Goal: Information Seeking & Learning: Learn about a topic

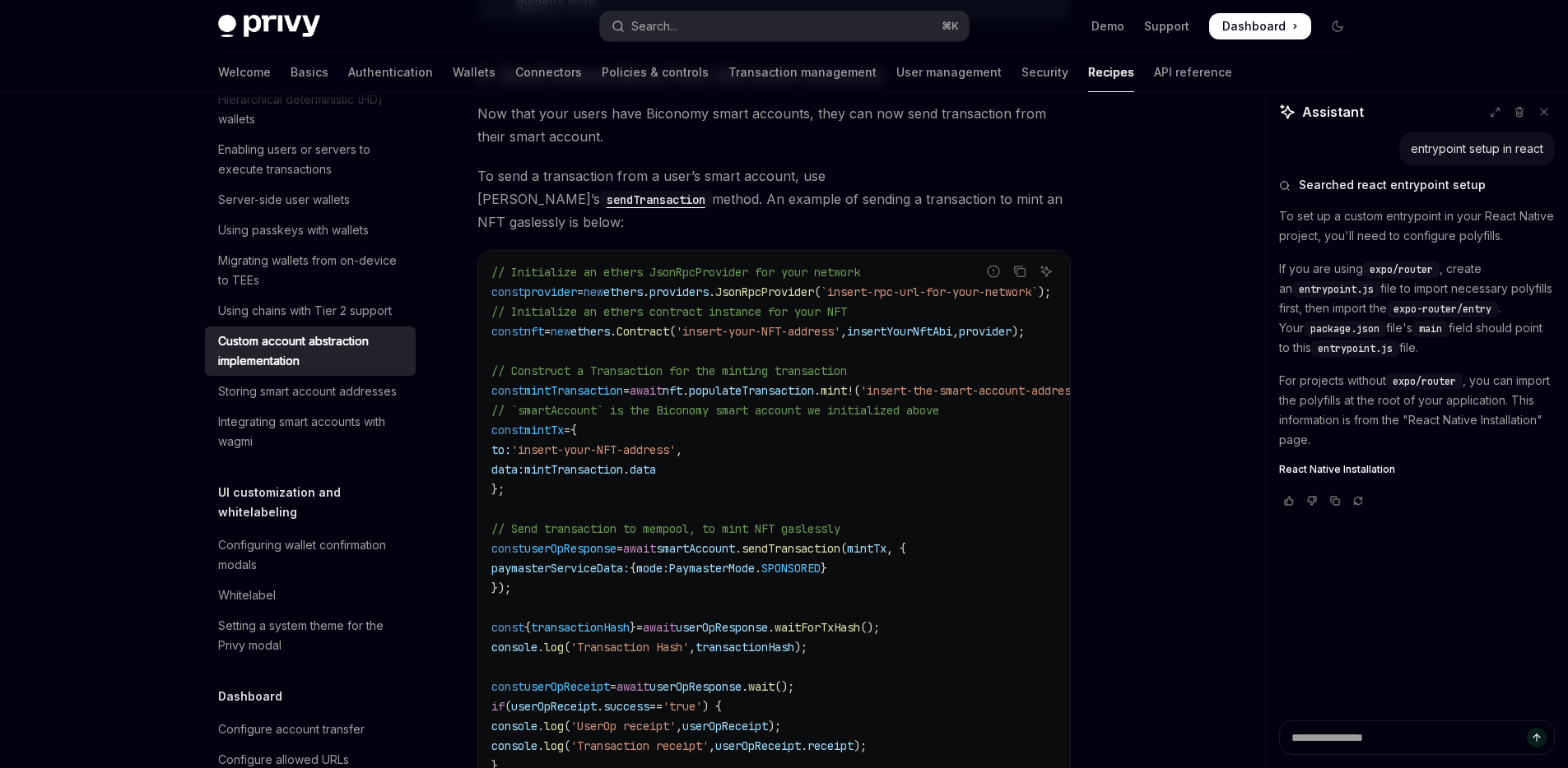
scroll to position [2602, 0]
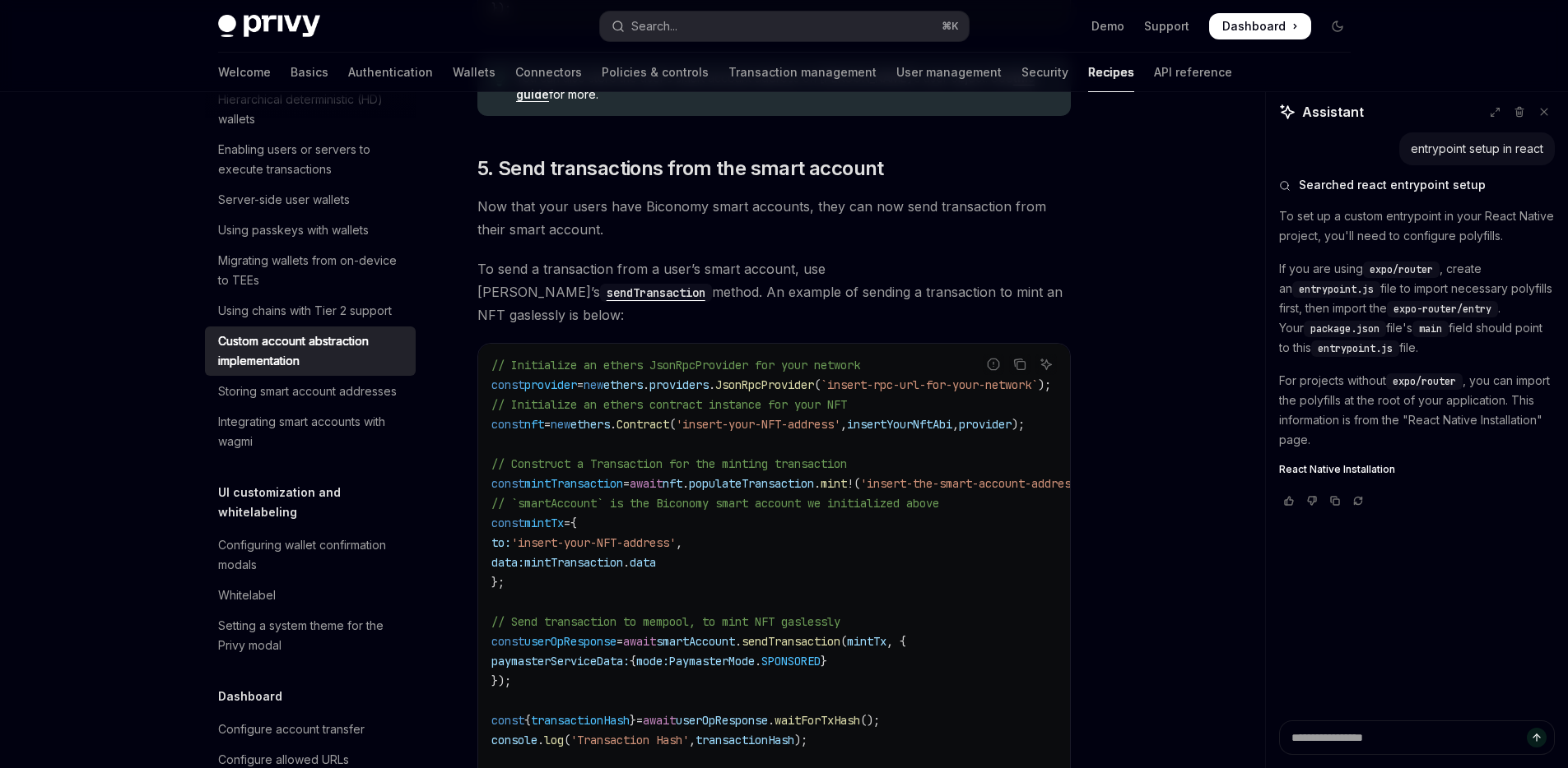
click at [726, 635] on span "smartAccount" at bounding box center [695, 642] width 79 height 15
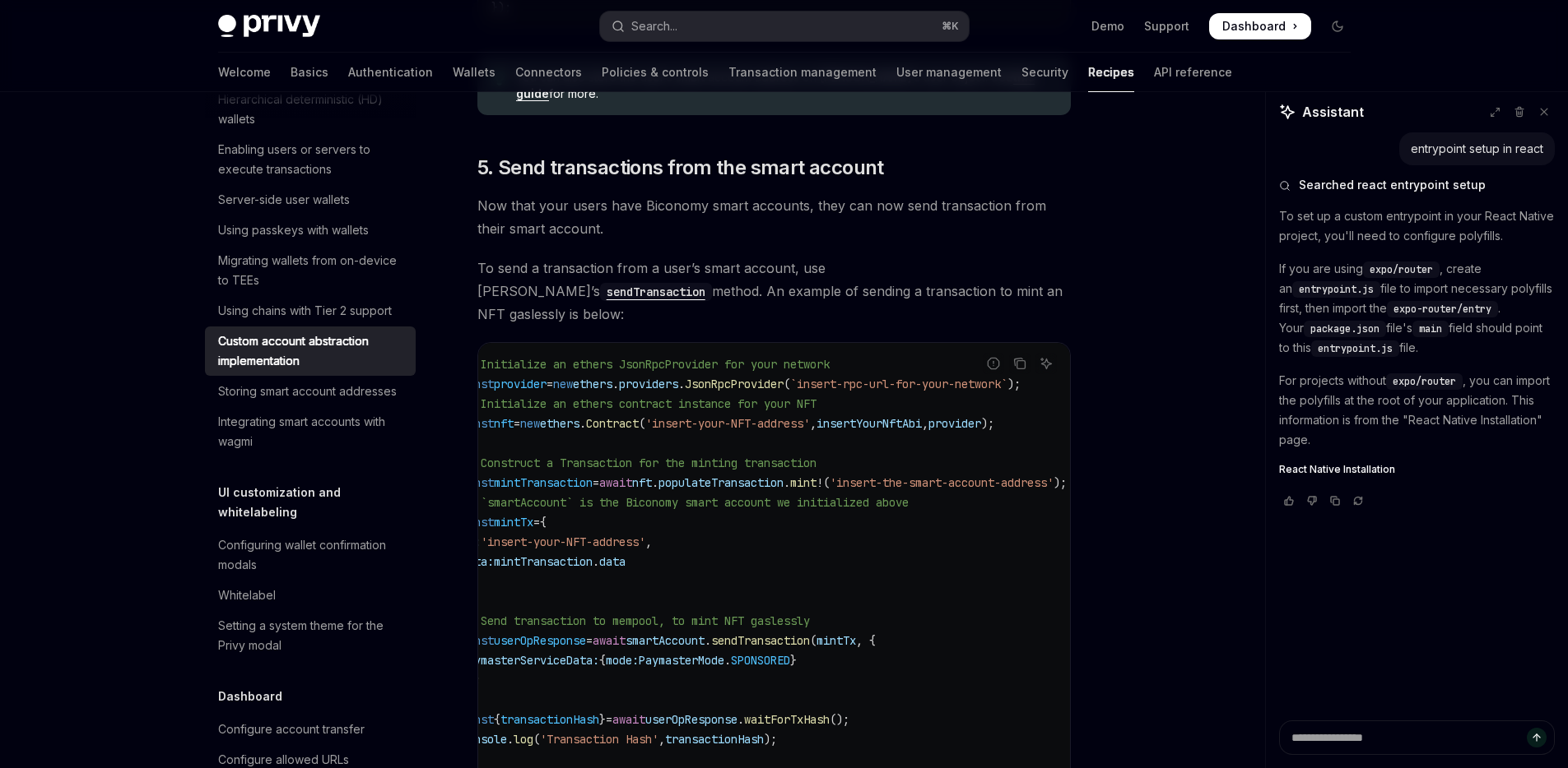
scroll to position [0, 0]
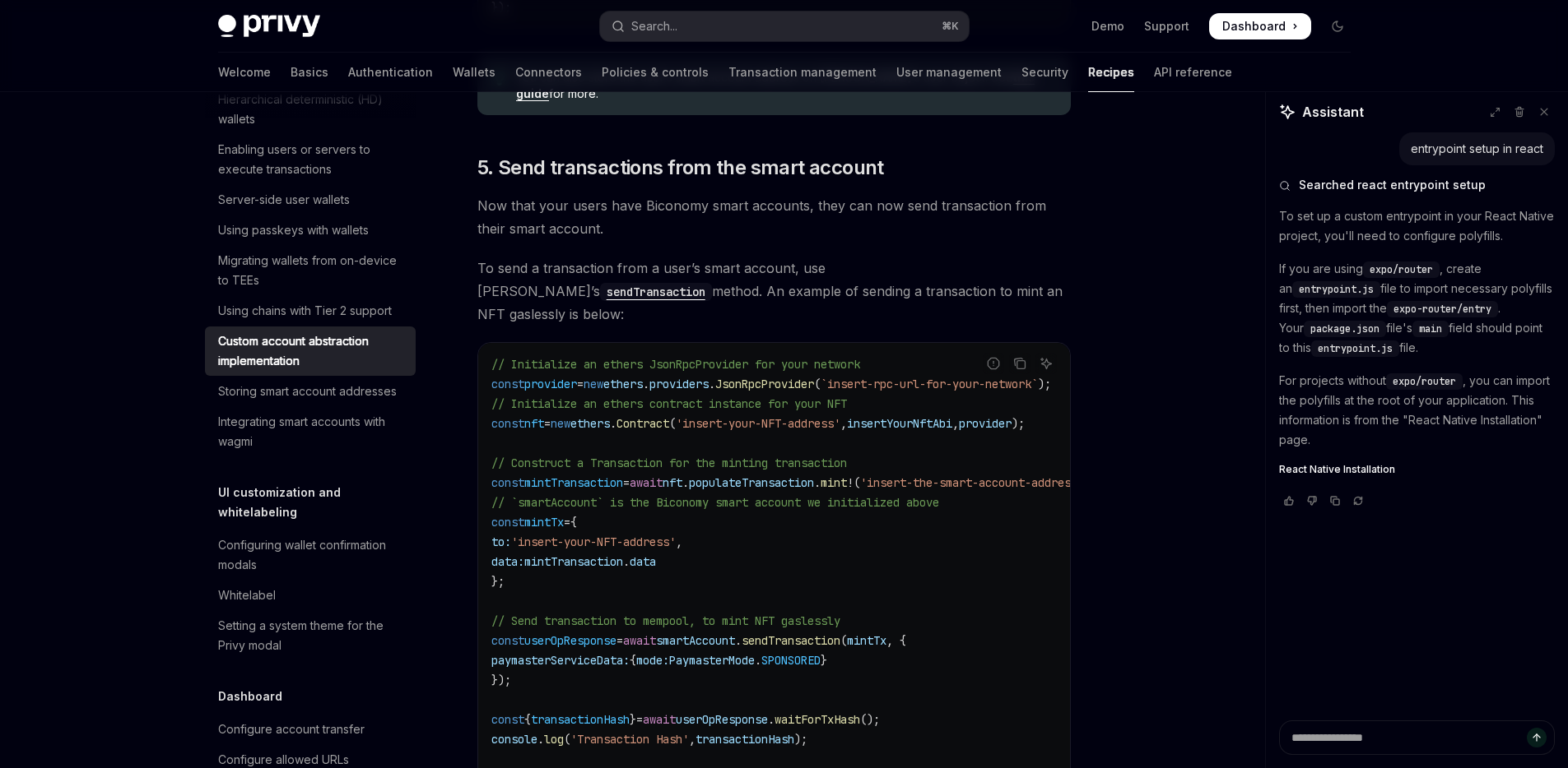
click at [826, 506] on code "// Initialize an ethers JsonRpcProvider for your network const provider = new e…" at bounding box center [813, 611] width 645 height 513
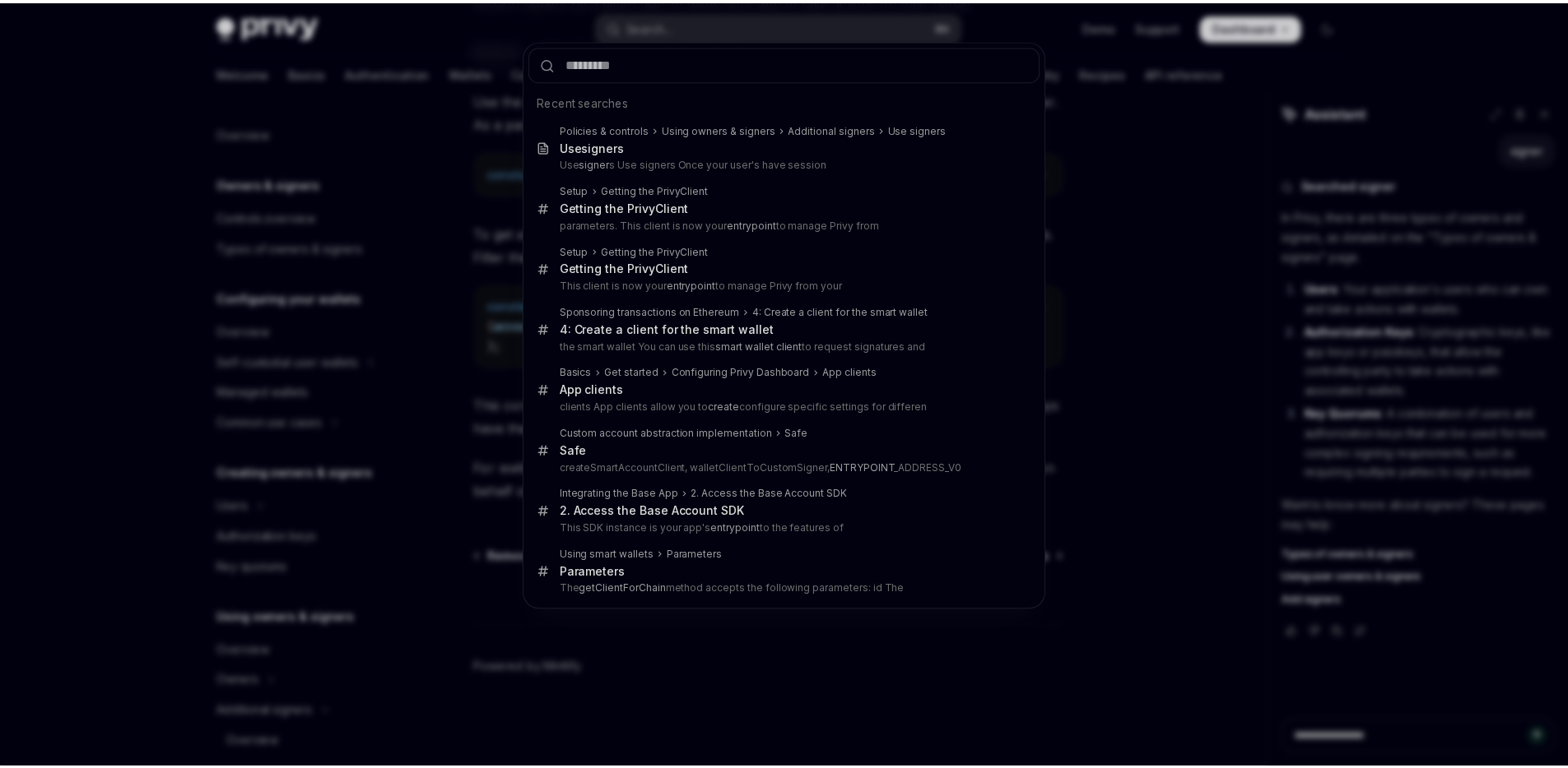
scroll to position [464, 0]
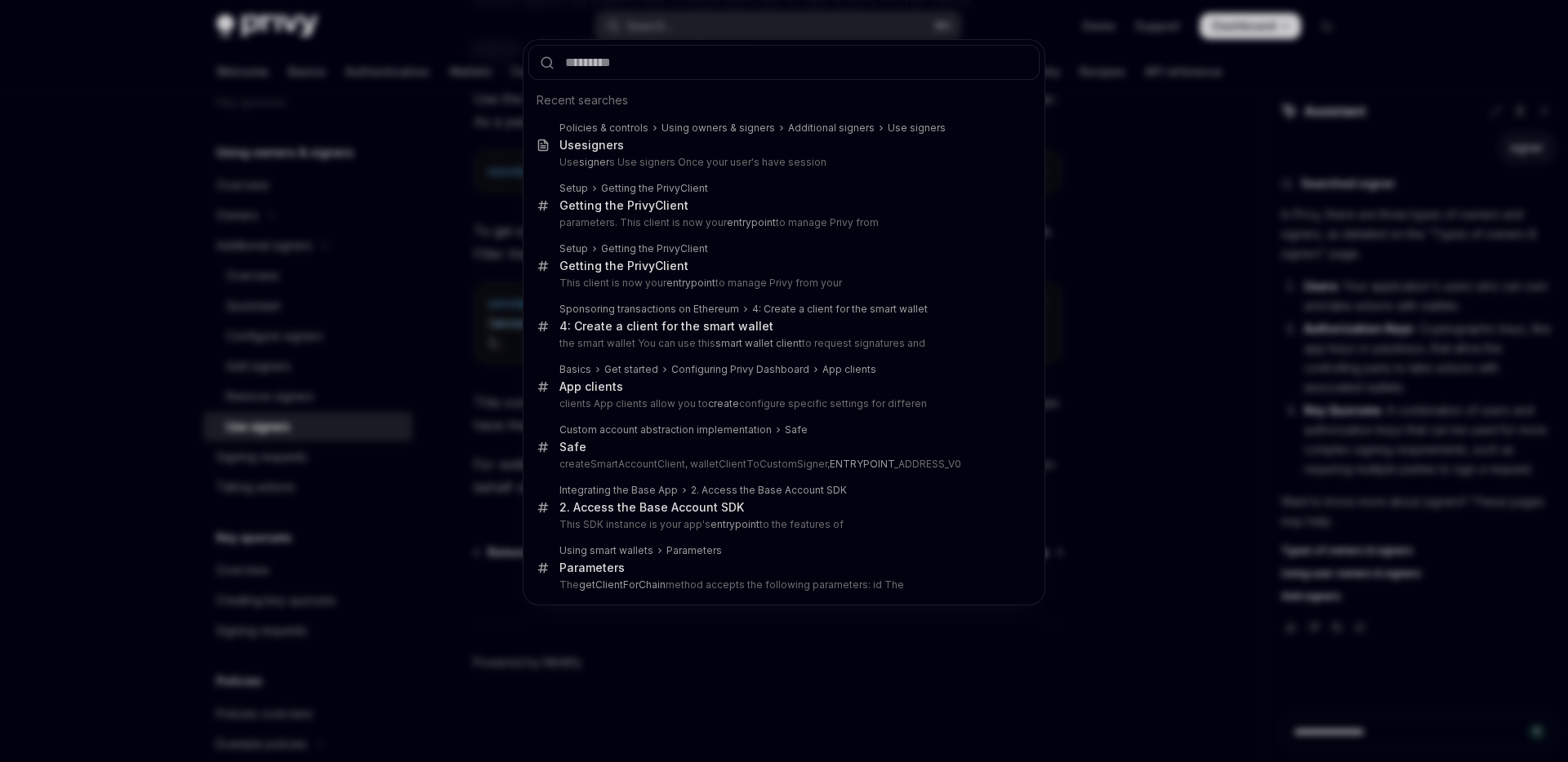
click at [1182, 217] on div "Recent searches Policies & controls Using owners & signers Additional signers U…" at bounding box center [784, 381] width 1568 height 762
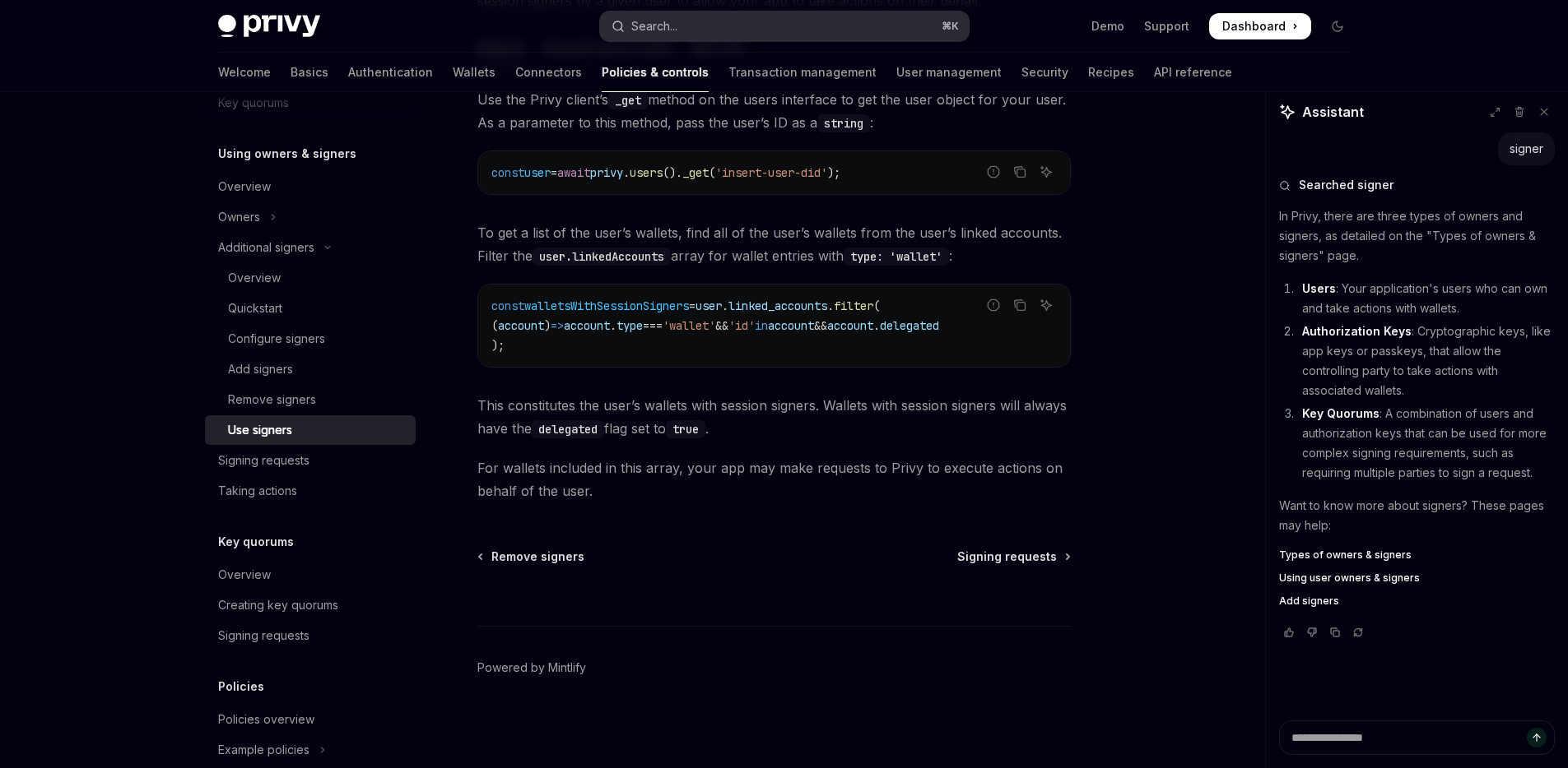
click at [746, 20] on button "Search... ⌘ K" at bounding box center [784, 27] width 369 height 29
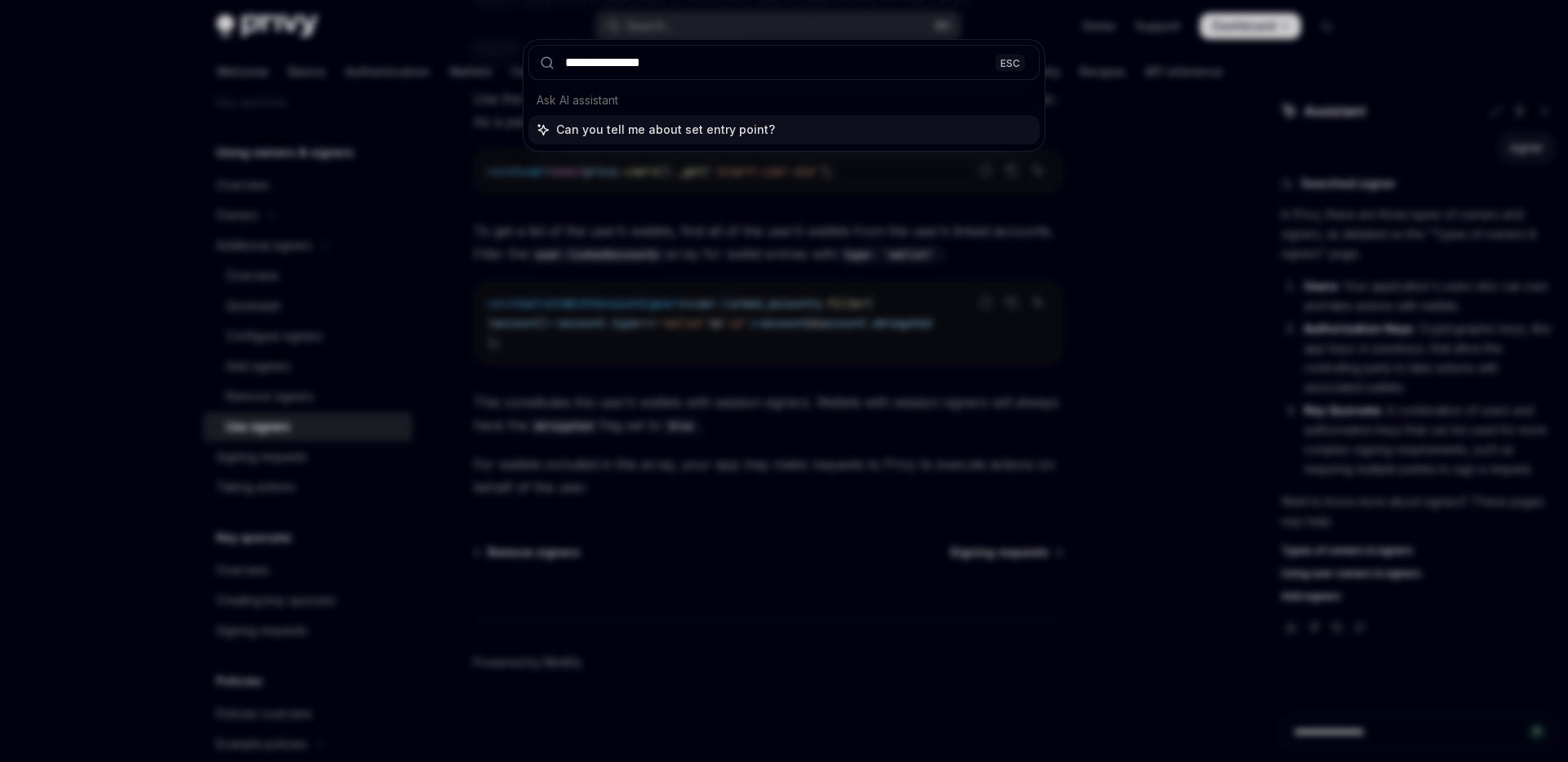
click at [715, 71] on input "**********" at bounding box center [783, 62] width 511 height 35
type input "**********"
click at [1072, 44] on div "**********" at bounding box center [784, 381] width 1568 height 762
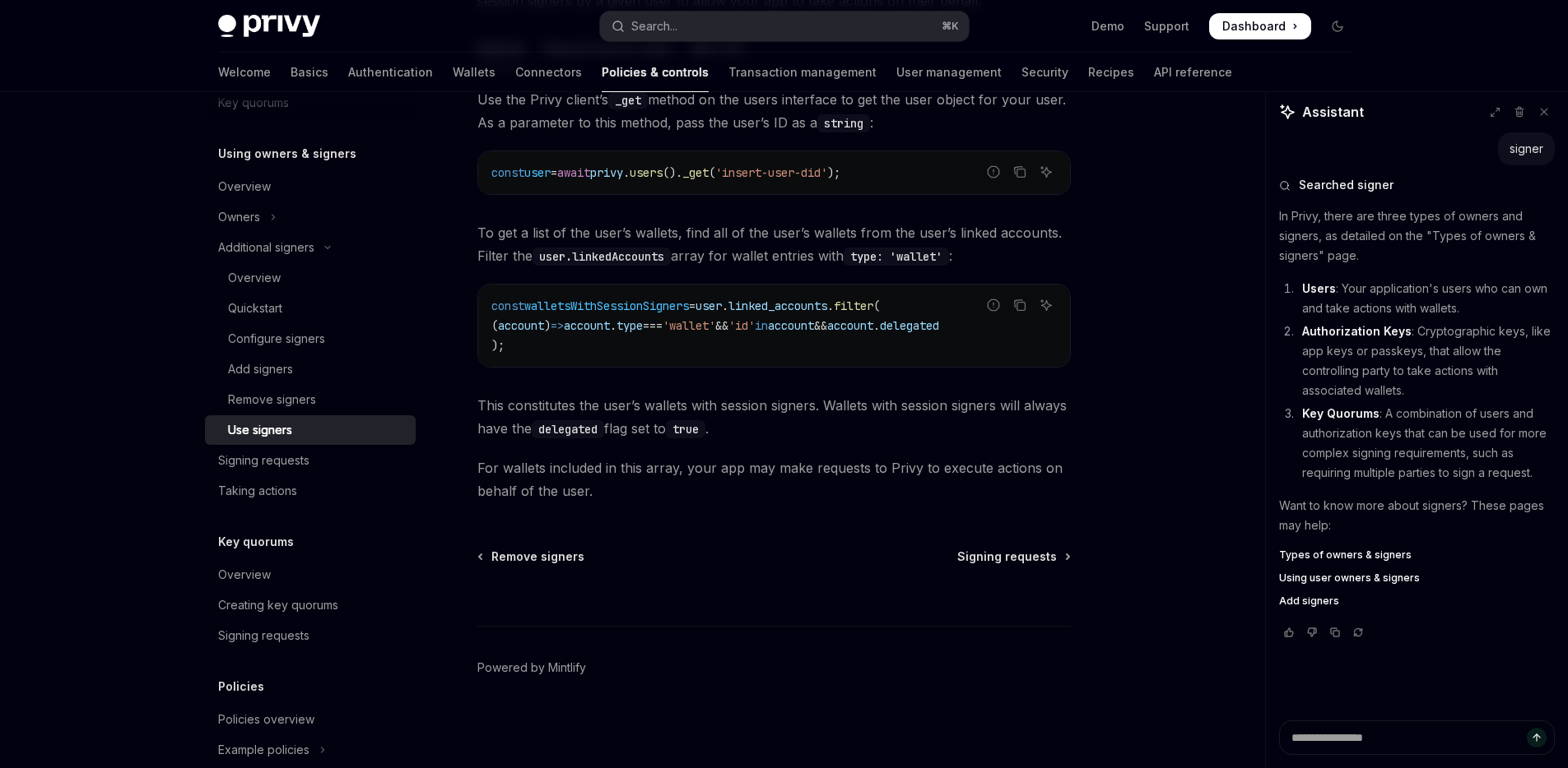
drag, startPoint x: 794, startPoint y: 48, endPoint x: 778, endPoint y: 41, distance: 17.5
click at [793, 48] on div "Privy Docs home page Search... ⌘ K Demo Support Dashboard Dashboard Search..." at bounding box center [784, 27] width 1133 height 53
click at [771, 33] on button "Search... ⌘ K" at bounding box center [784, 27] width 369 height 29
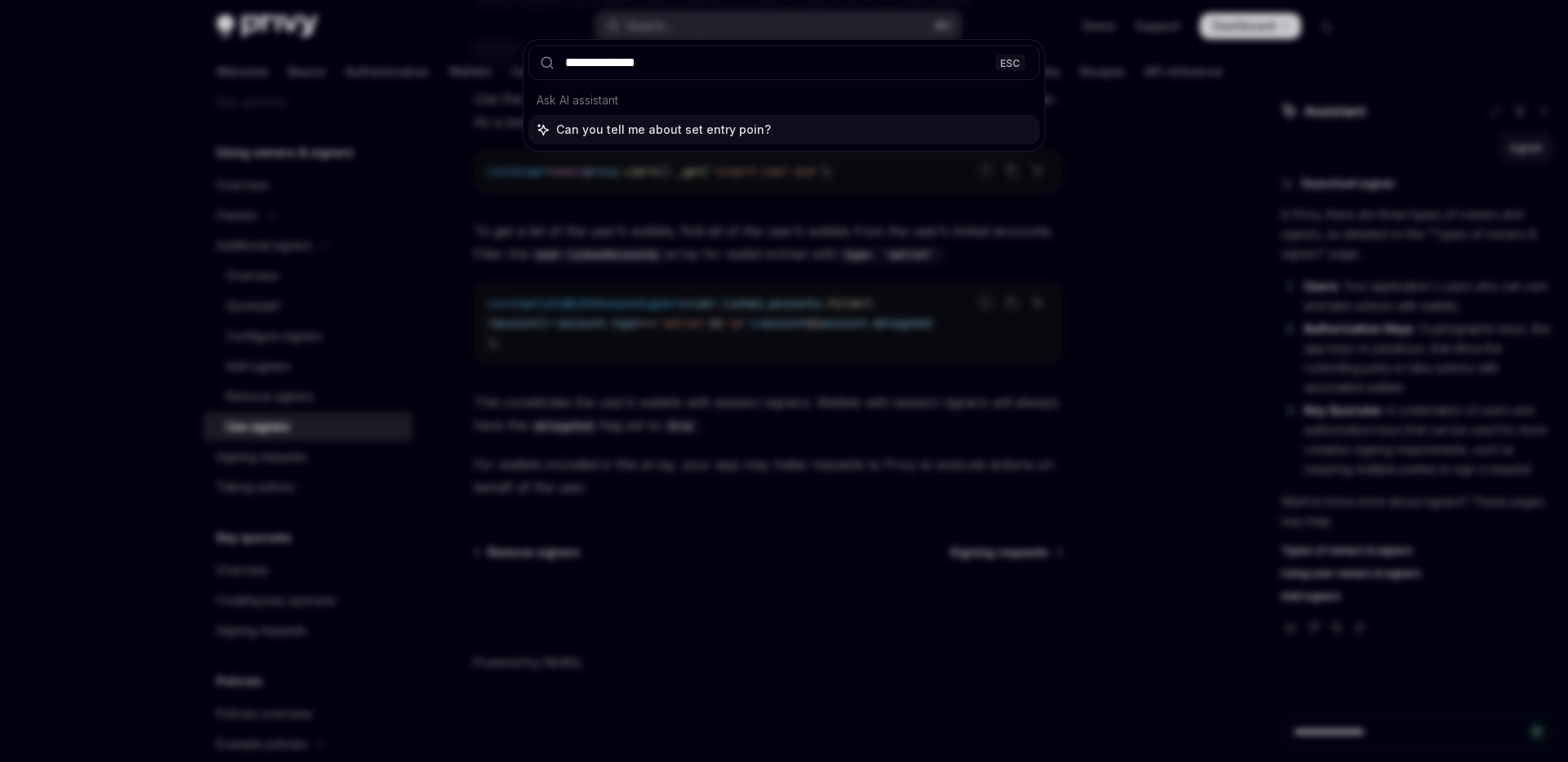
type input "**********"
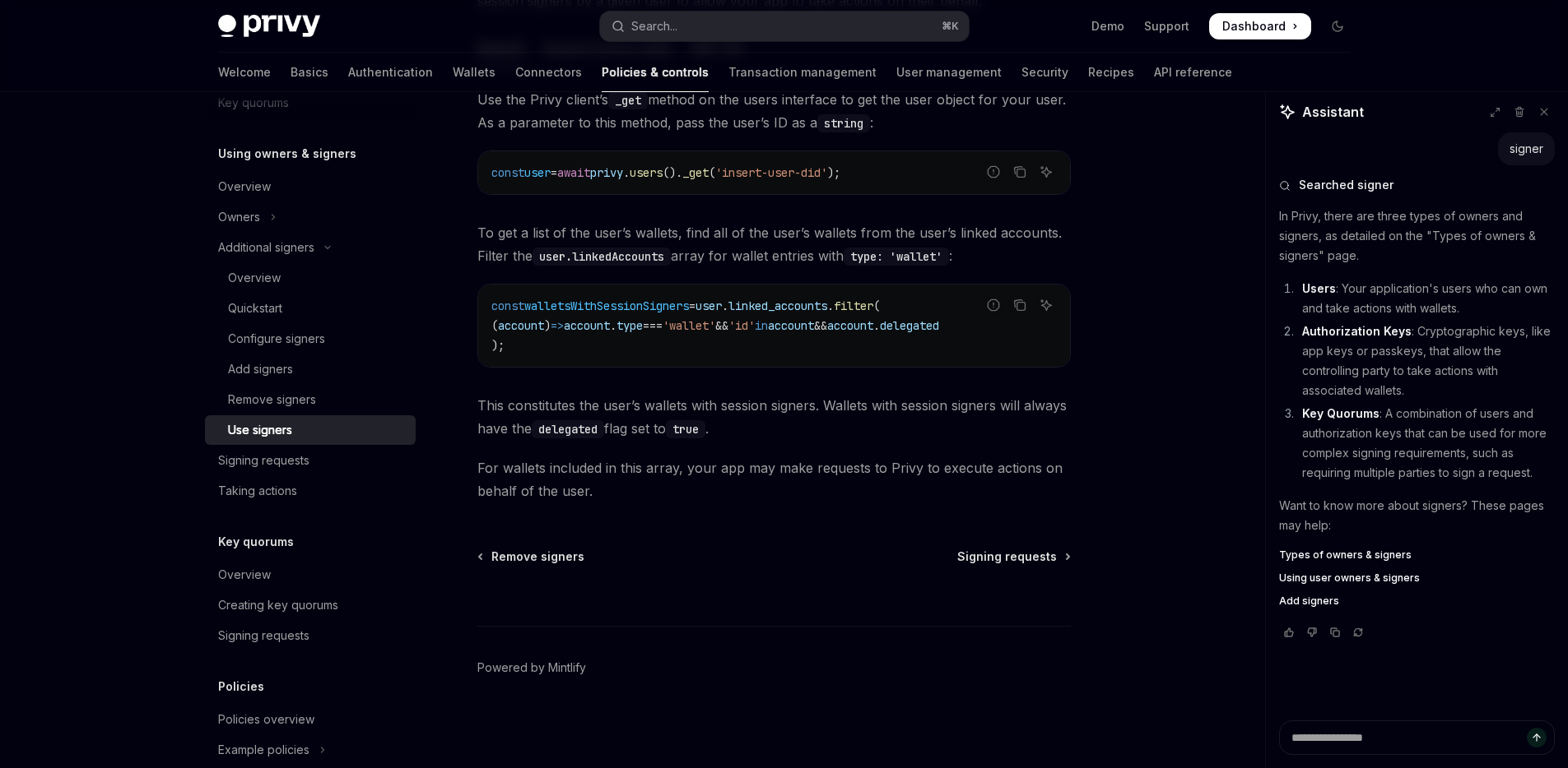
type textarea "*"
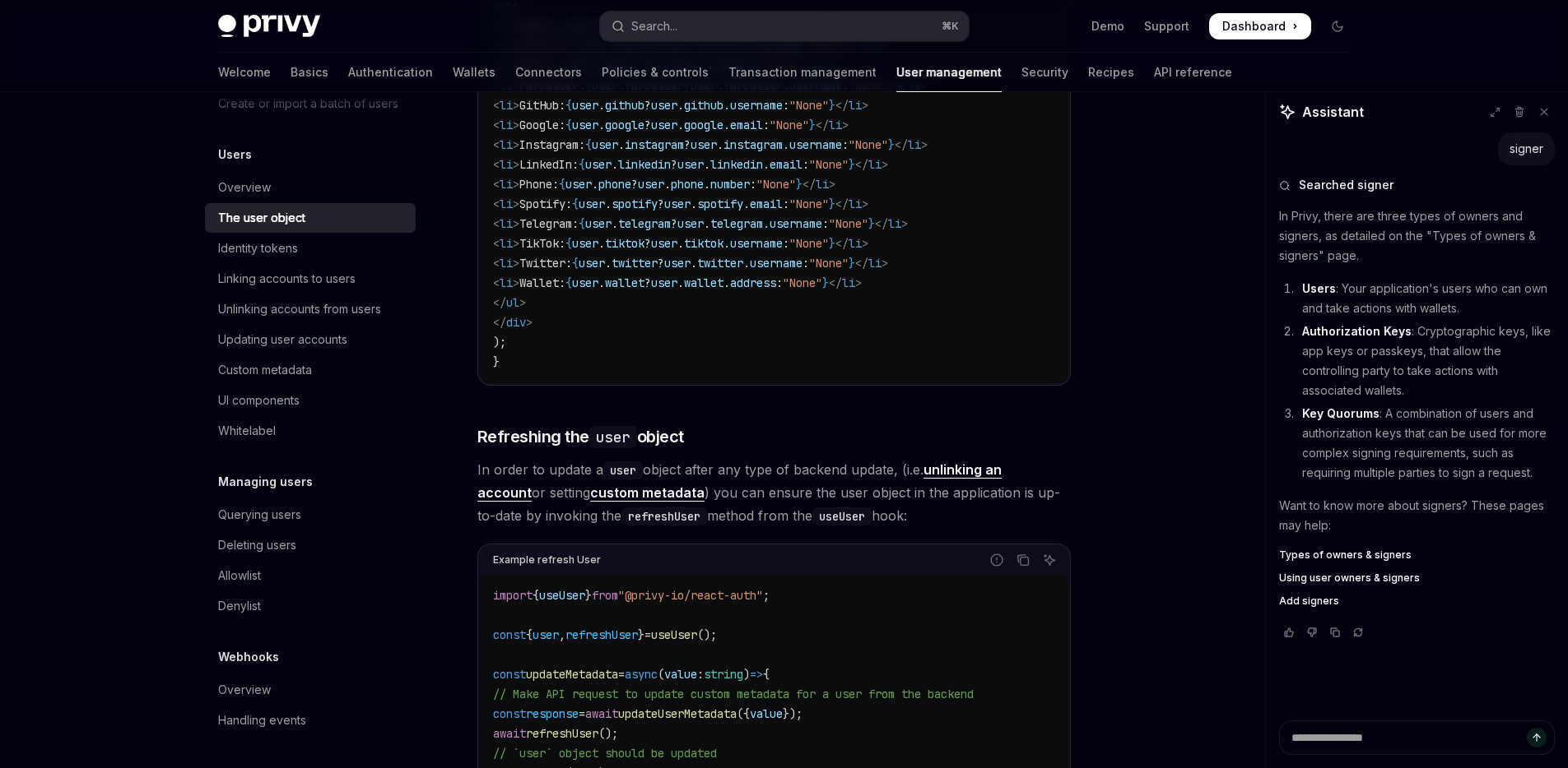
scroll to position [2031, 0]
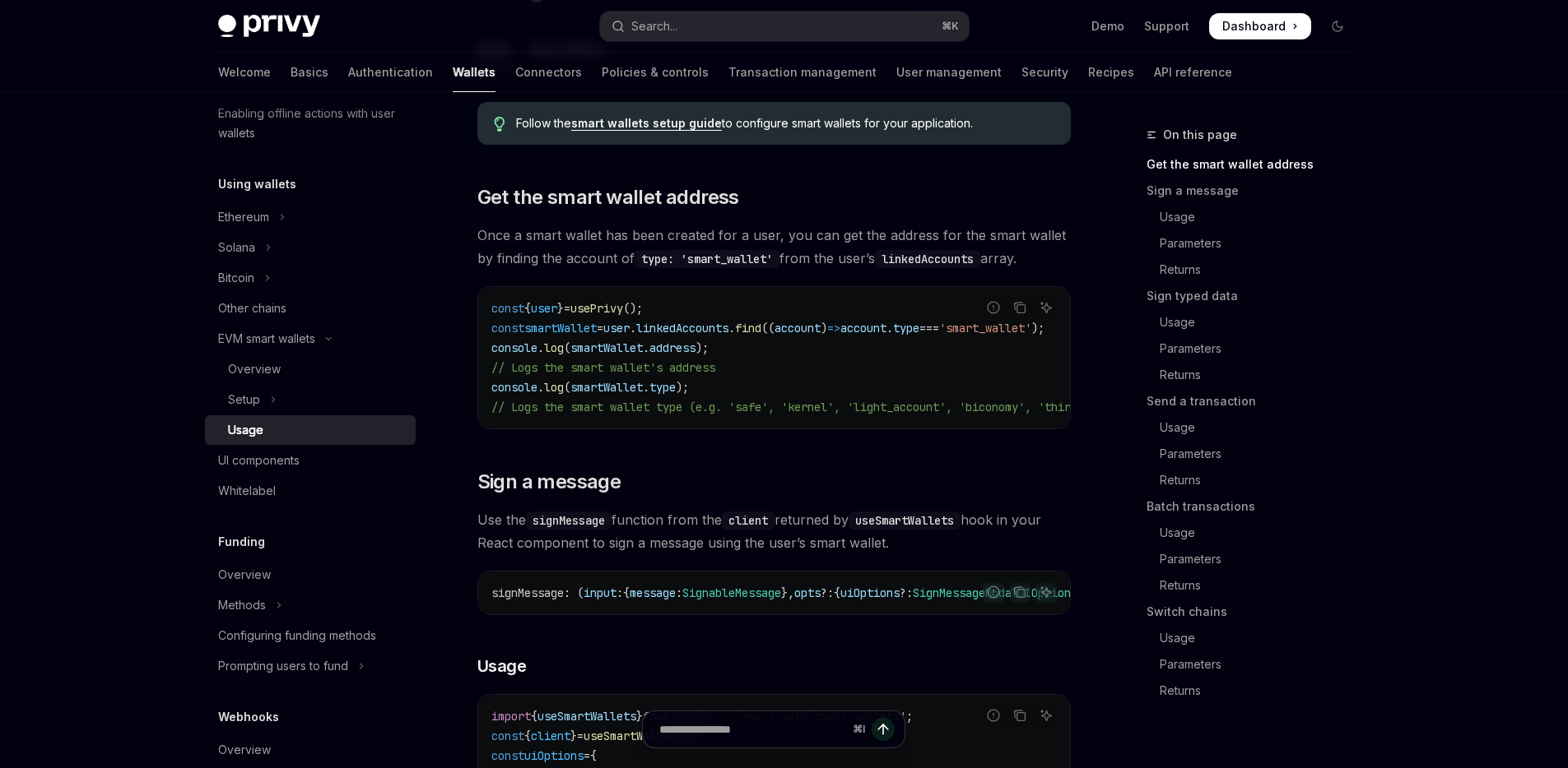
scroll to position [362, 0]
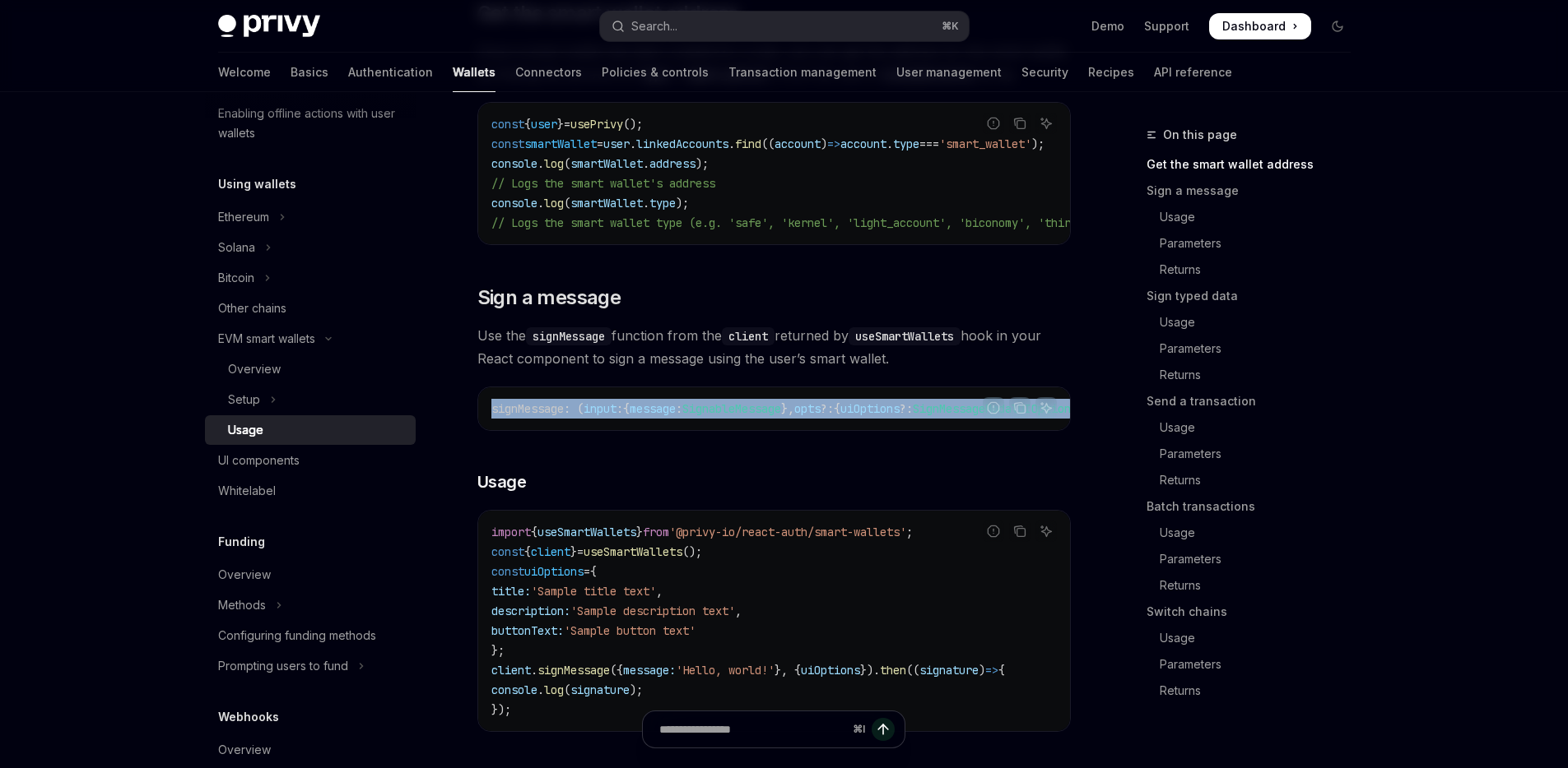
drag, startPoint x: 830, startPoint y: 443, endPoint x: 984, endPoint y: 443, distance: 154.0
click at [984, 431] on div "Report incorrect code Copy Ask AI signMessage : ( input : { message : SignableM…" at bounding box center [774, 409] width 594 height 45
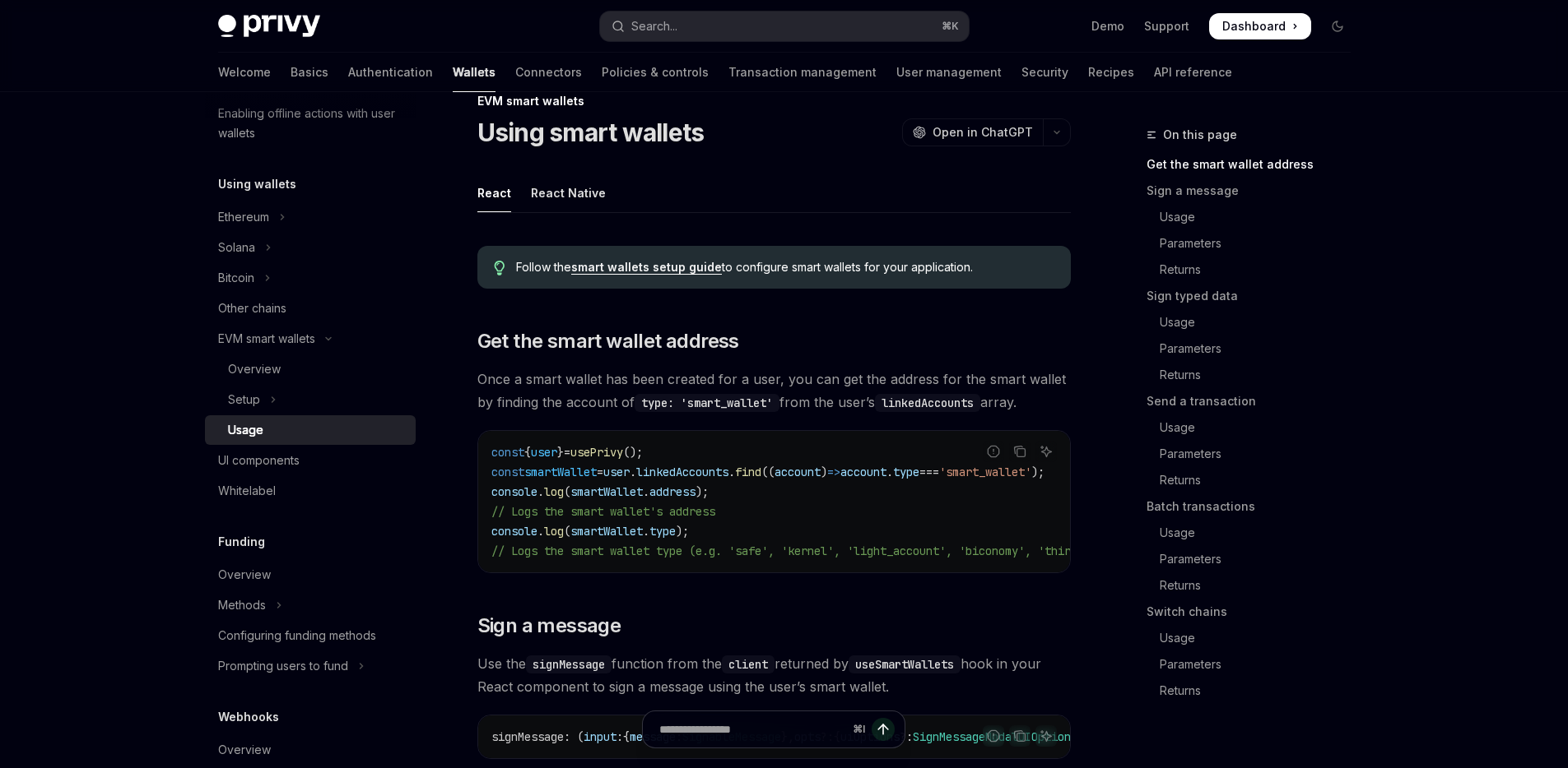
scroll to position [0, 0]
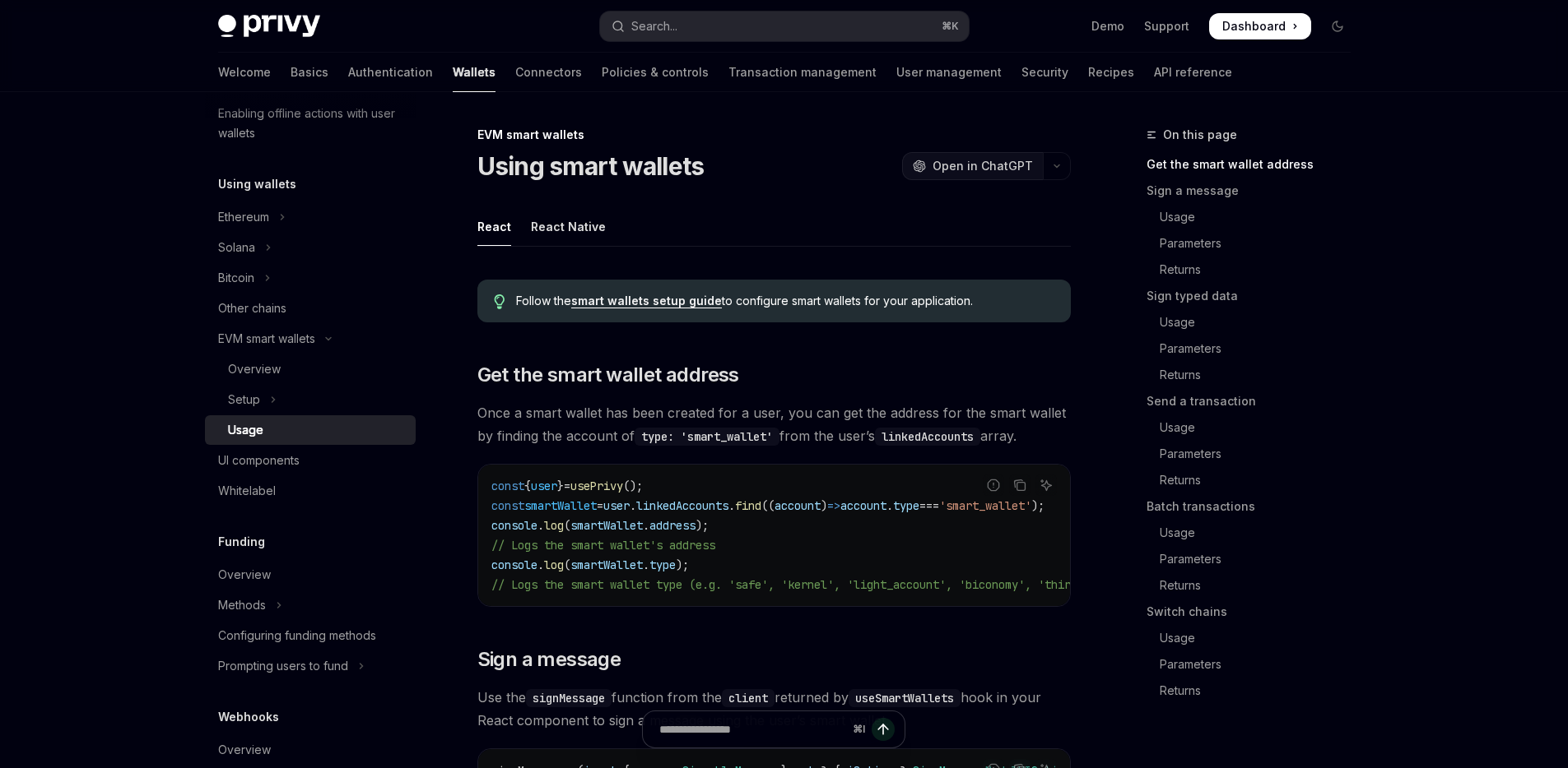
click at [961, 172] on span "Open in ChatGPT" at bounding box center [983, 166] width 101 height 16
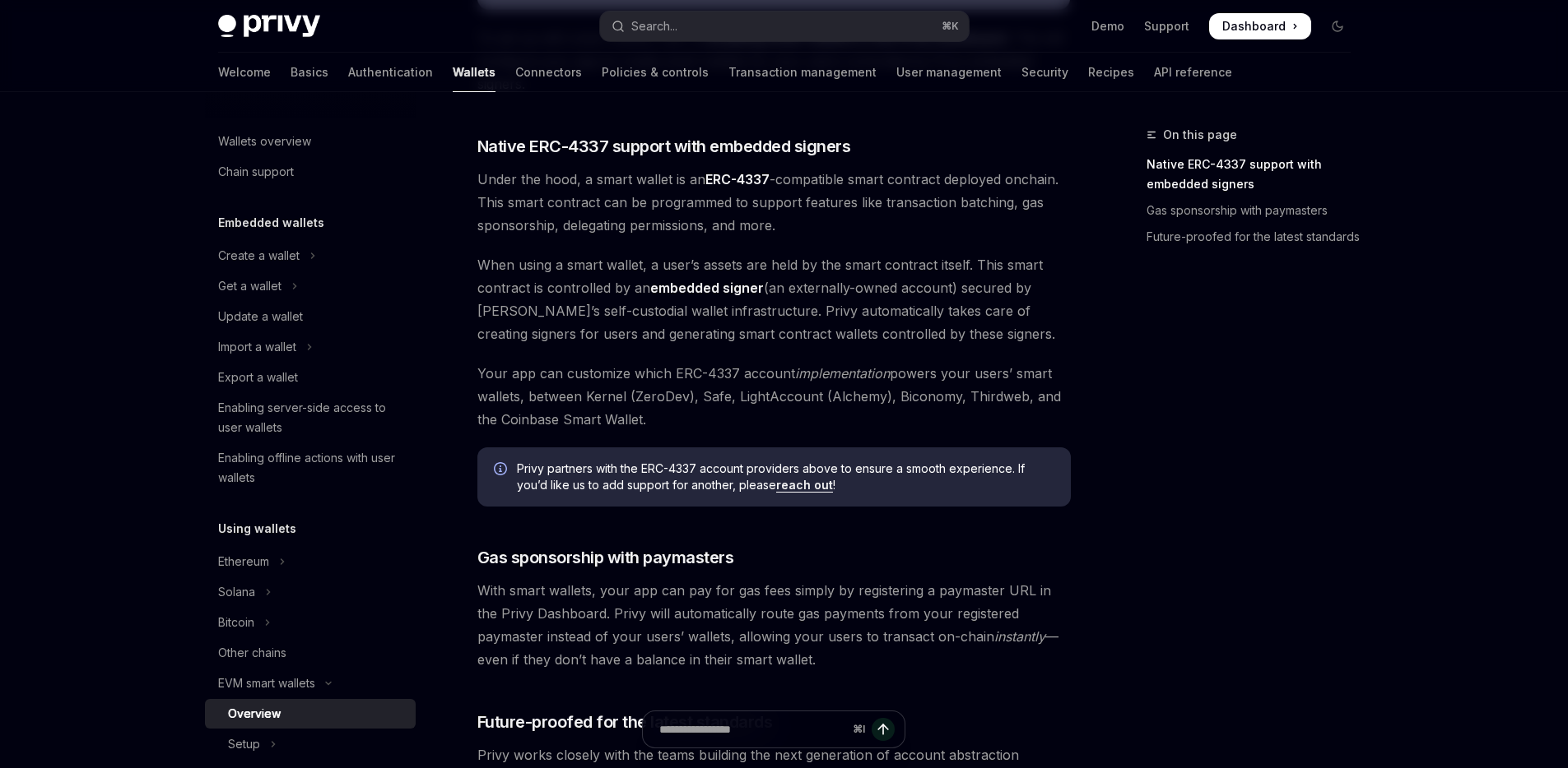
scroll to position [1053, 0]
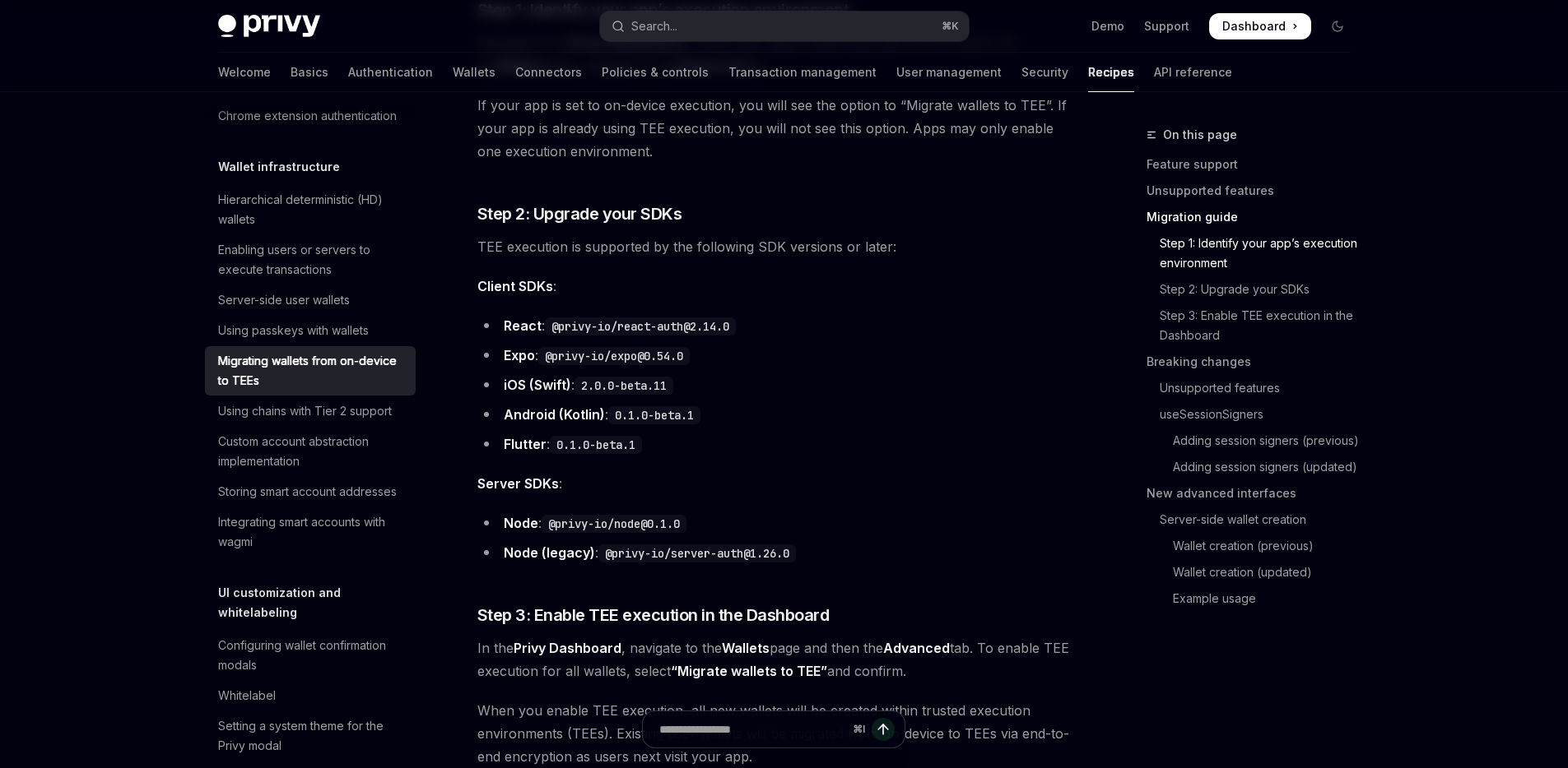
scroll to position [1256, 0]
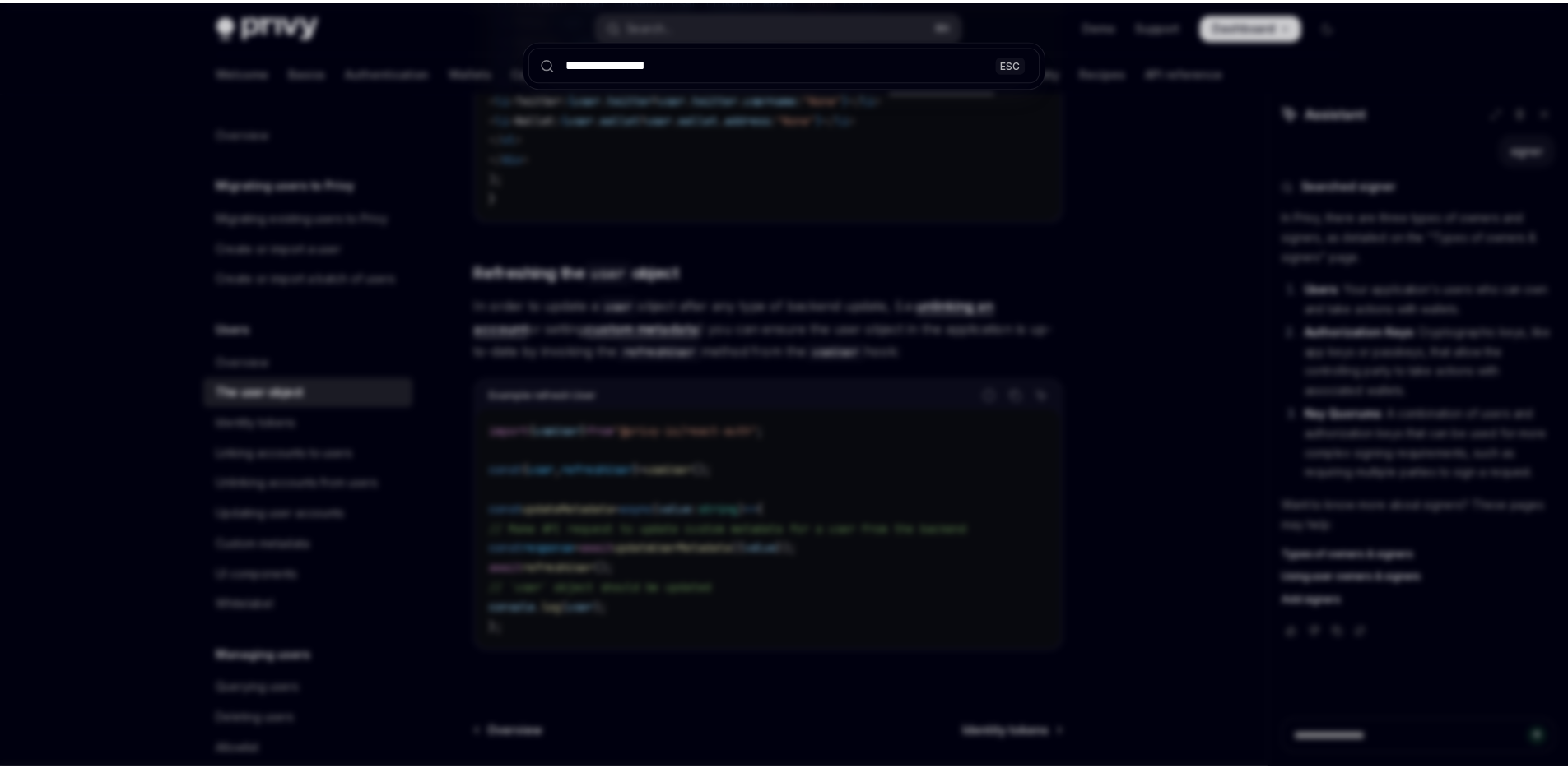
scroll to position [194, 0]
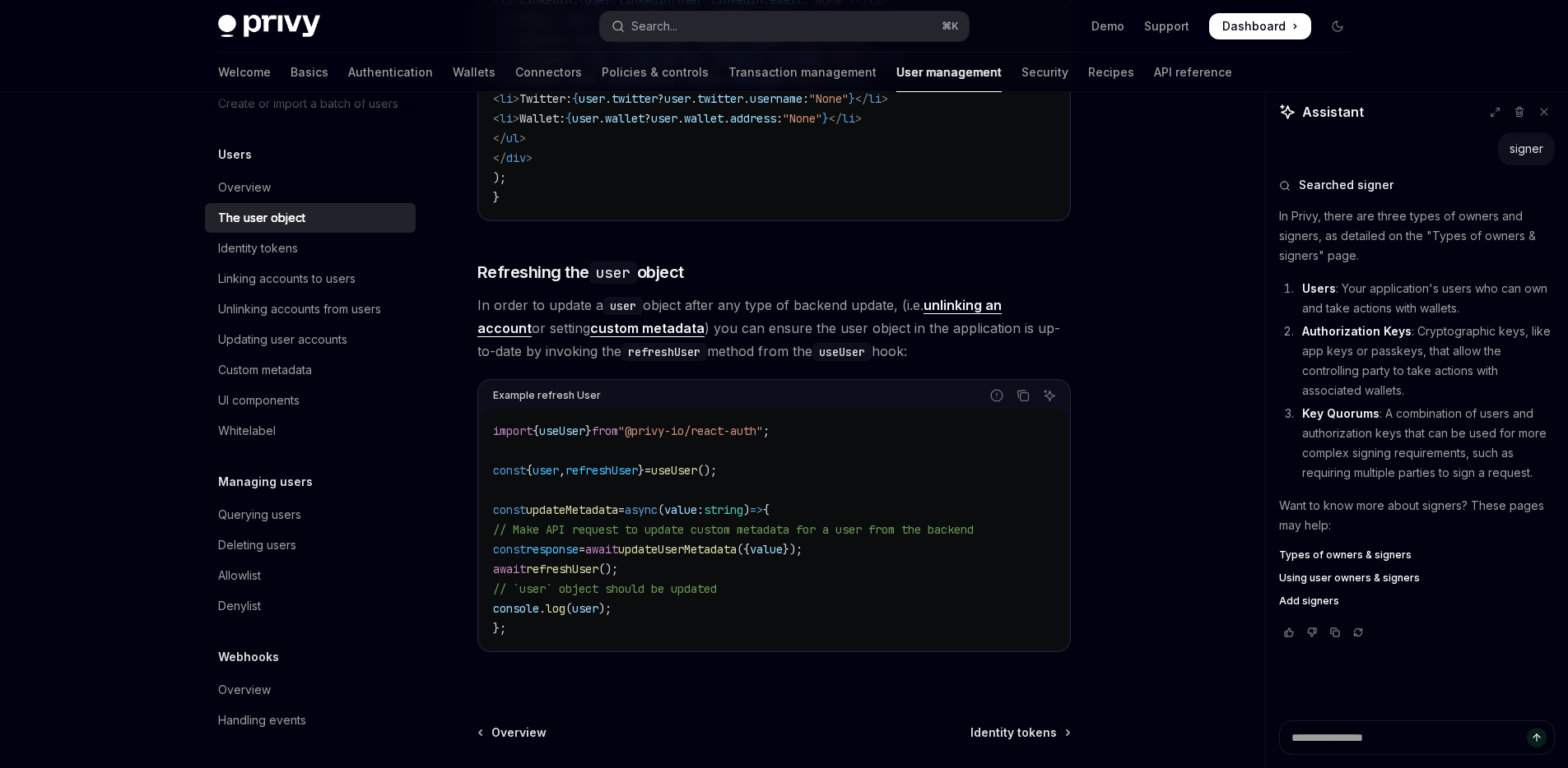
type textarea "*"
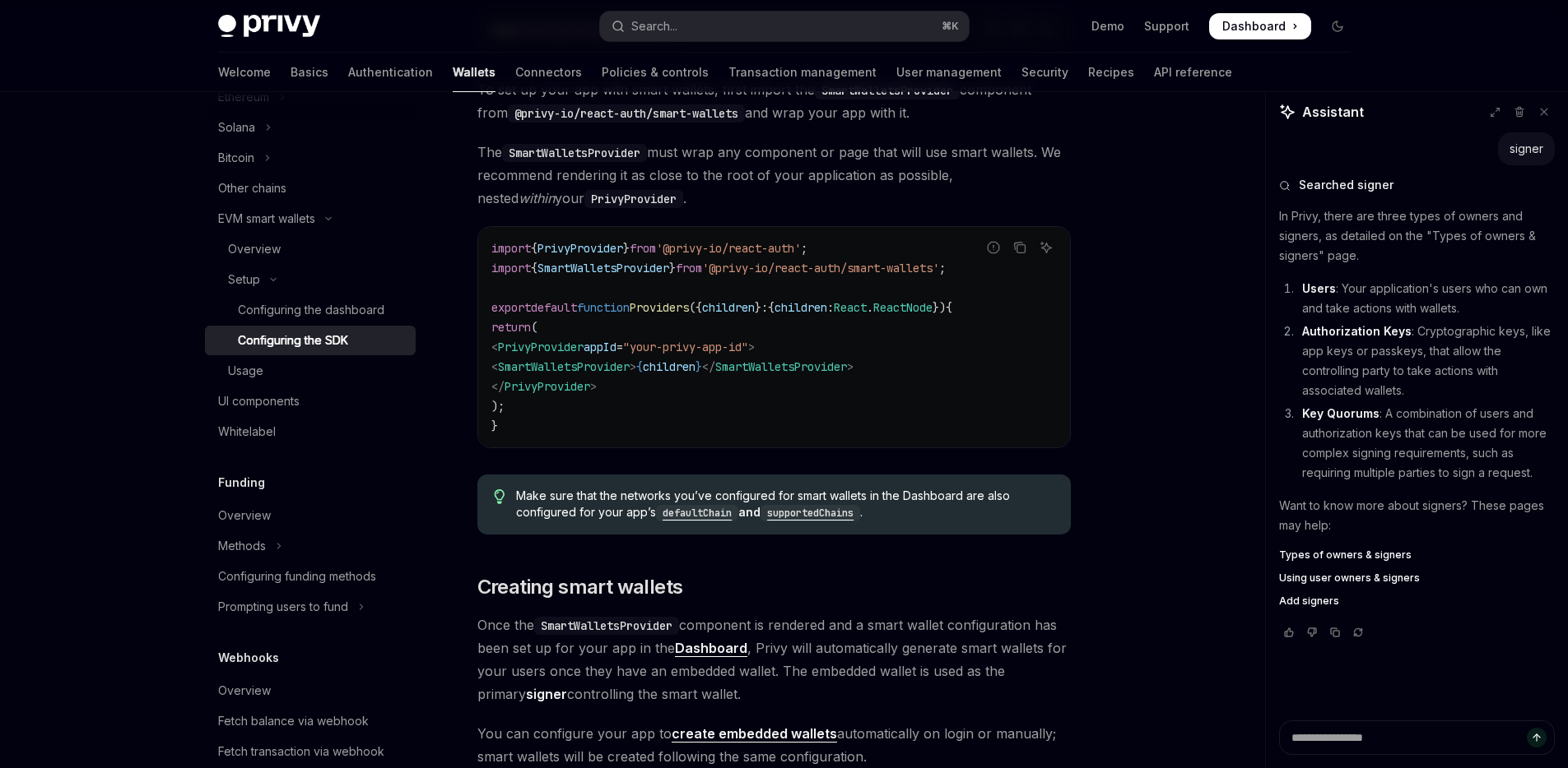
scroll to position [428, 0]
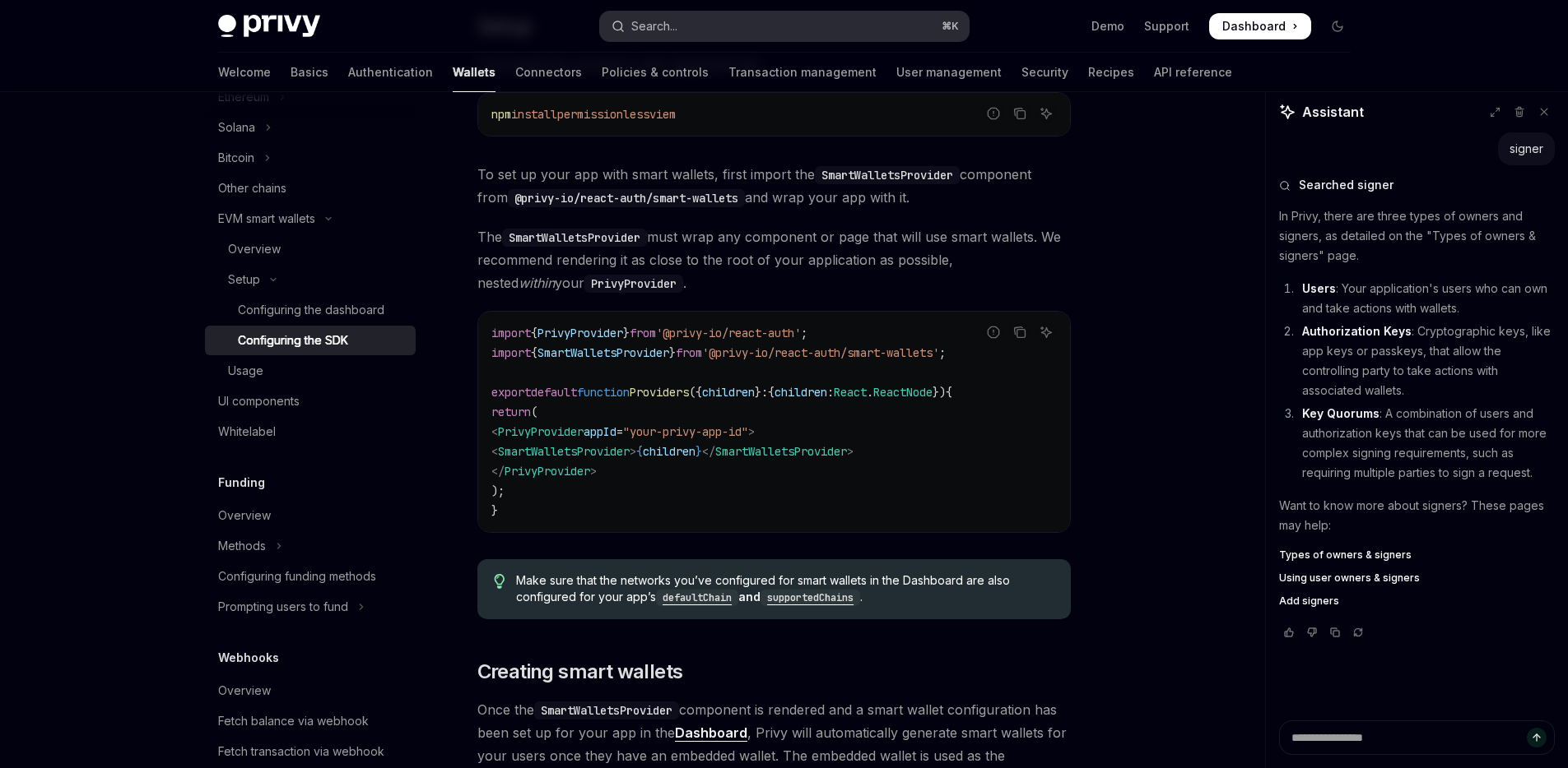
click at [702, 38] on button "Search... ⌘ K" at bounding box center [784, 27] width 369 height 29
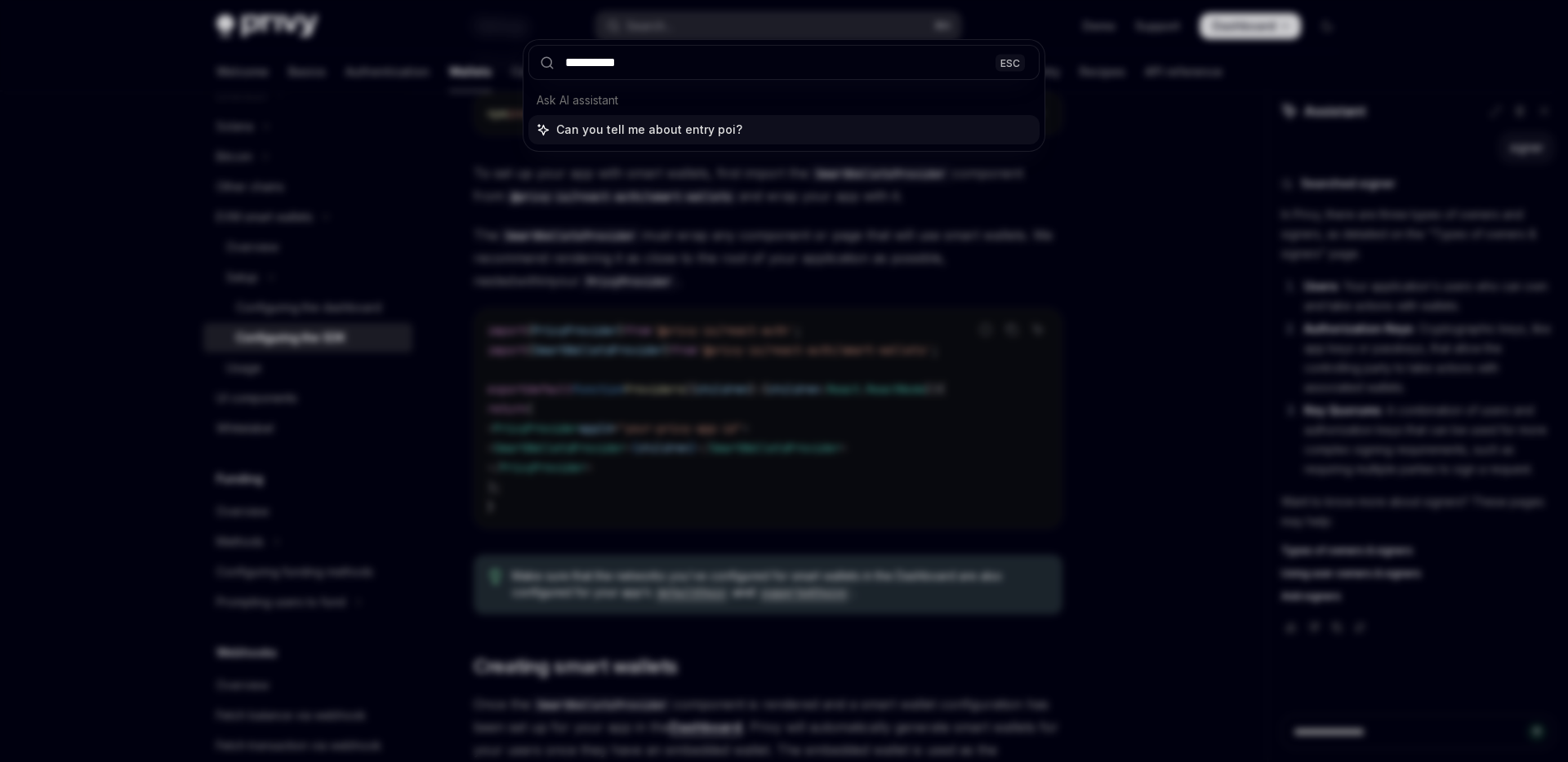
type input "**********"
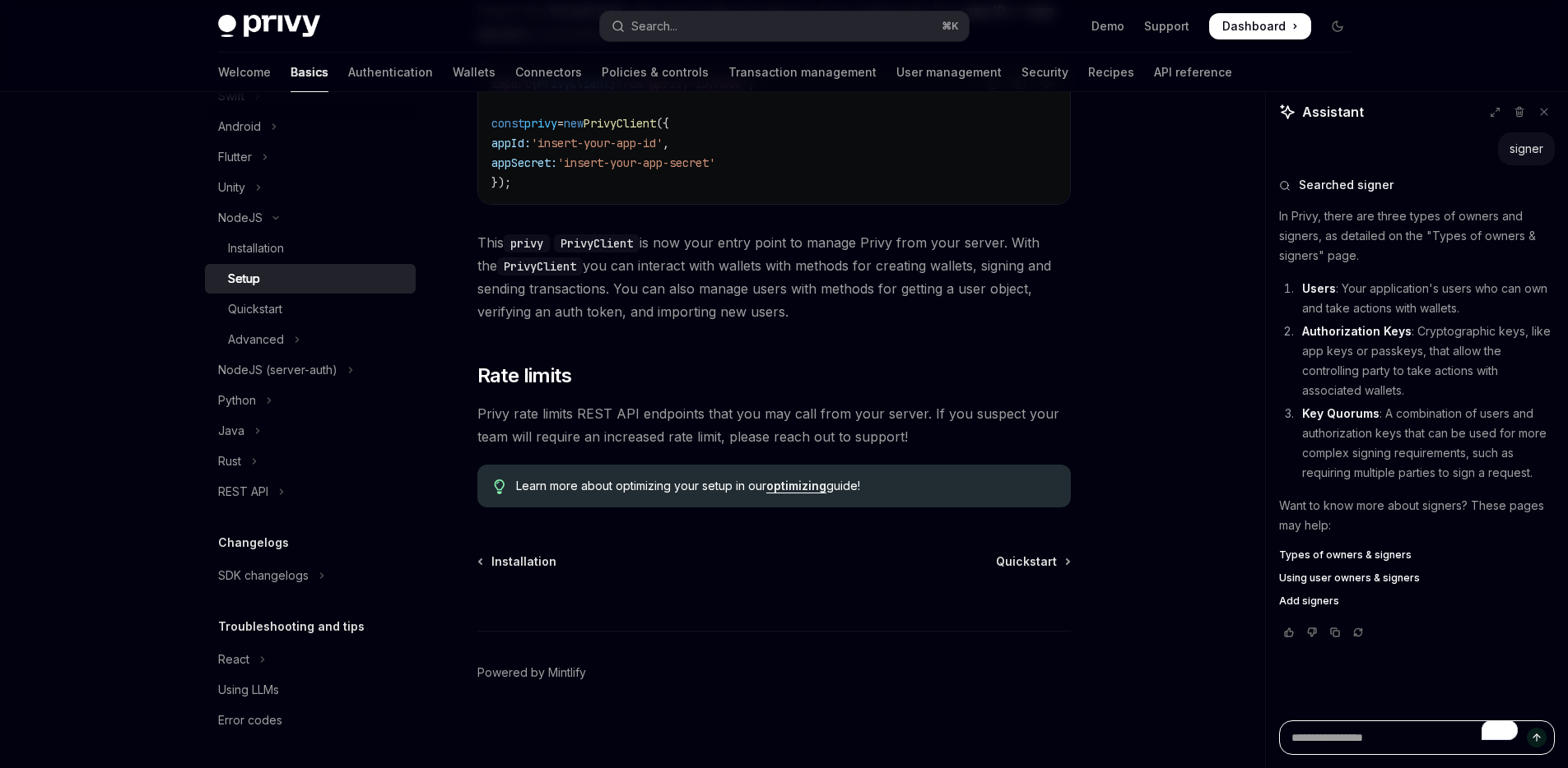
scroll to position [604, 0]
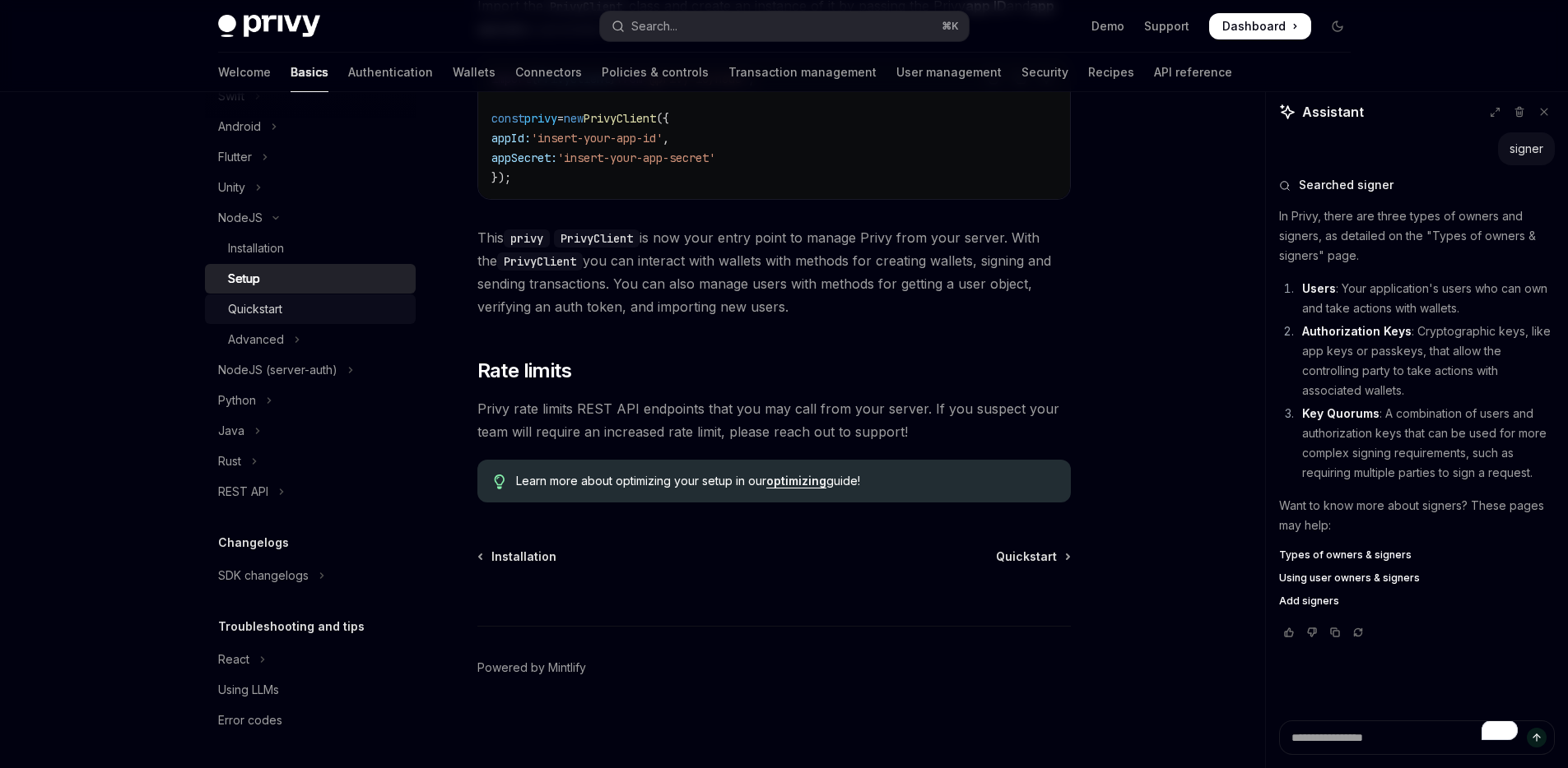
click at [291, 301] on div "Quickstart" at bounding box center [317, 310] width 177 height 20
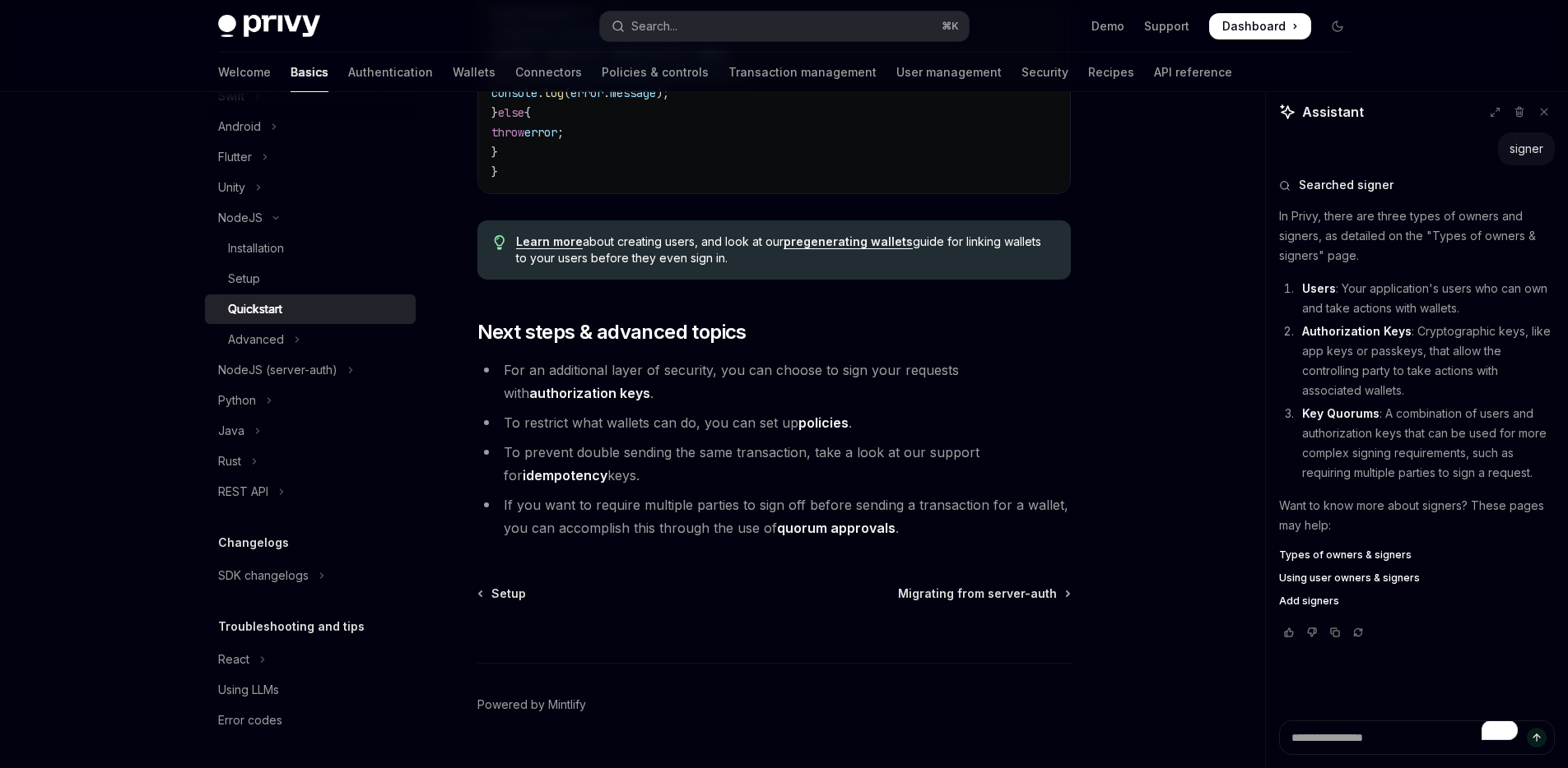
scroll to position [3440, 0]
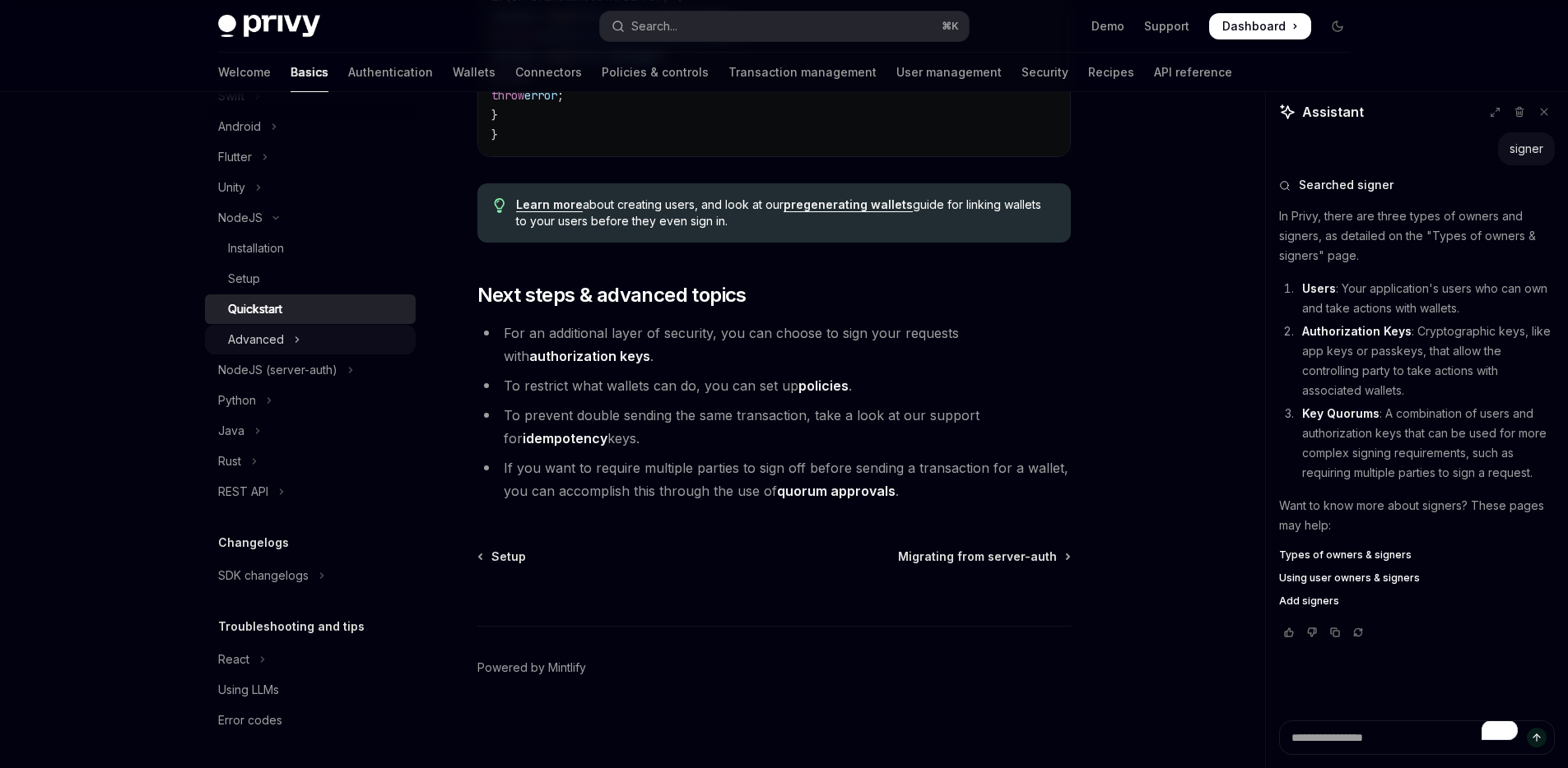
click at [294, 344] on icon "Toggle Advanced section" at bounding box center [296, 340] width 6 height 20
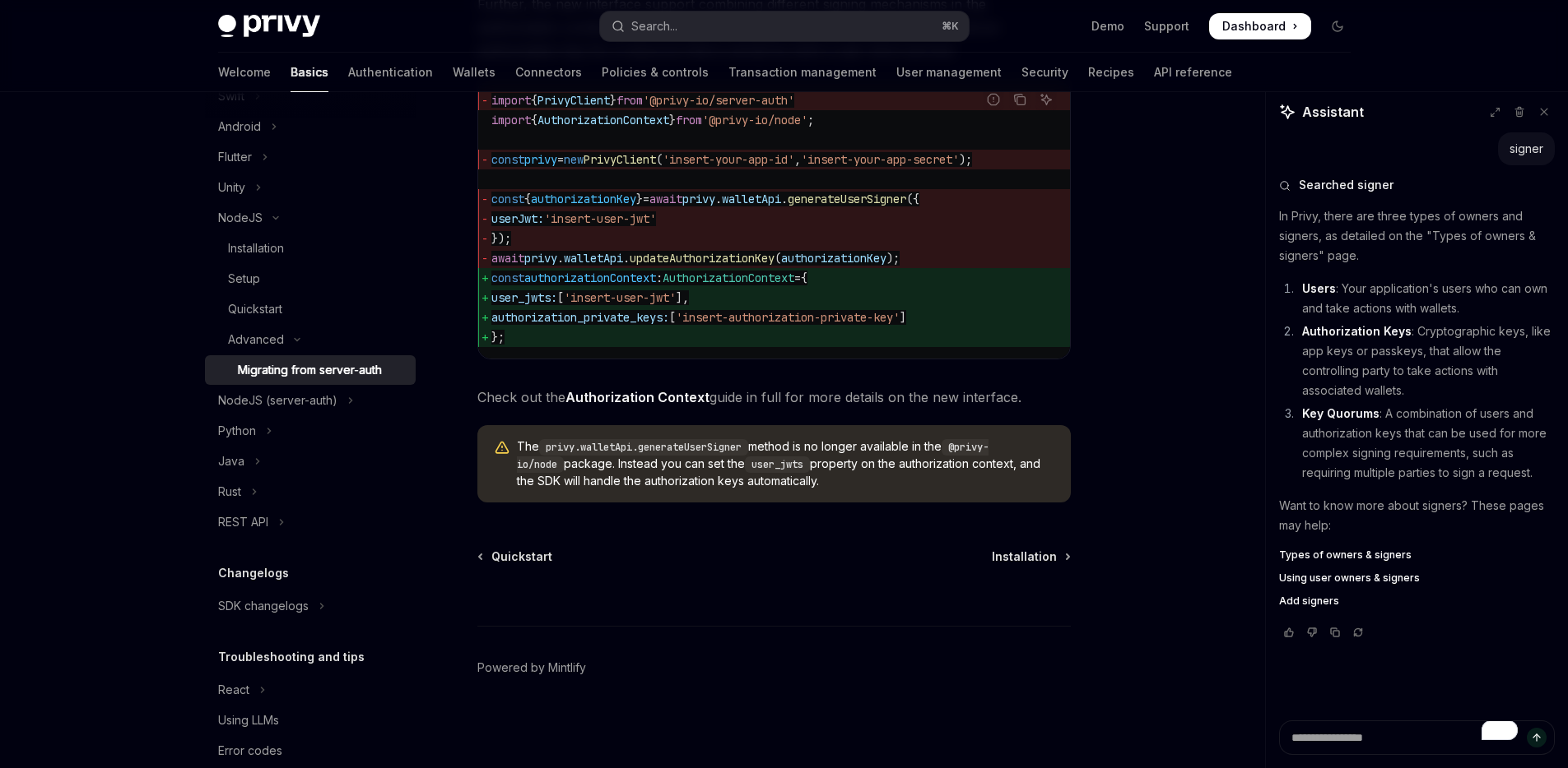
scroll to position [2491, 0]
drag, startPoint x: 886, startPoint y: 357, endPoint x: 932, endPoint y: 357, distance: 46.0
click at [932, 357] on div "import { PrivyClient } from '@privy-io/server-auth' import { AuthorizationConte…" at bounding box center [774, 219] width 592 height 280
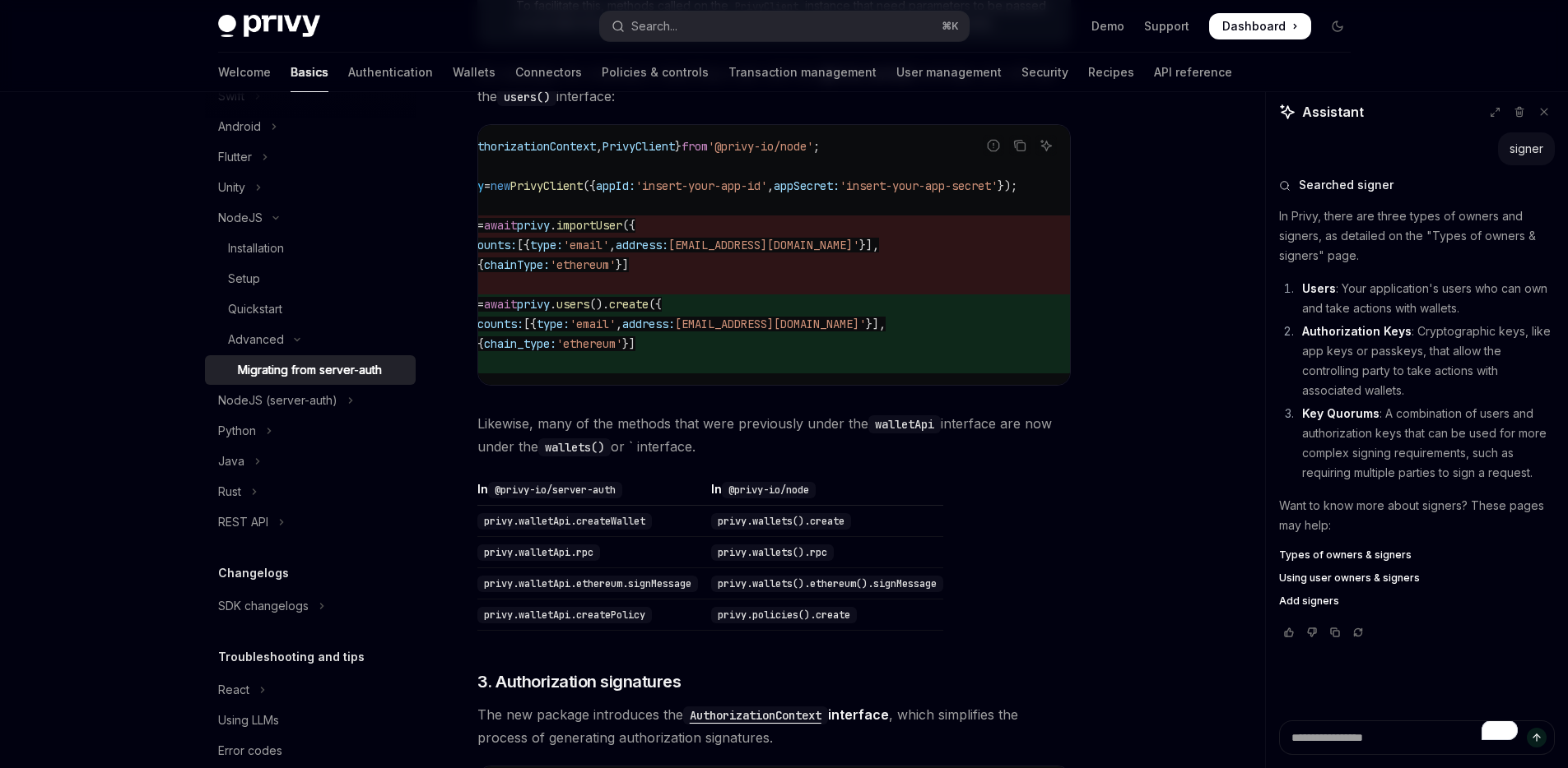
scroll to position [0, 0]
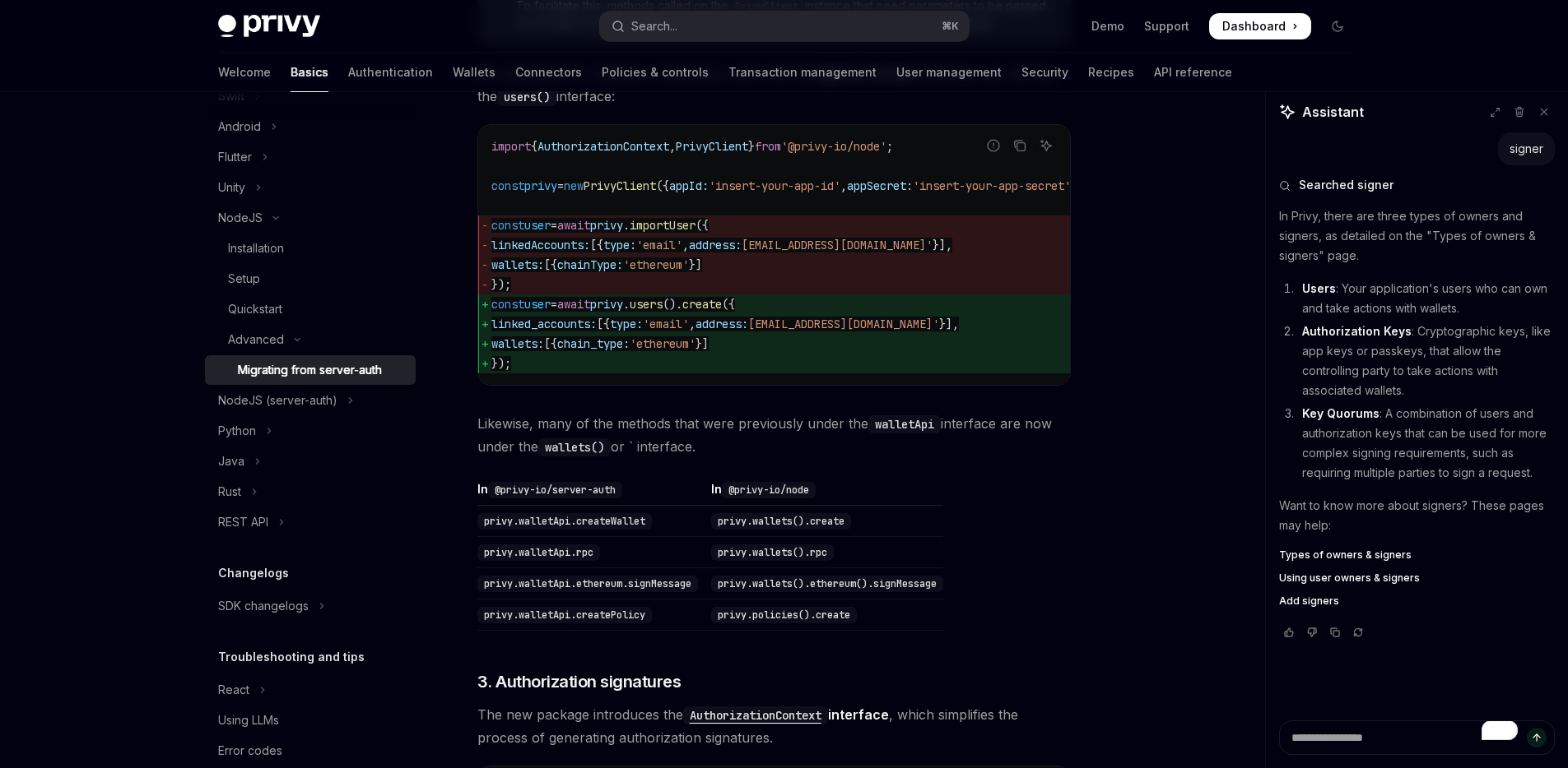
click at [1157, 366] on div "On this page Overview Initialization 0. System requirements 1. Privy client ini…" at bounding box center [784, 317] width 1159 height 3123
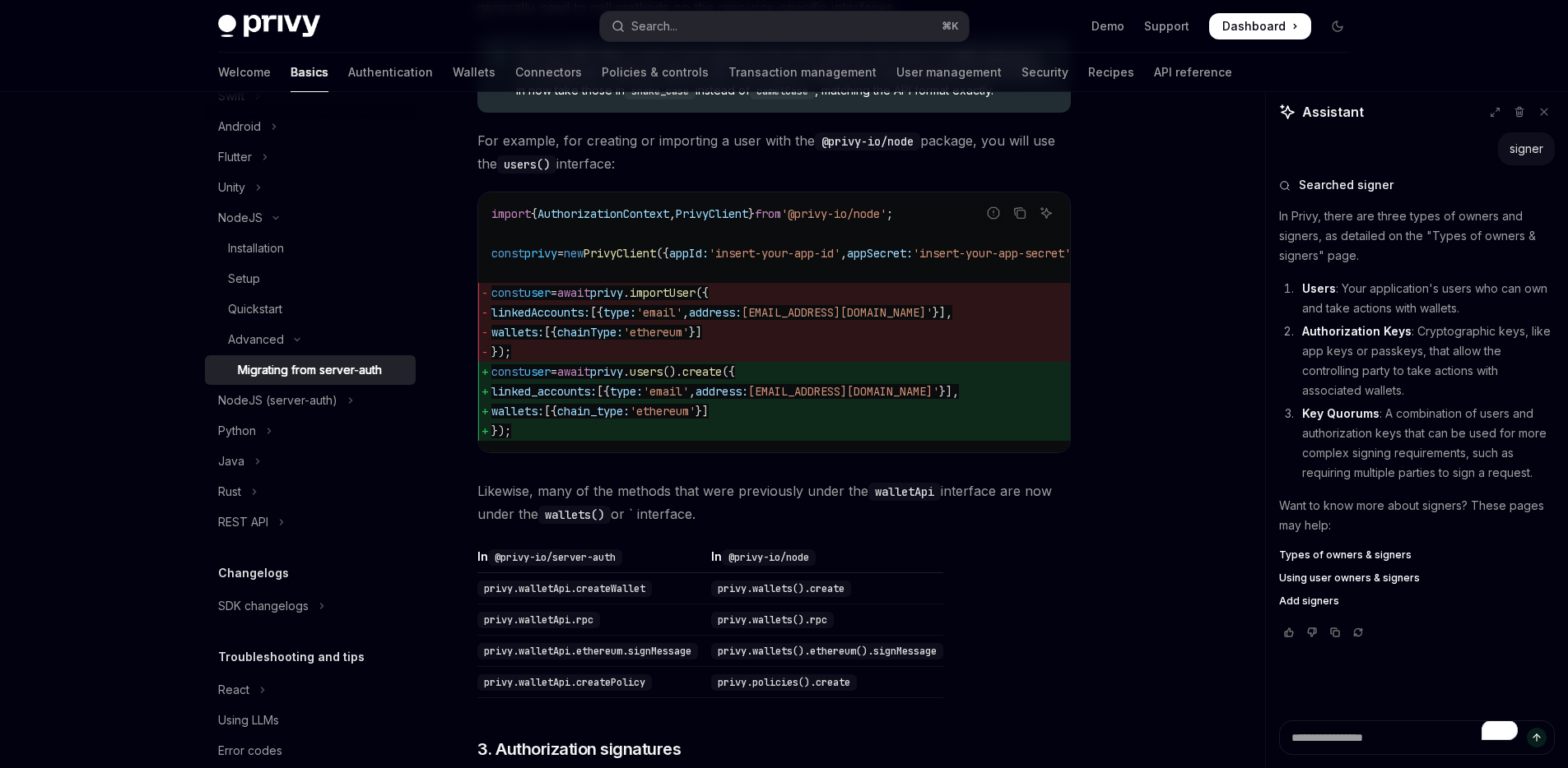
scroll to position [1244, 0]
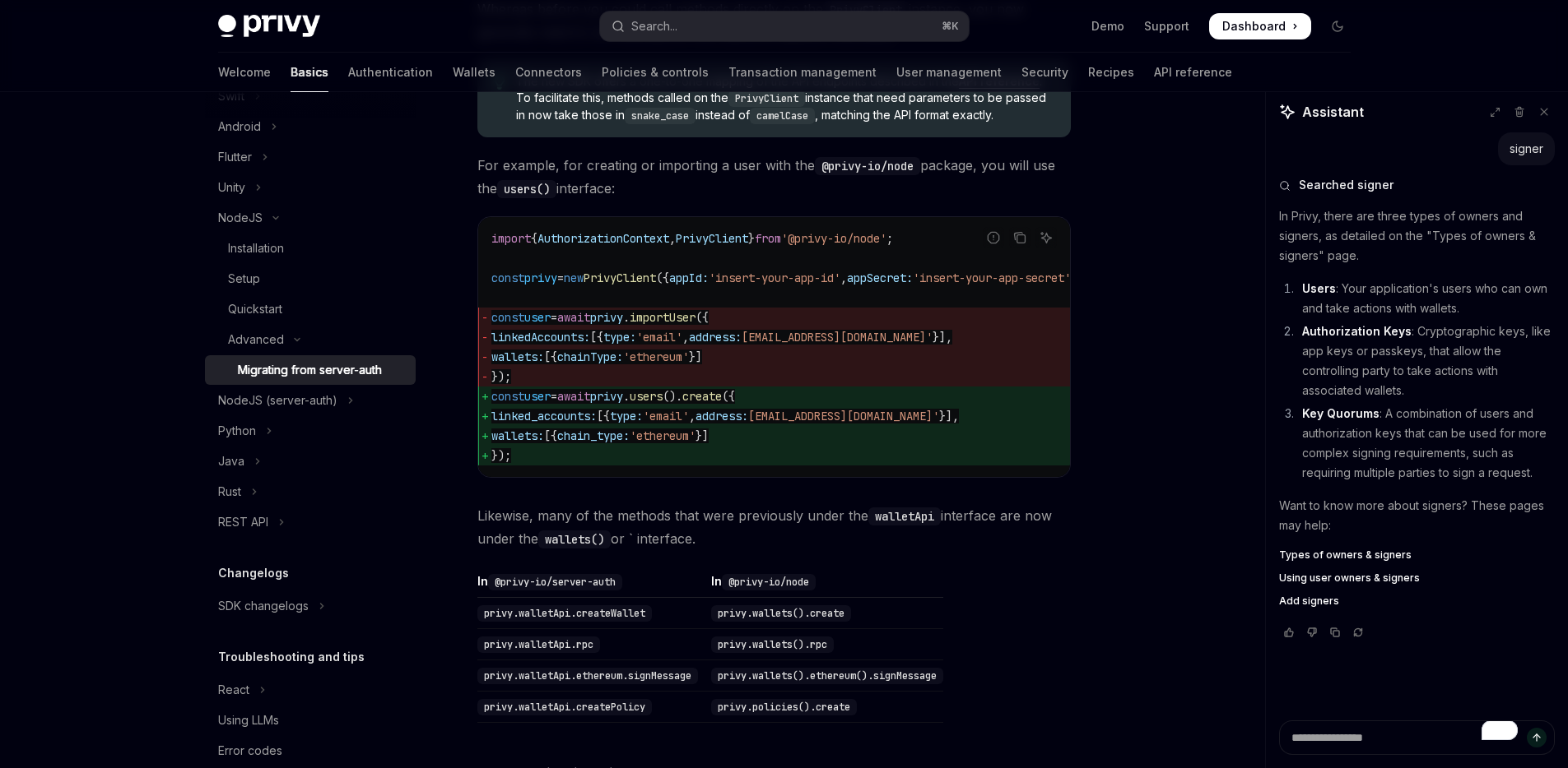
click at [1213, 78] on div "Welcome Basics Authentication Wallets Connectors Policies & controls Transactio…" at bounding box center [784, 72] width 1211 height 39
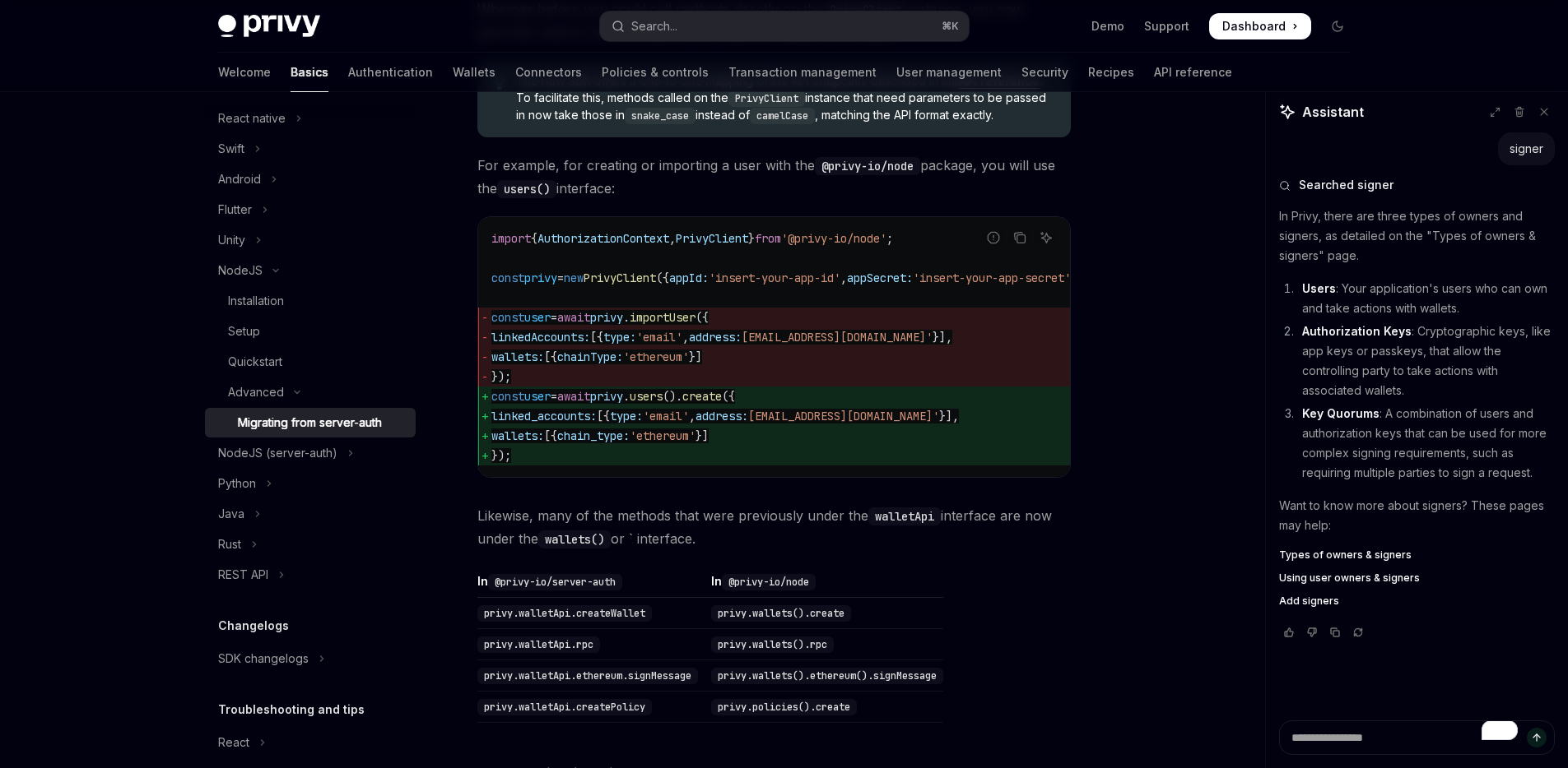
scroll to position [332, 0]
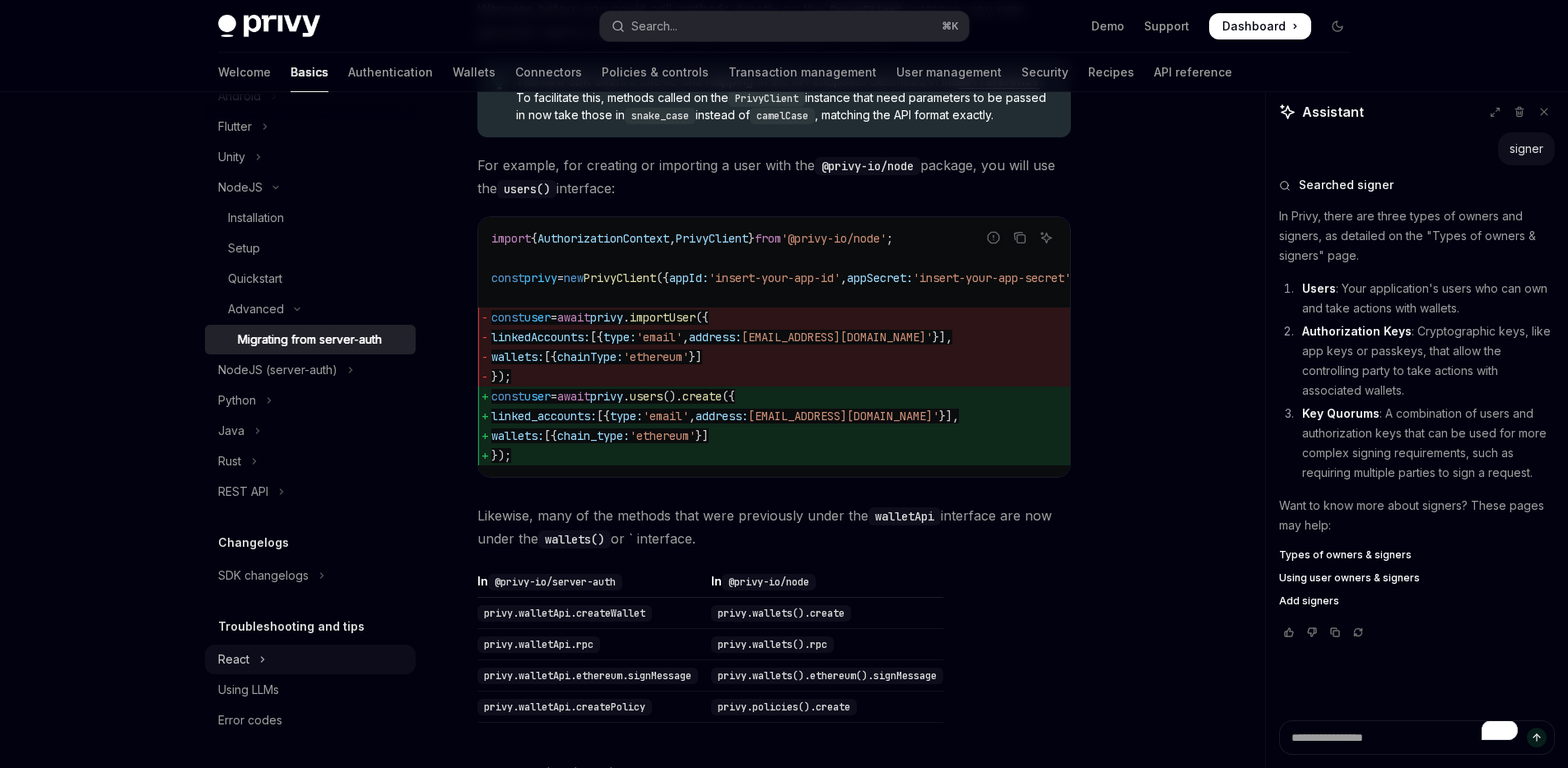
click at [234, 660] on div "React" at bounding box center [233, 660] width 31 height 20
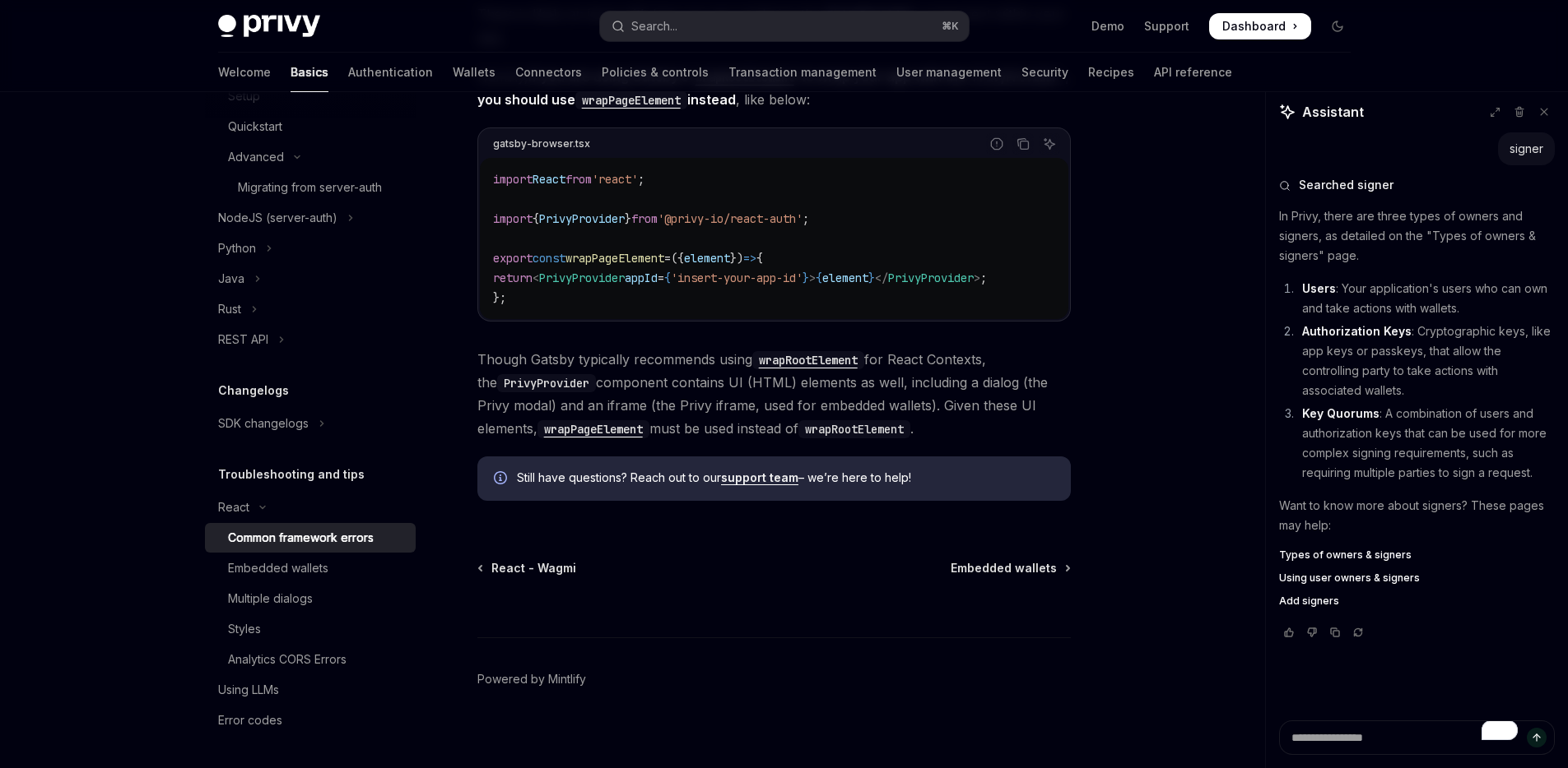
scroll to position [580, 0]
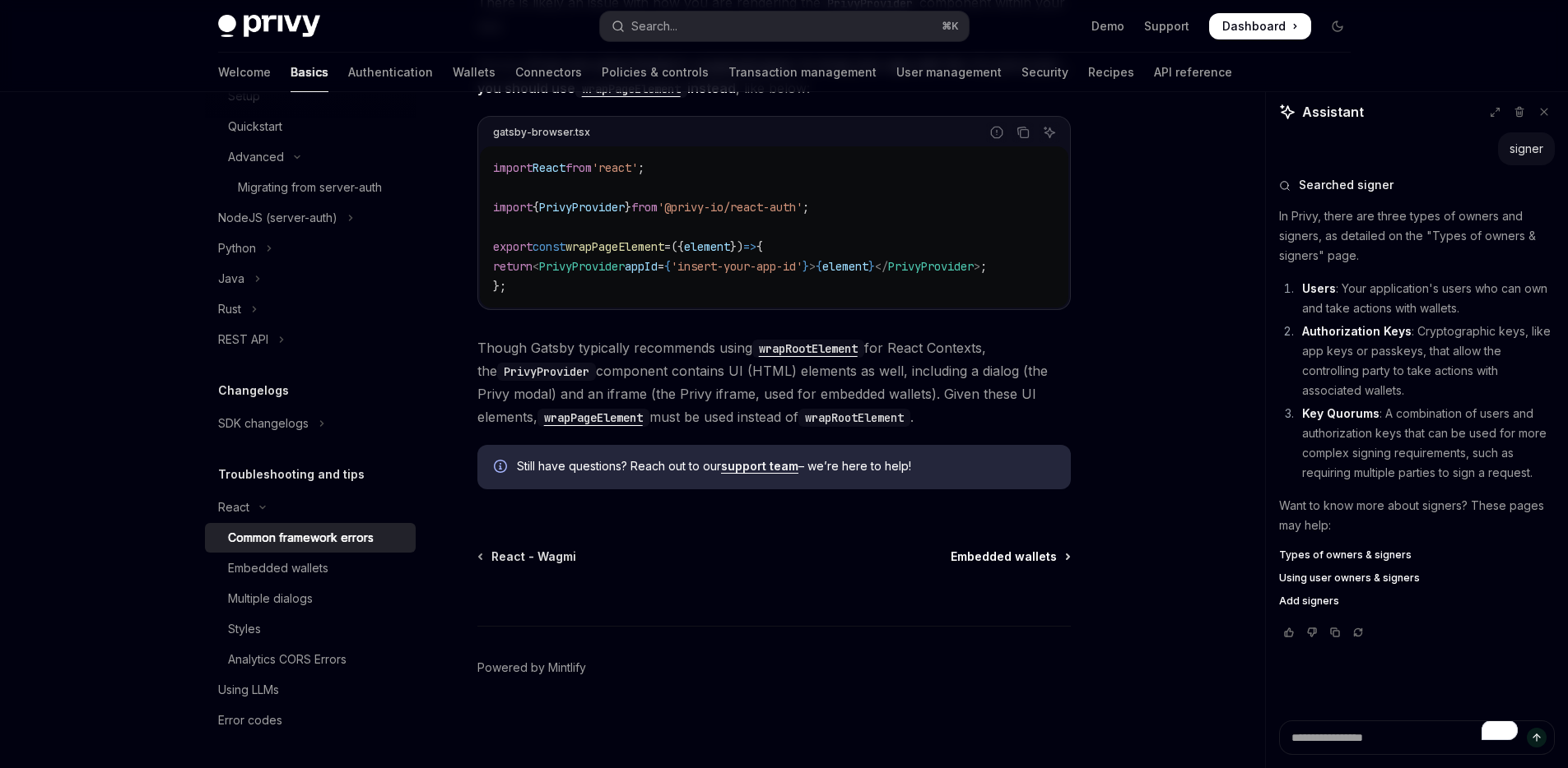
click at [990, 555] on span "Embedded wallets" at bounding box center [1004, 557] width 106 height 16
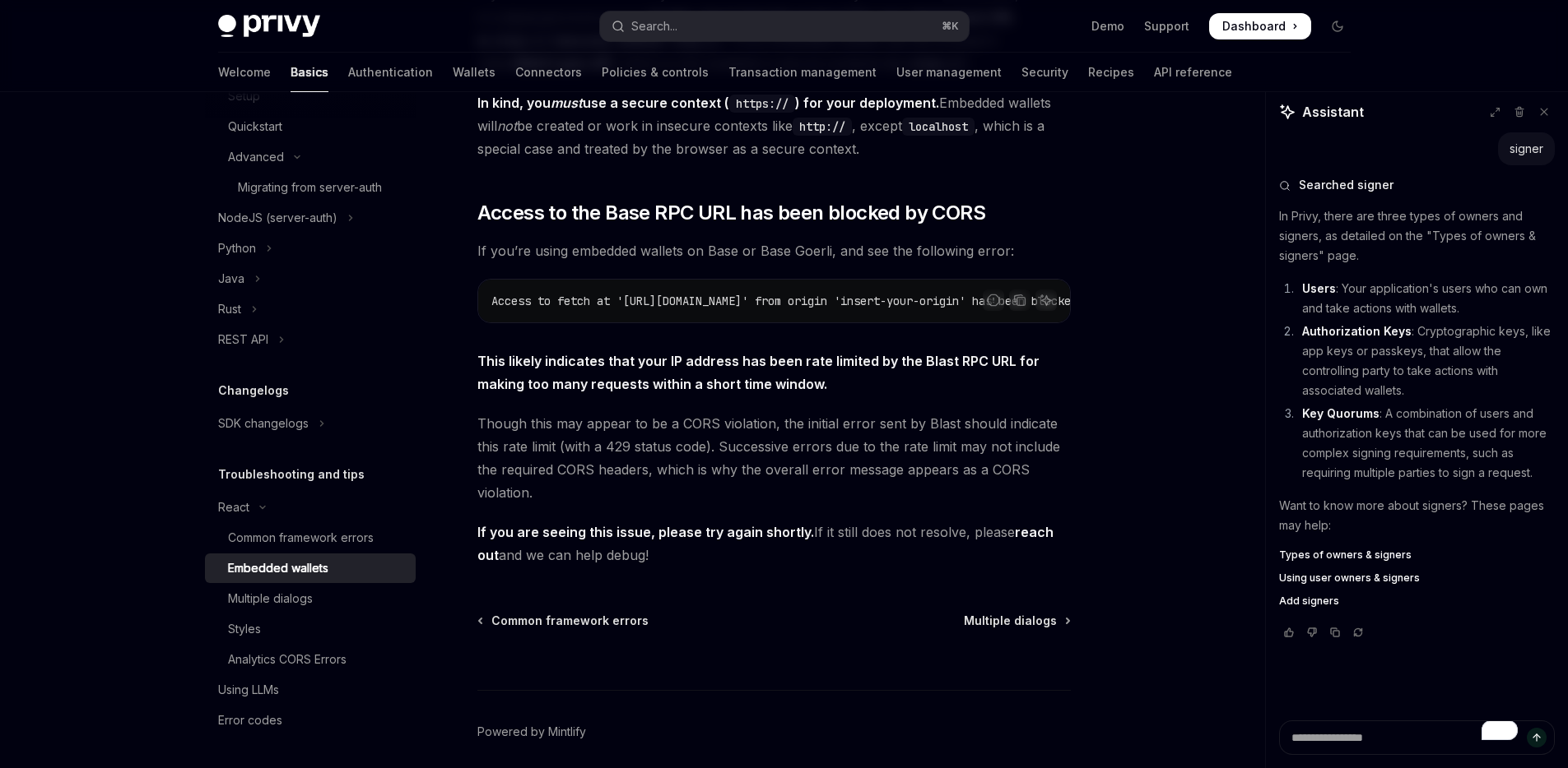
scroll to position [421, 0]
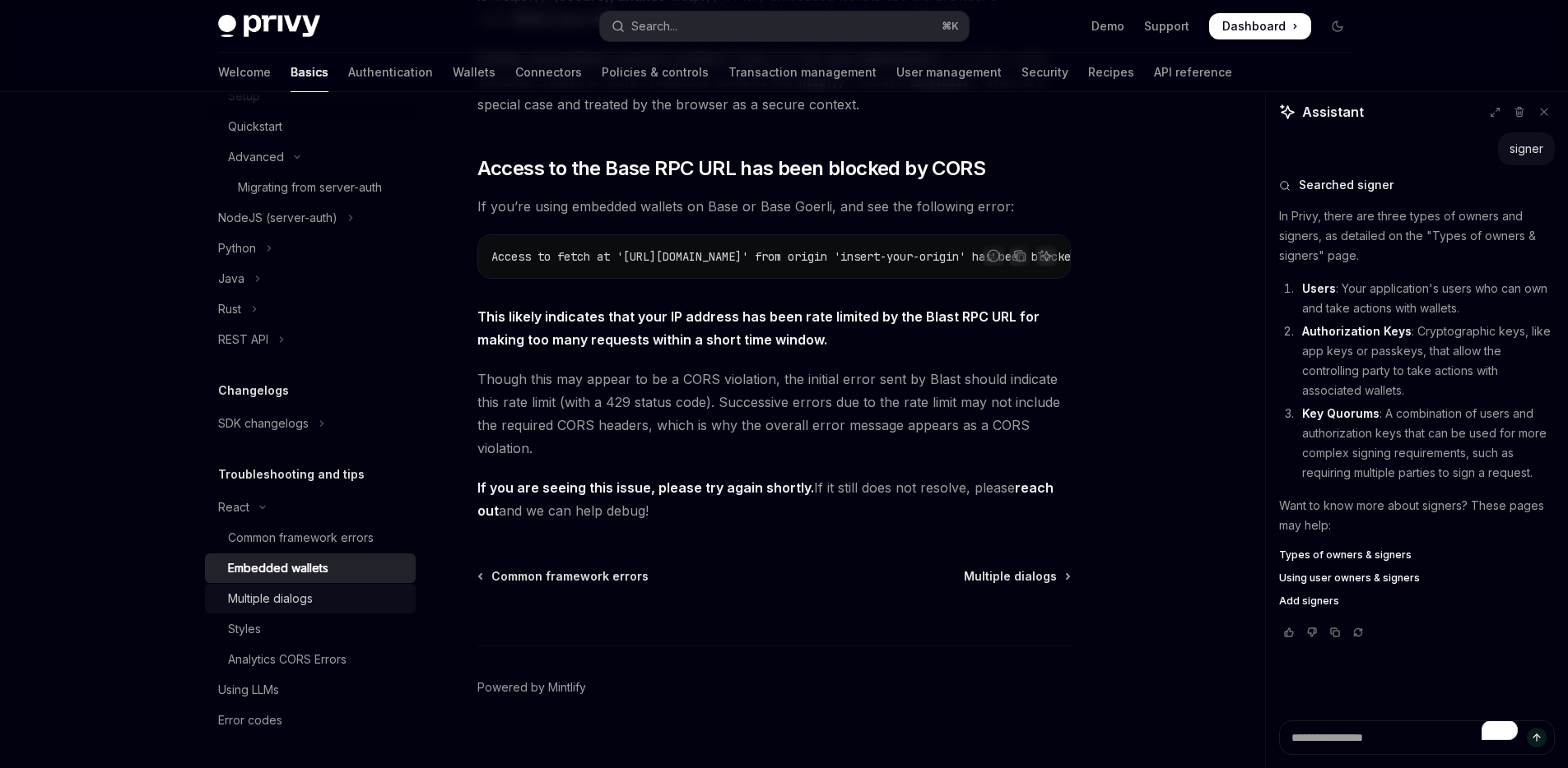
click at [277, 597] on div "Multiple dialogs" at bounding box center [270, 599] width 85 height 20
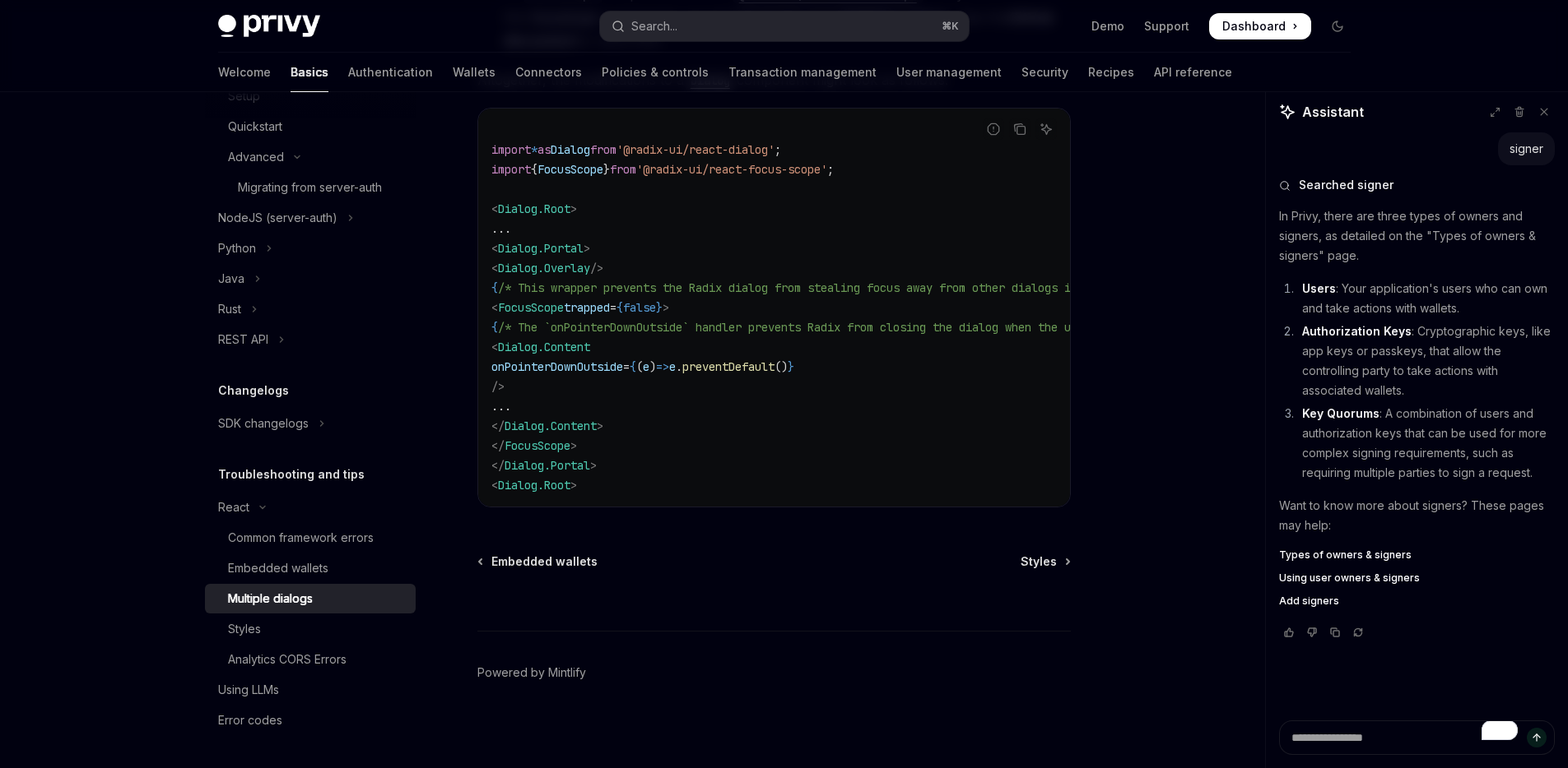
scroll to position [763, 0]
click at [262, 653] on div "Analytics CORS Errors" at bounding box center [287, 660] width 119 height 20
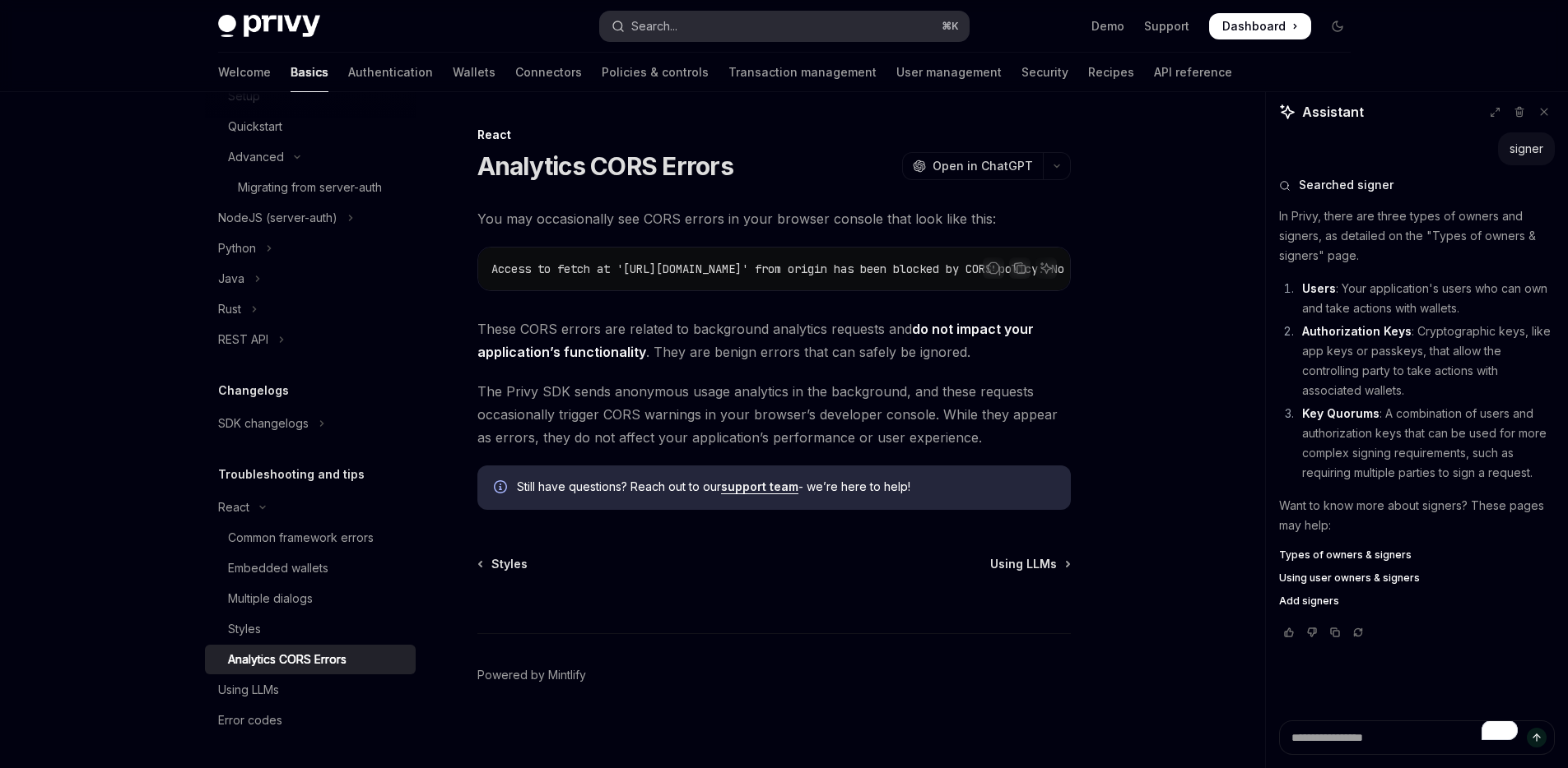
click at [710, 25] on button "Search... ⌘ K" at bounding box center [784, 27] width 369 height 29
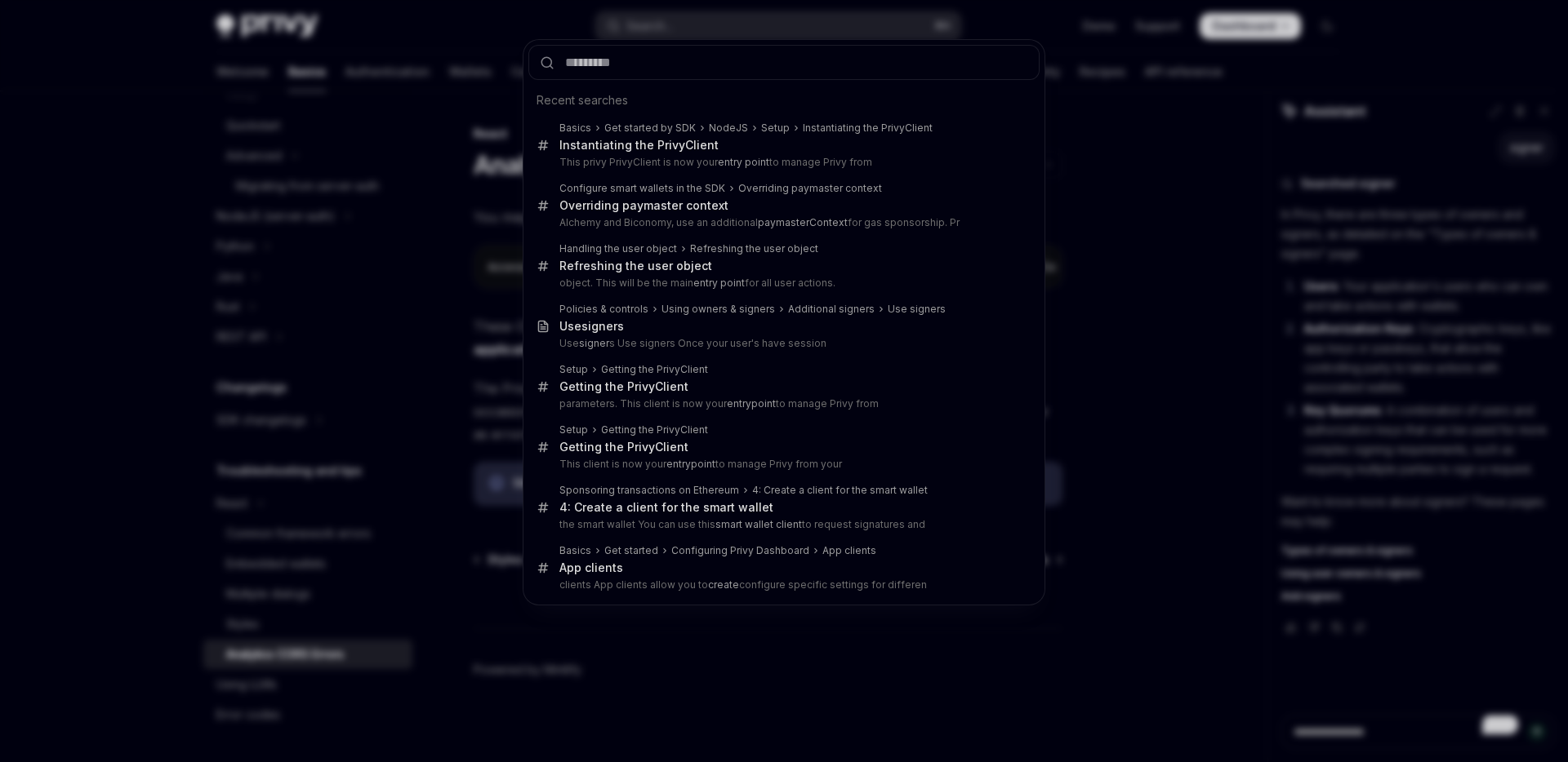
click at [475, 238] on div "Recent searches Basics Get started by SDK NodeJS Setup Instantiating the PrivyC…" at bounding box center [784, 381] width 1568 height 762
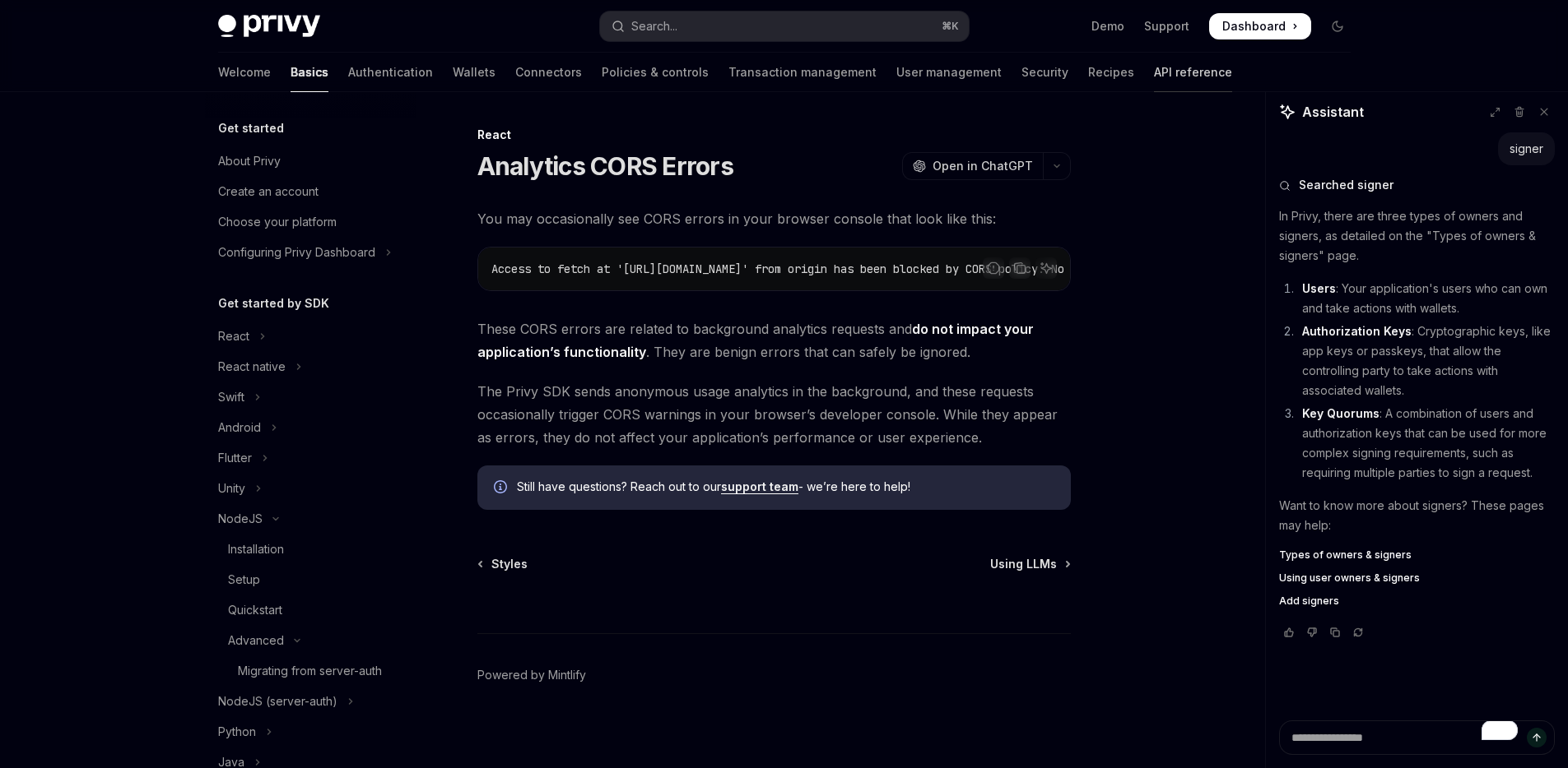
click at [1154, 71] on link "API reference" at bounding box center [1192, 72] width 78 height 39
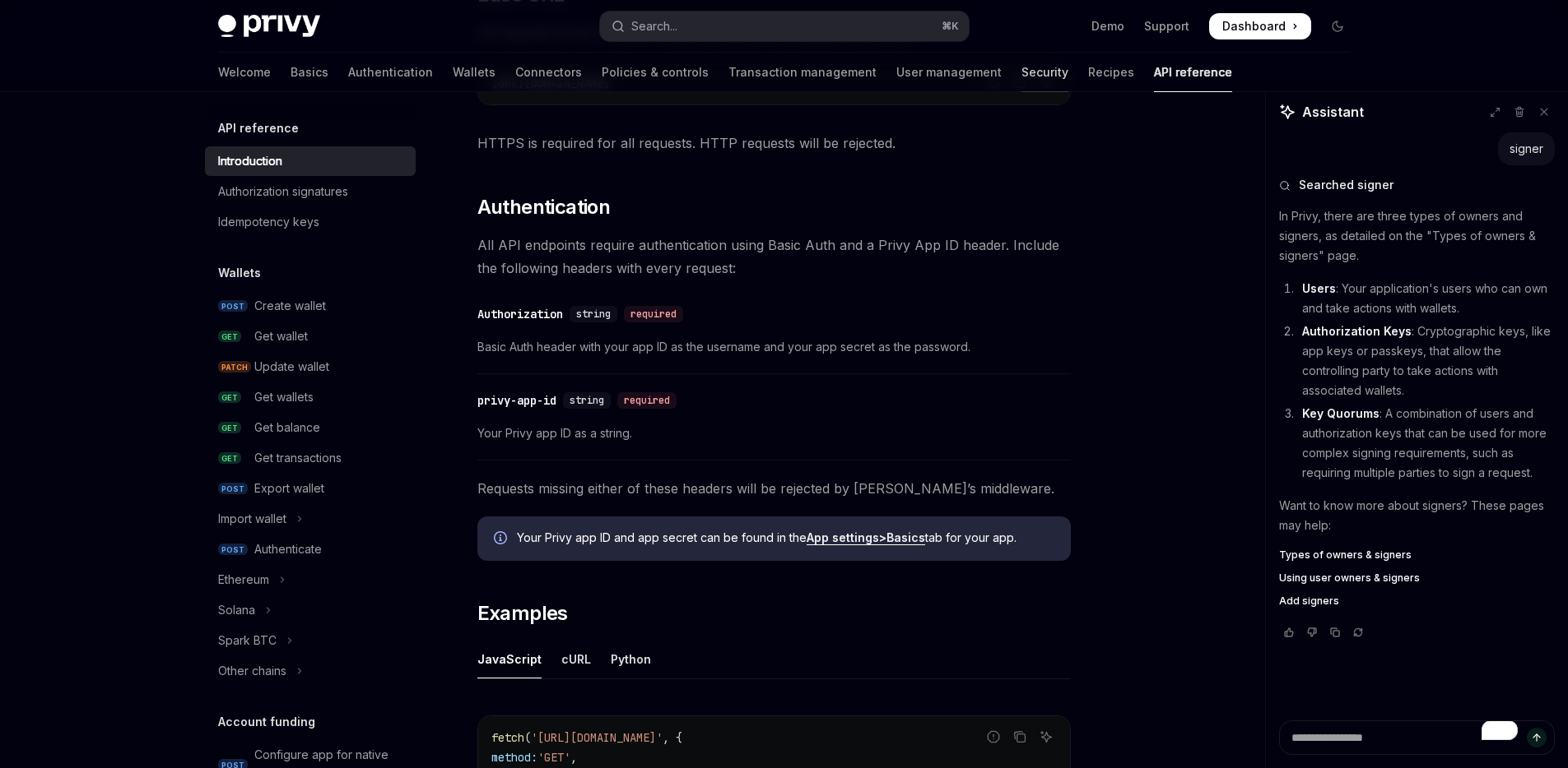
click at [1022, 74] on link "Security" at bounding box center [1045, 72] width 47 height 39
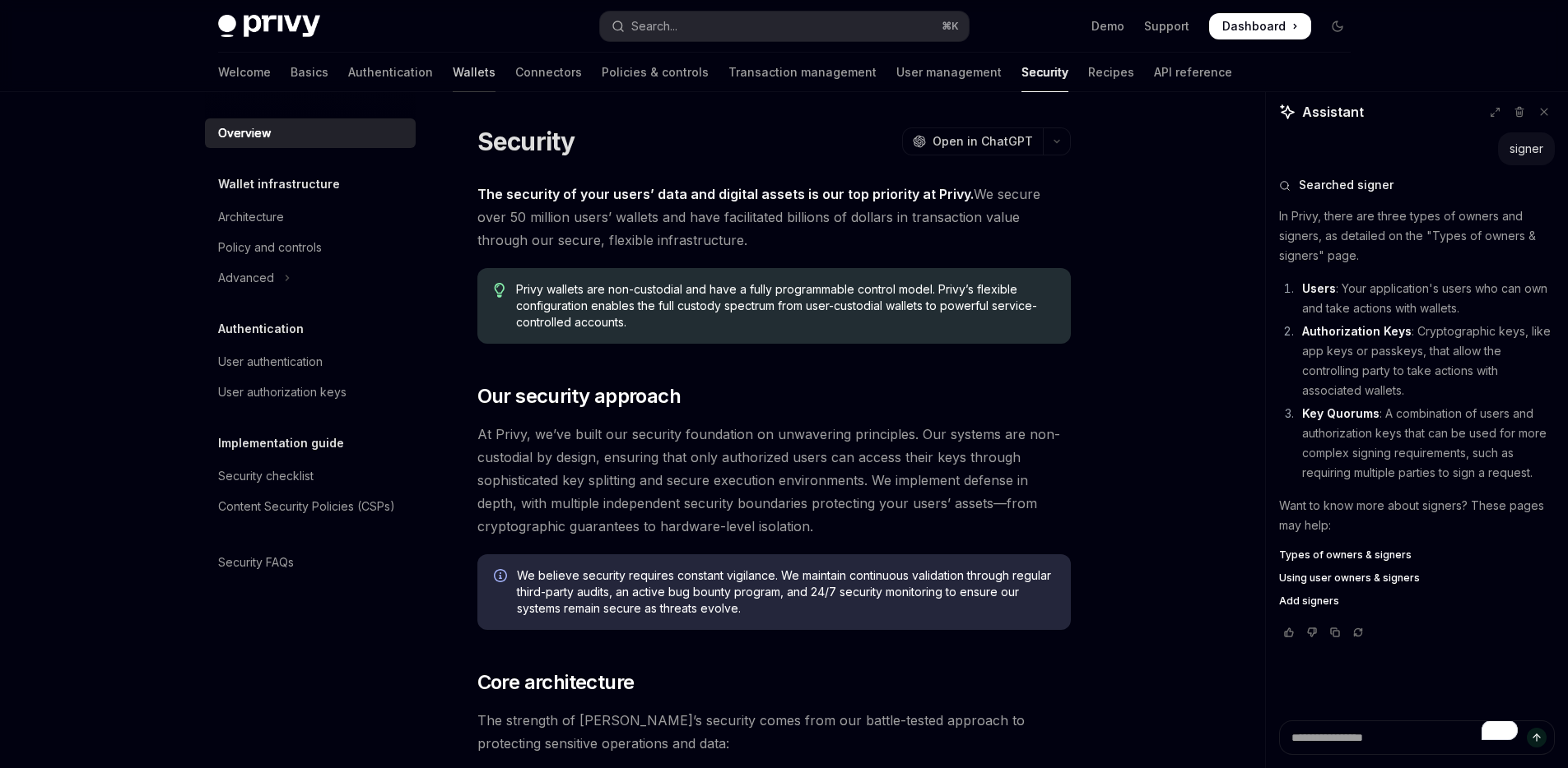
click at [453, 72] on link "Wallets" at bounding box center [474, 72] width 43 height 39
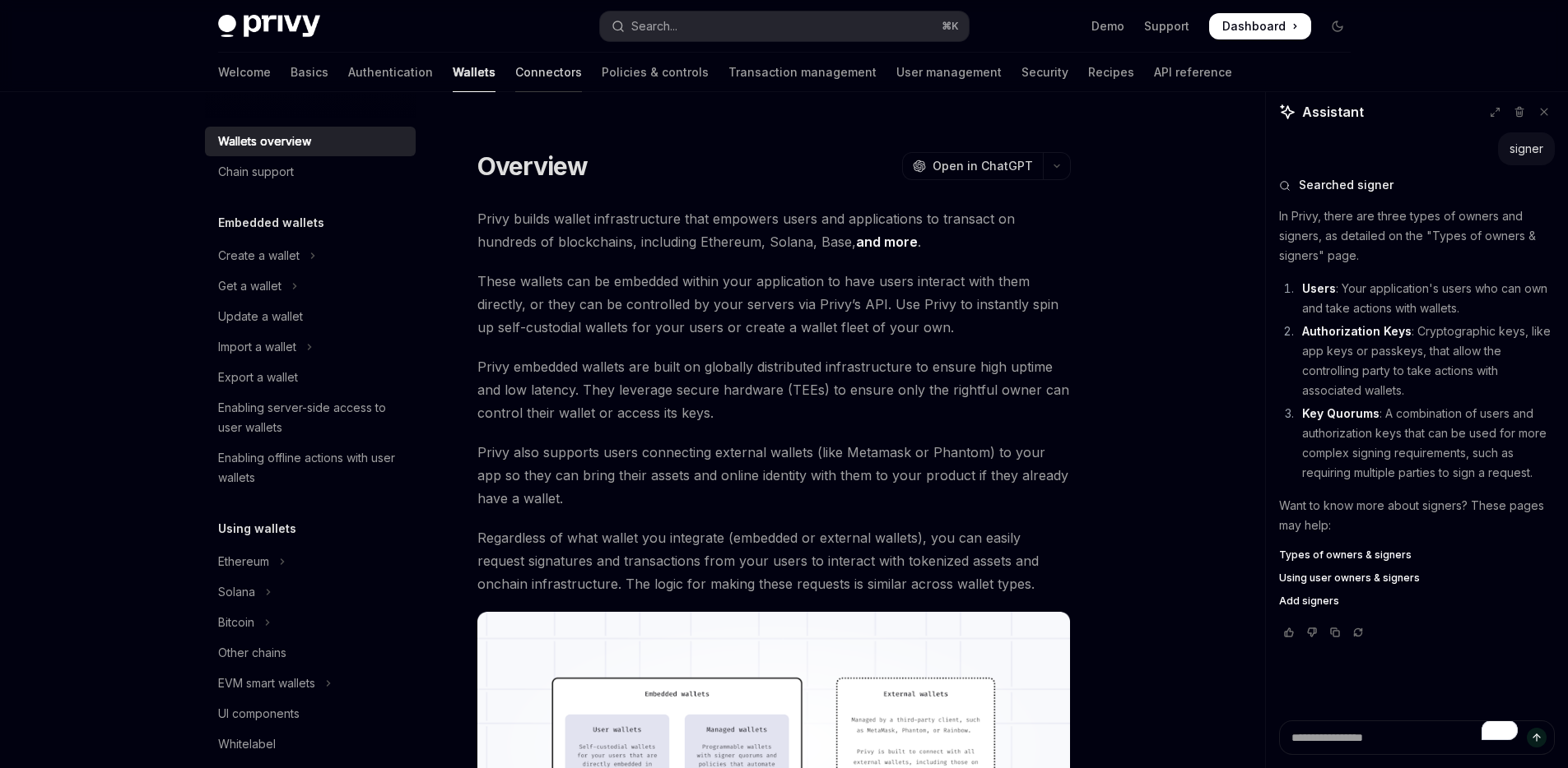
click at [515, 62] on link "Connectors" at bounding box center [548, 72] width 67 height 39
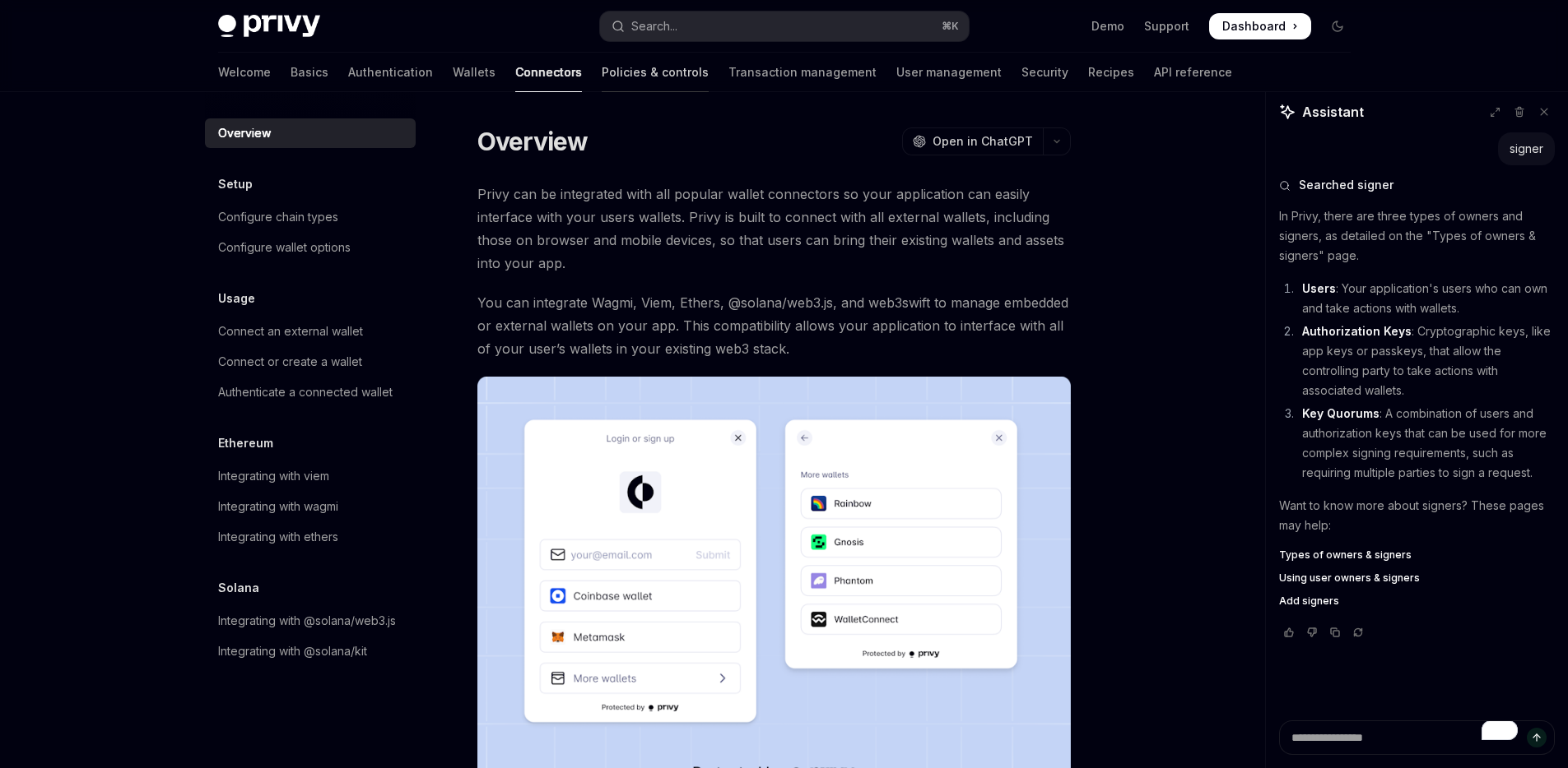
click at [608, 64] on link "Policies & controls" at bounding box center [655, 72] width 107 height 39
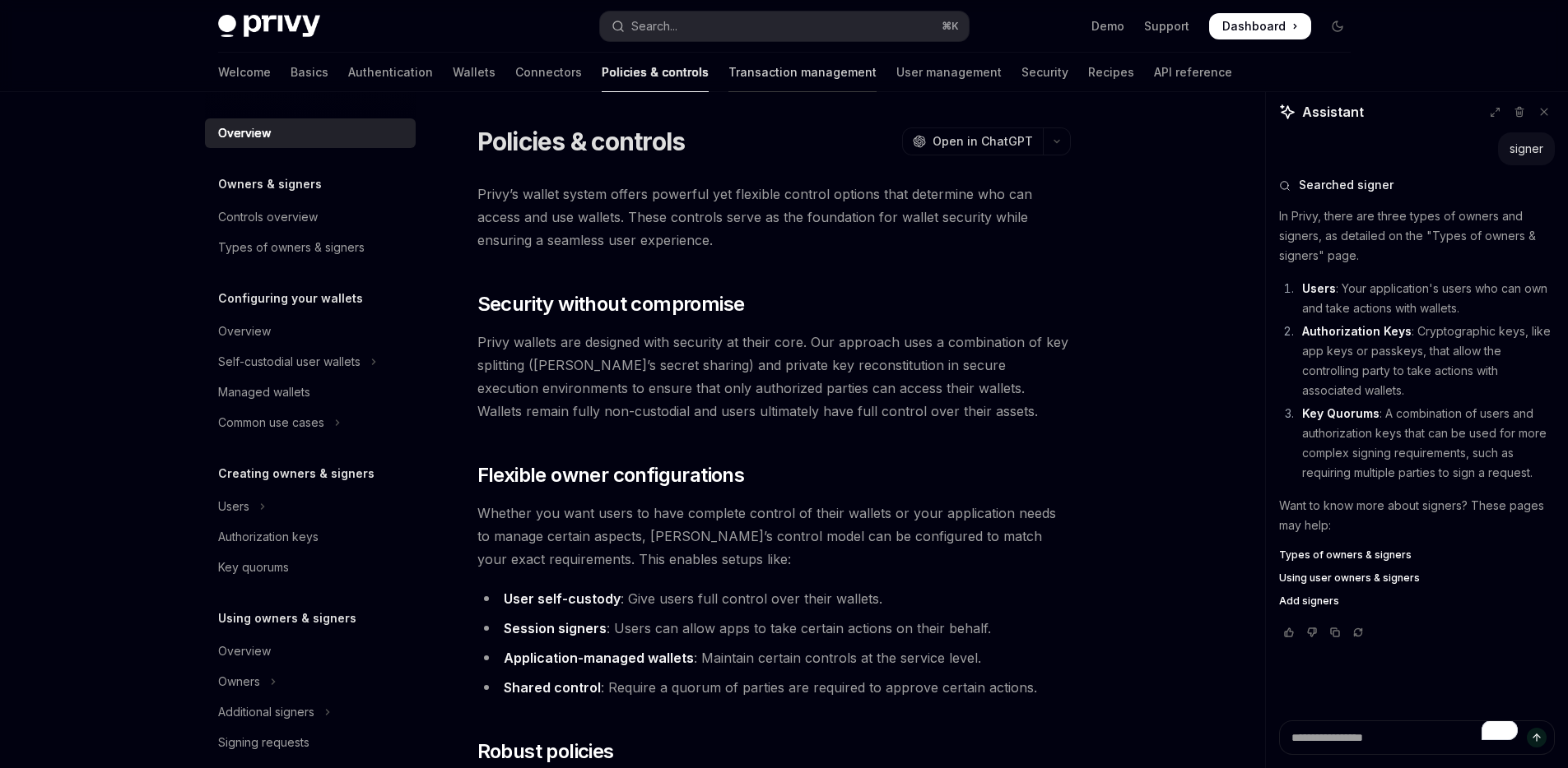
click at [728, 62] on link "Transaction management" at bounding box center [802, 72] width 148 height 39
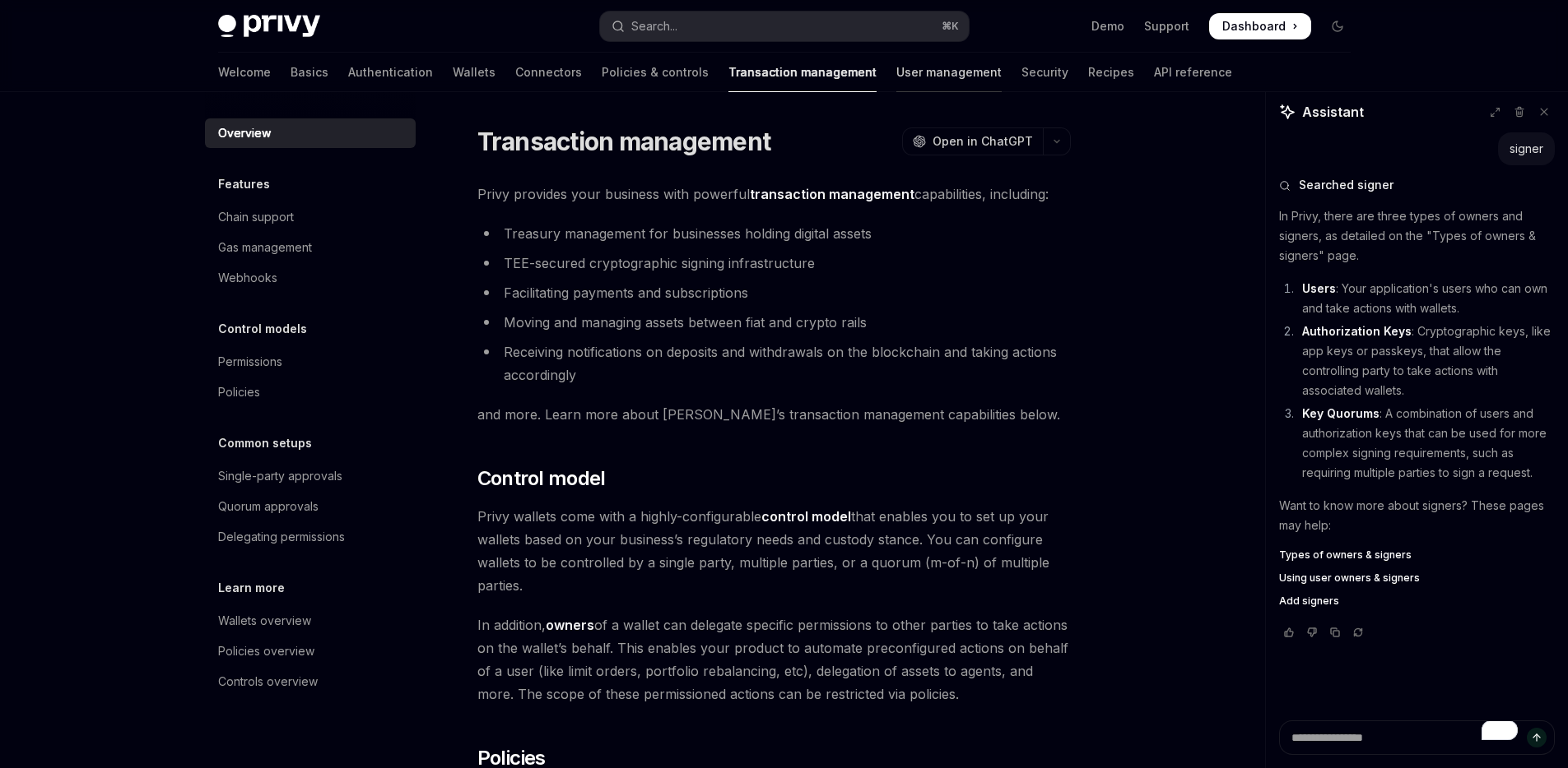
click at [897, 69] on link "User management" at bounding box center [949, 72] width 105 height 39
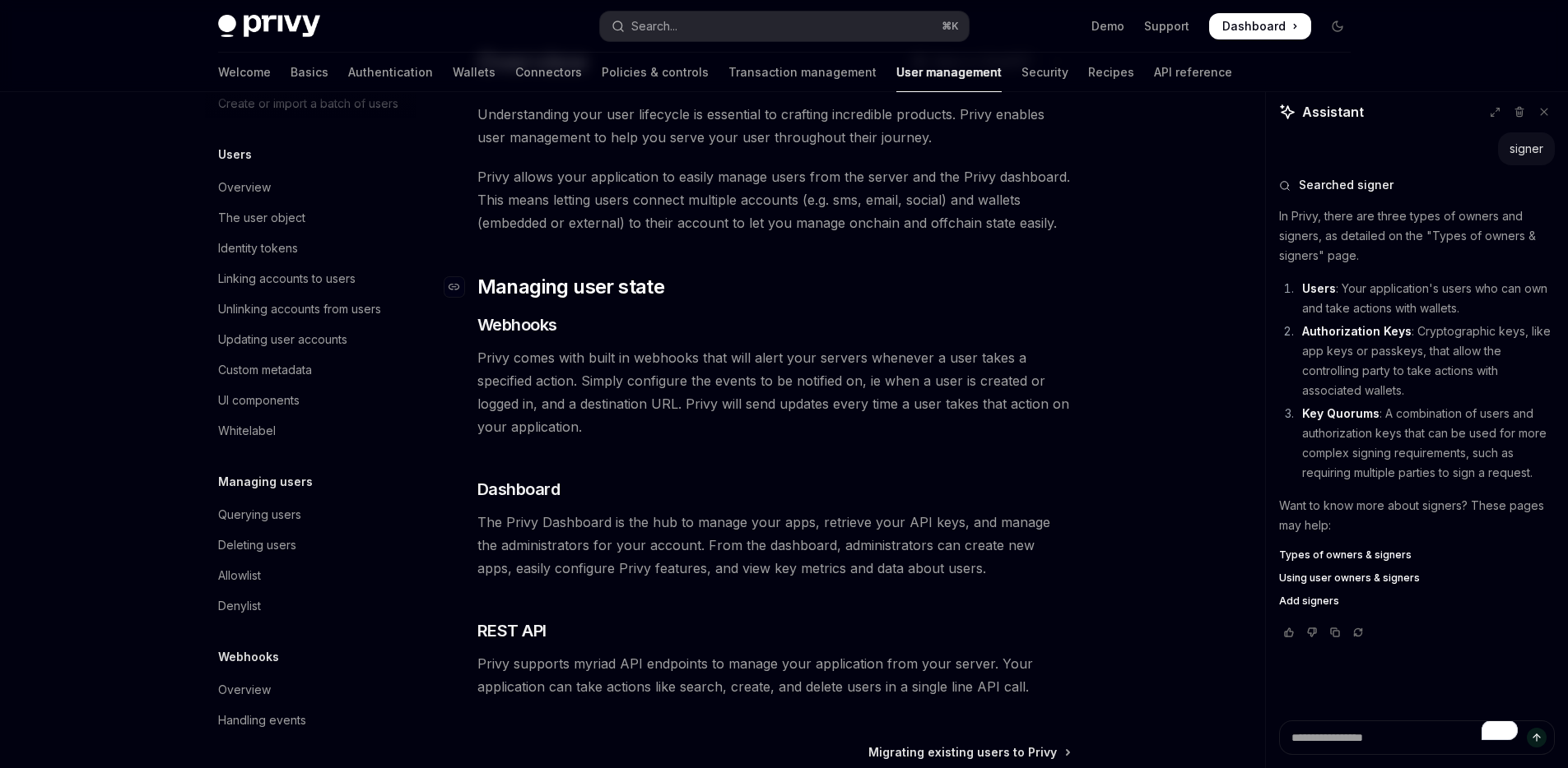
scroll to position [156, 0]
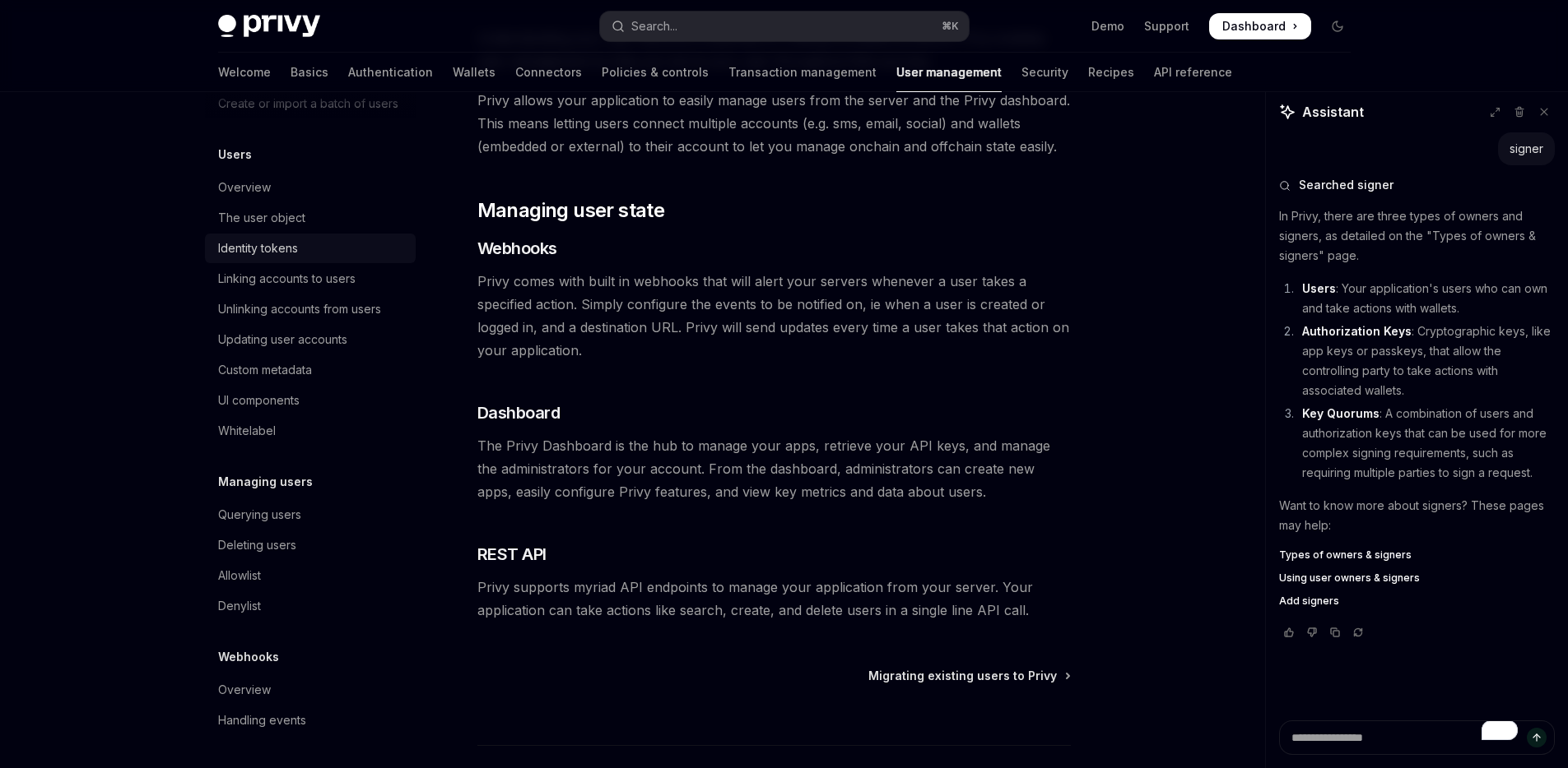
click at [301, 239] on div "Identity tokens" at bounding box center [311, 249] width 188 height 20
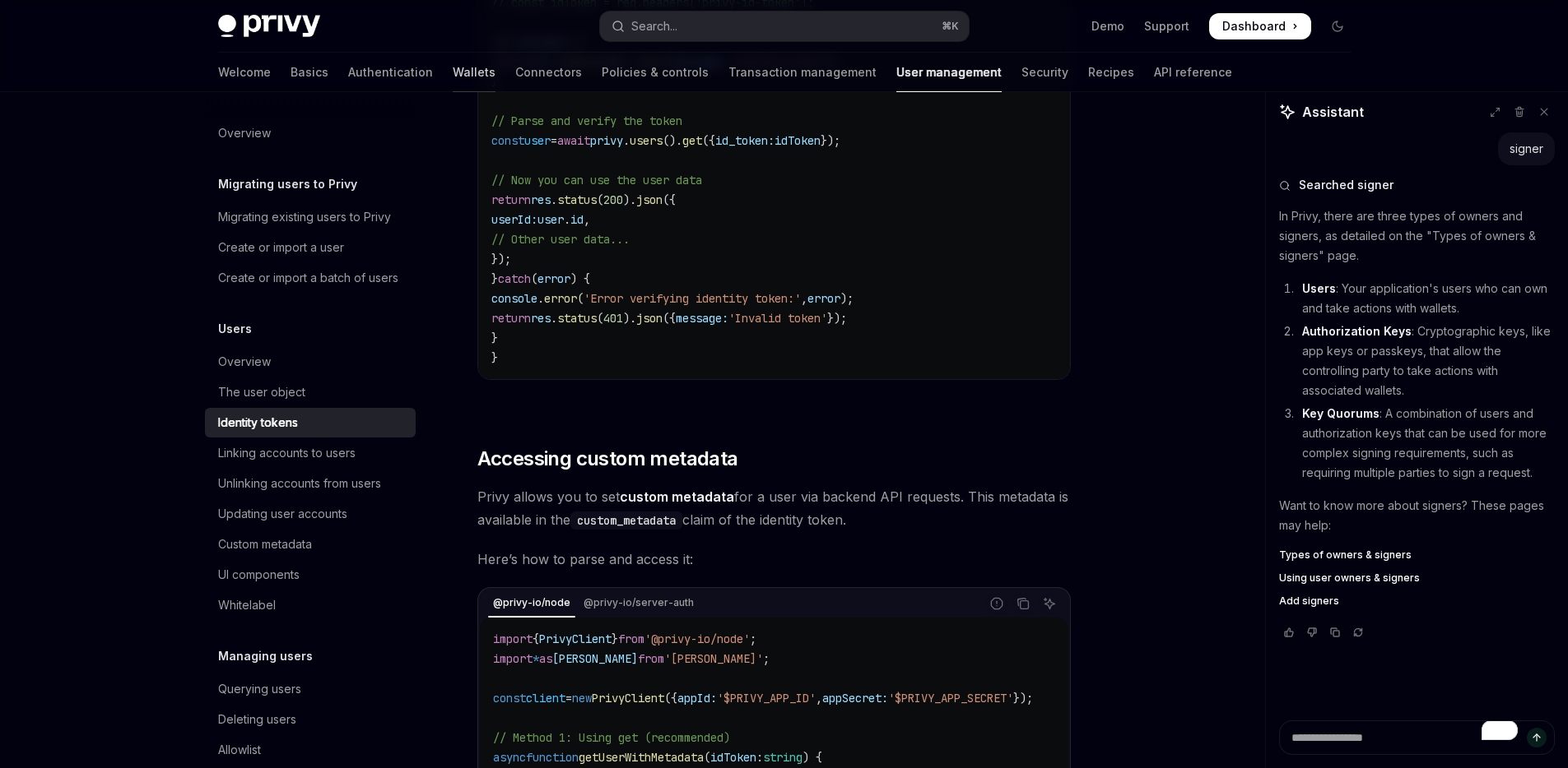
click at [453, 67] on link "Wallets" at bounding box center [474, 72] width 43 height 39
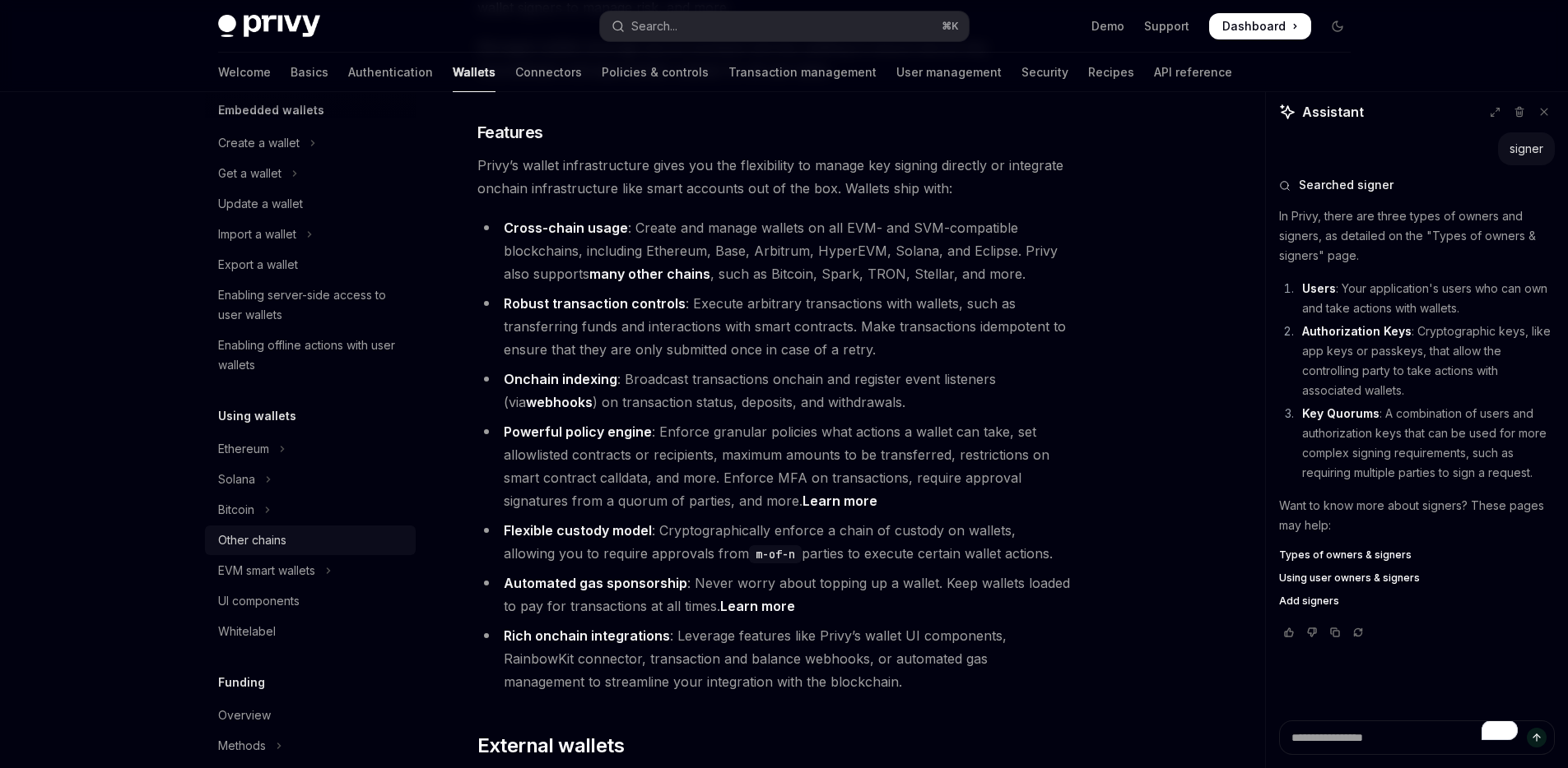
scroll to position [114, 0]
click at [267, 590] on div "UI components" at bounding box center [258, 600] width 81 height 20
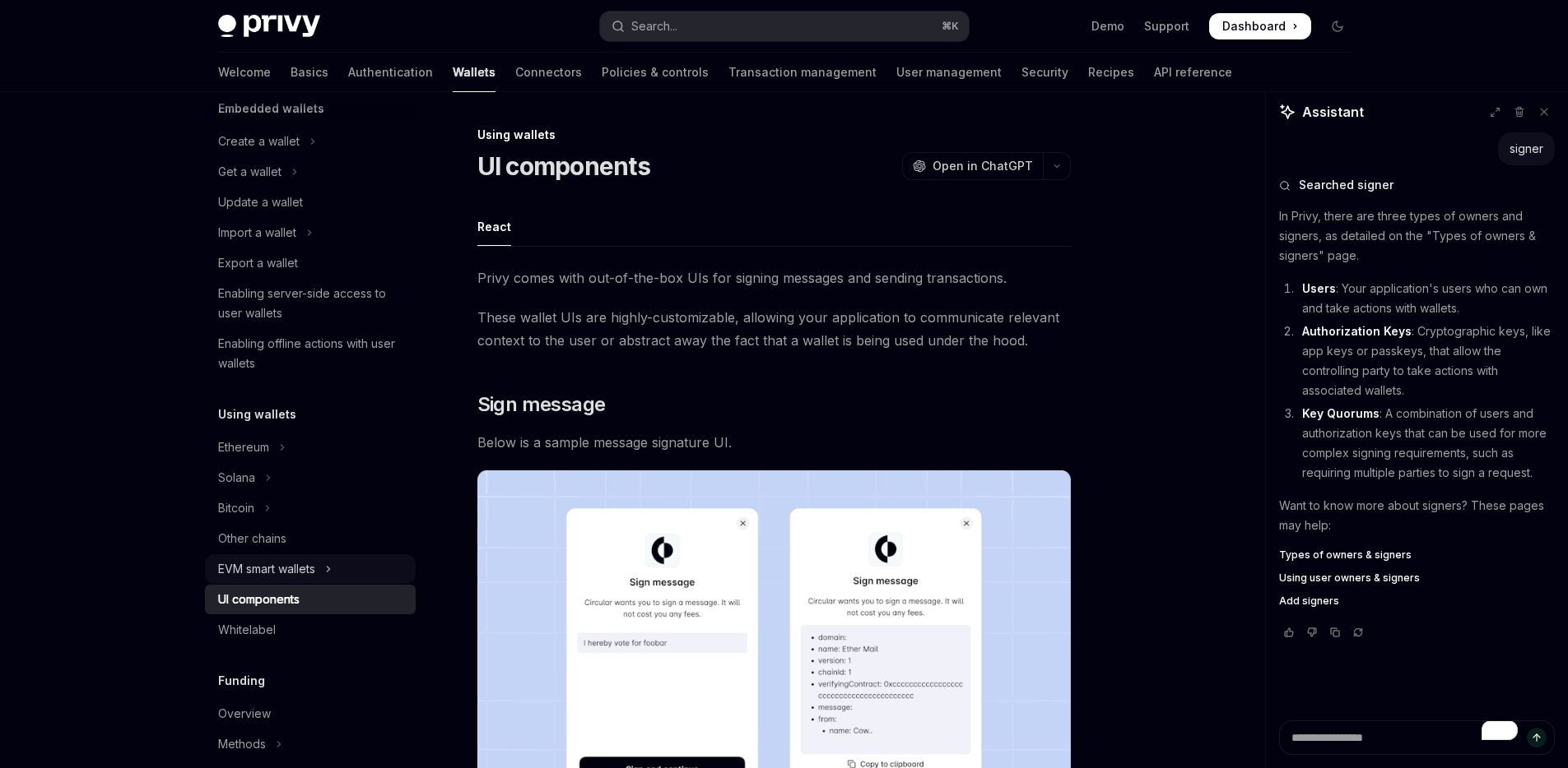
click at [273, 571] on div "EVM smart wallets" at bounding box center [266, 570] width 97 height 20
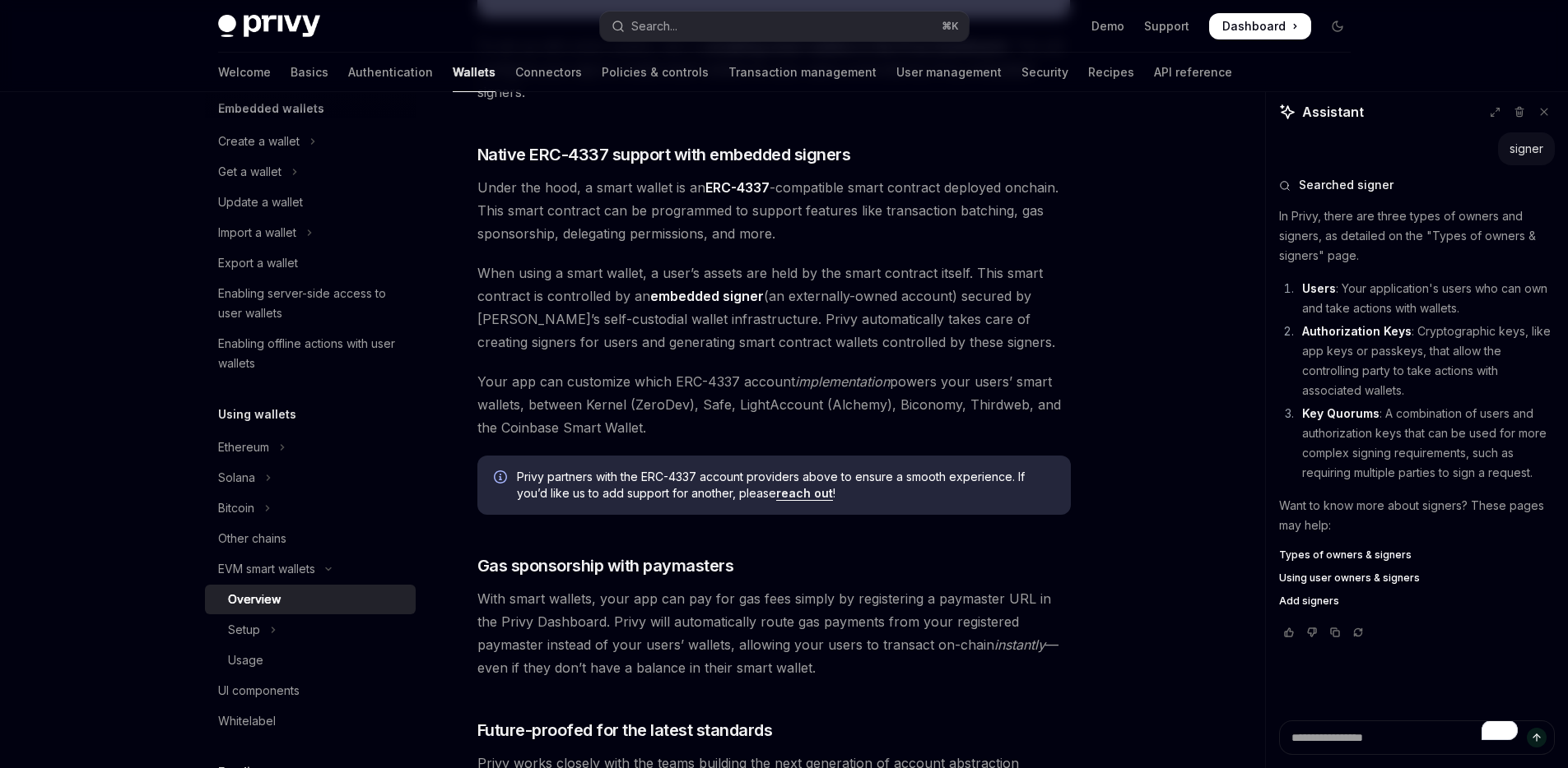
scroll to position [1164, 0]
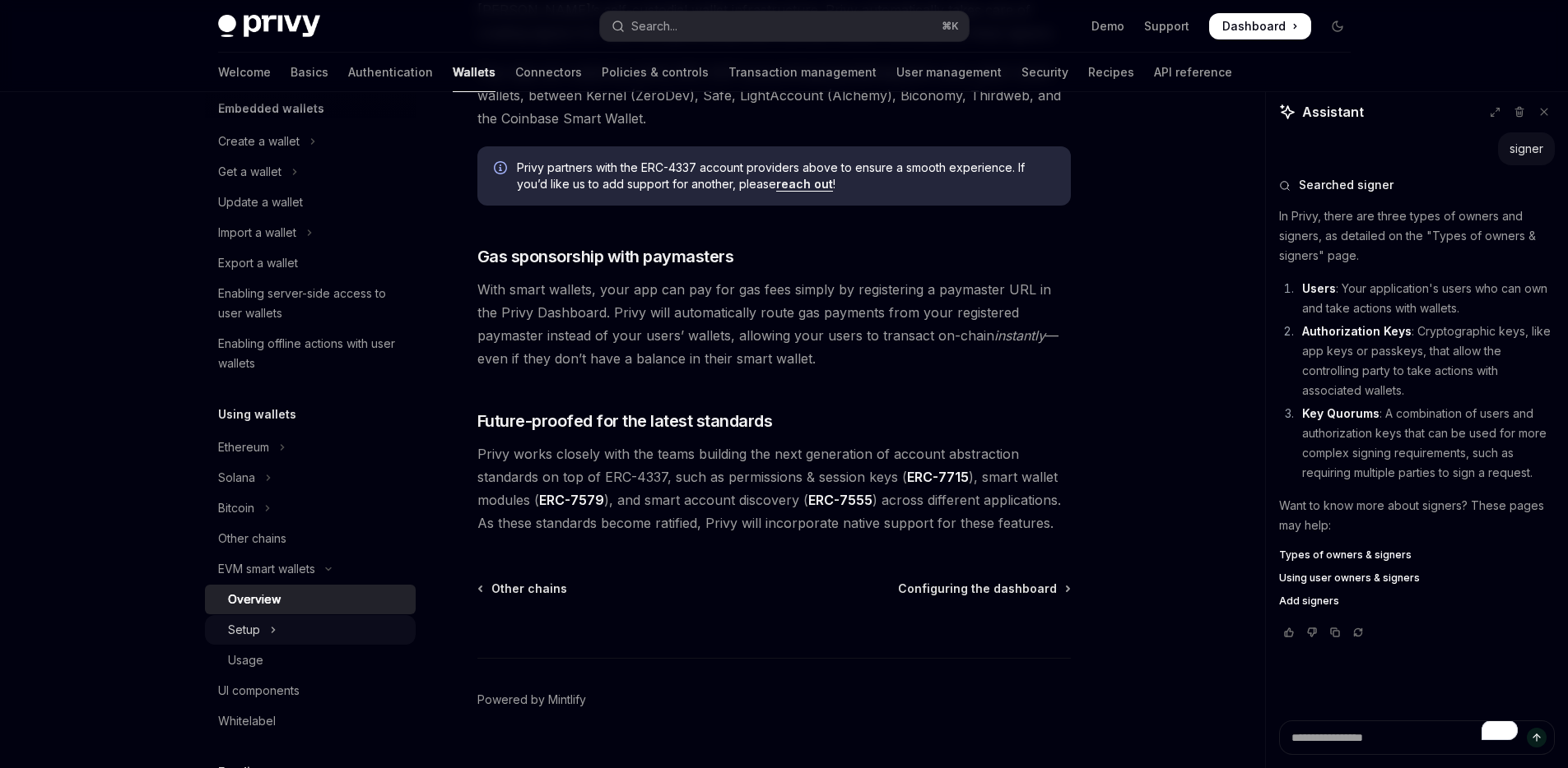
click at [247, 628] on div "Setup" at bounding box center [243, 630] width 32 height 20
type textarea "*"
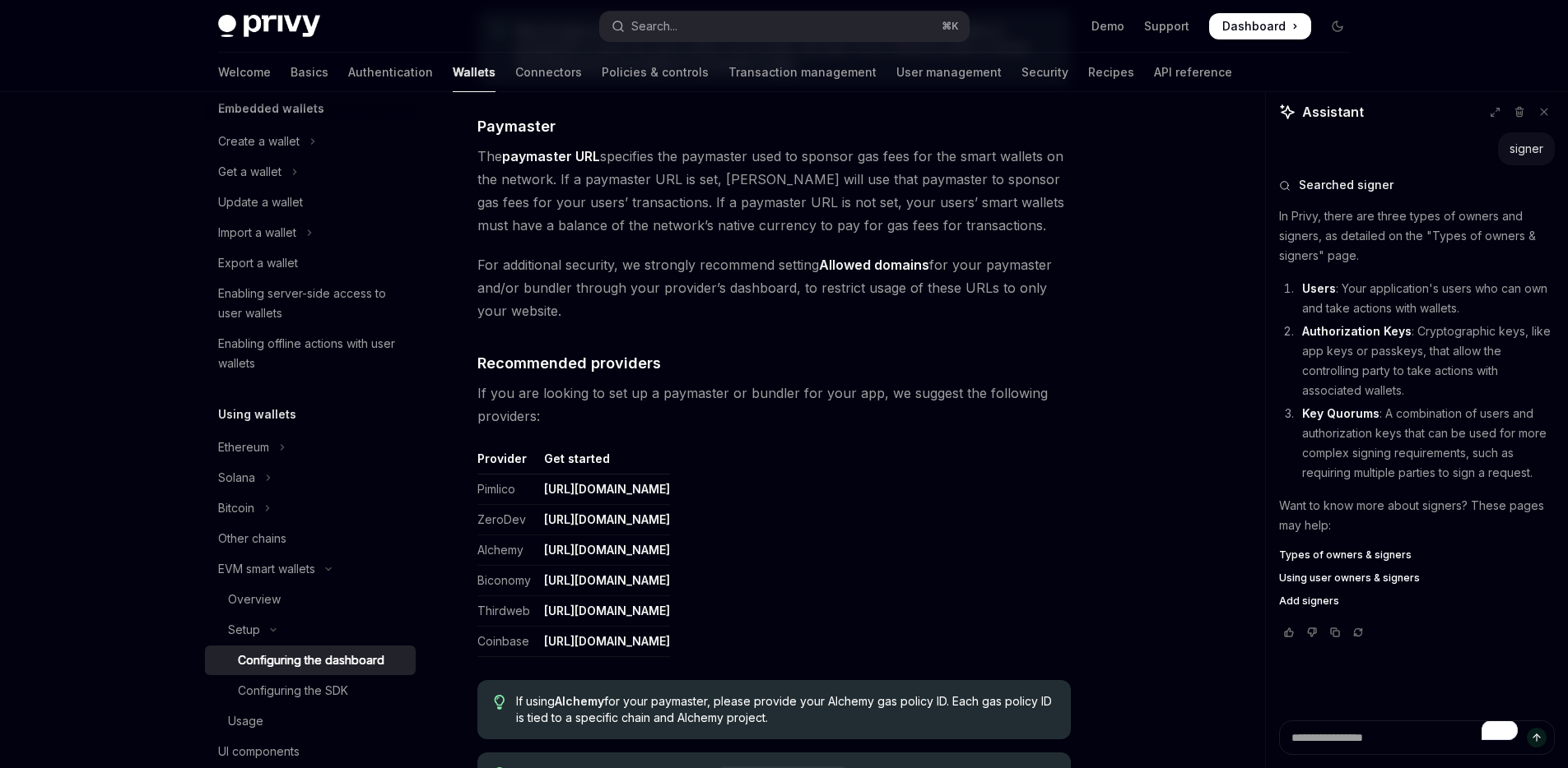
scroll to position [1655, 0]
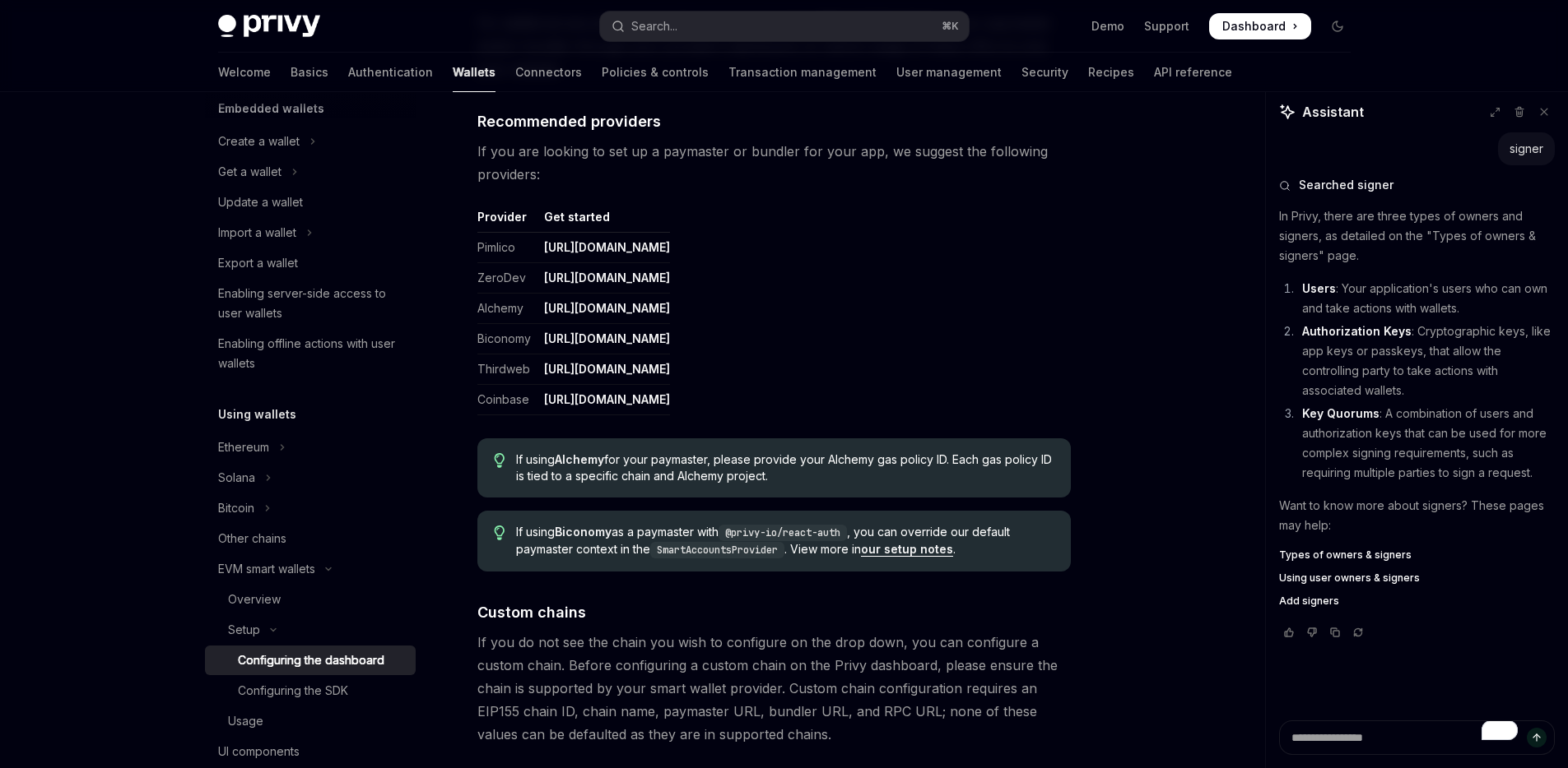
scroll to position [1776, 0]
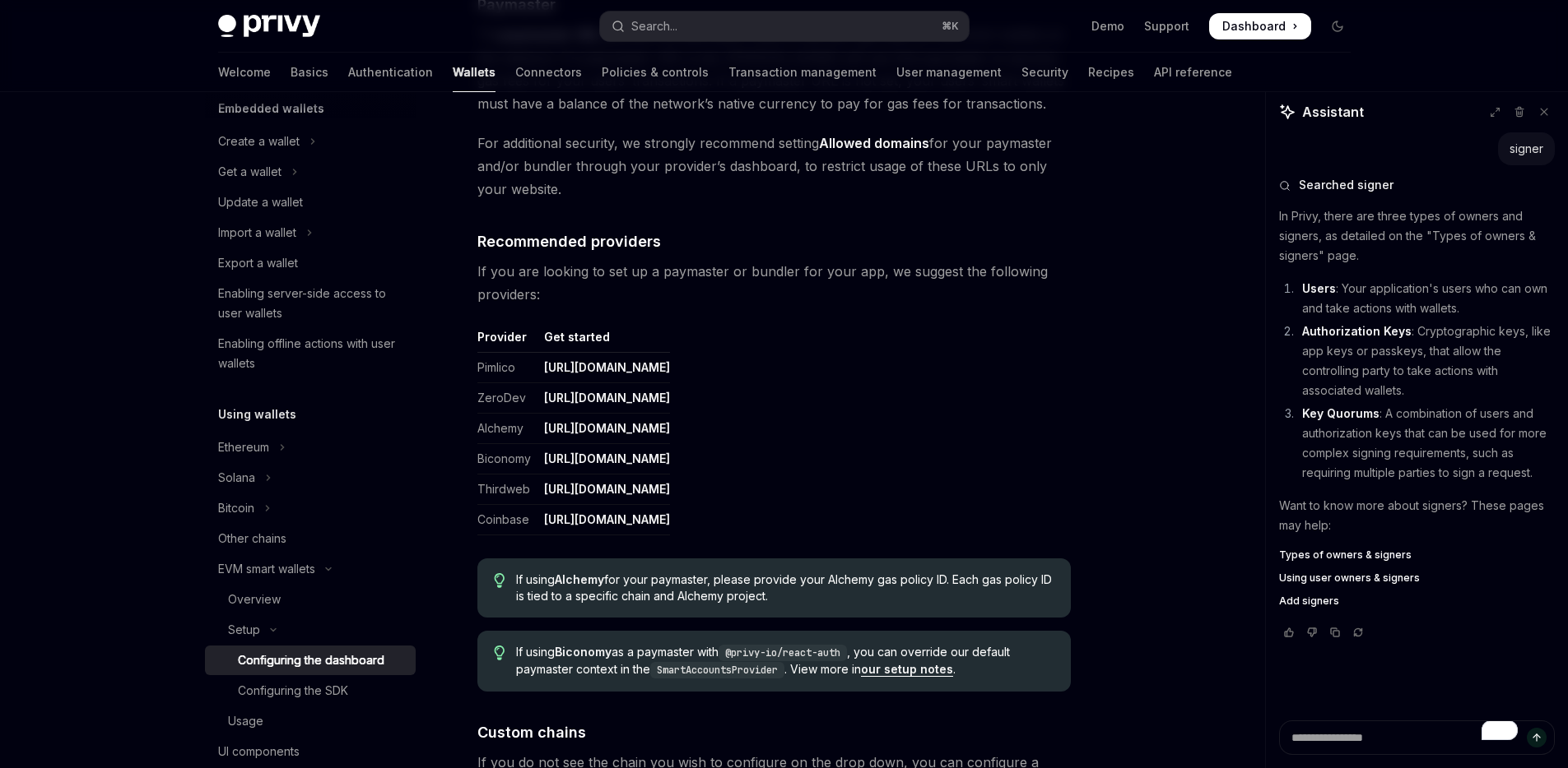
click at [670, 478] on td "[URL][DOMAIN_NAME]" at bounding box center [604, 489] width 133 height 30
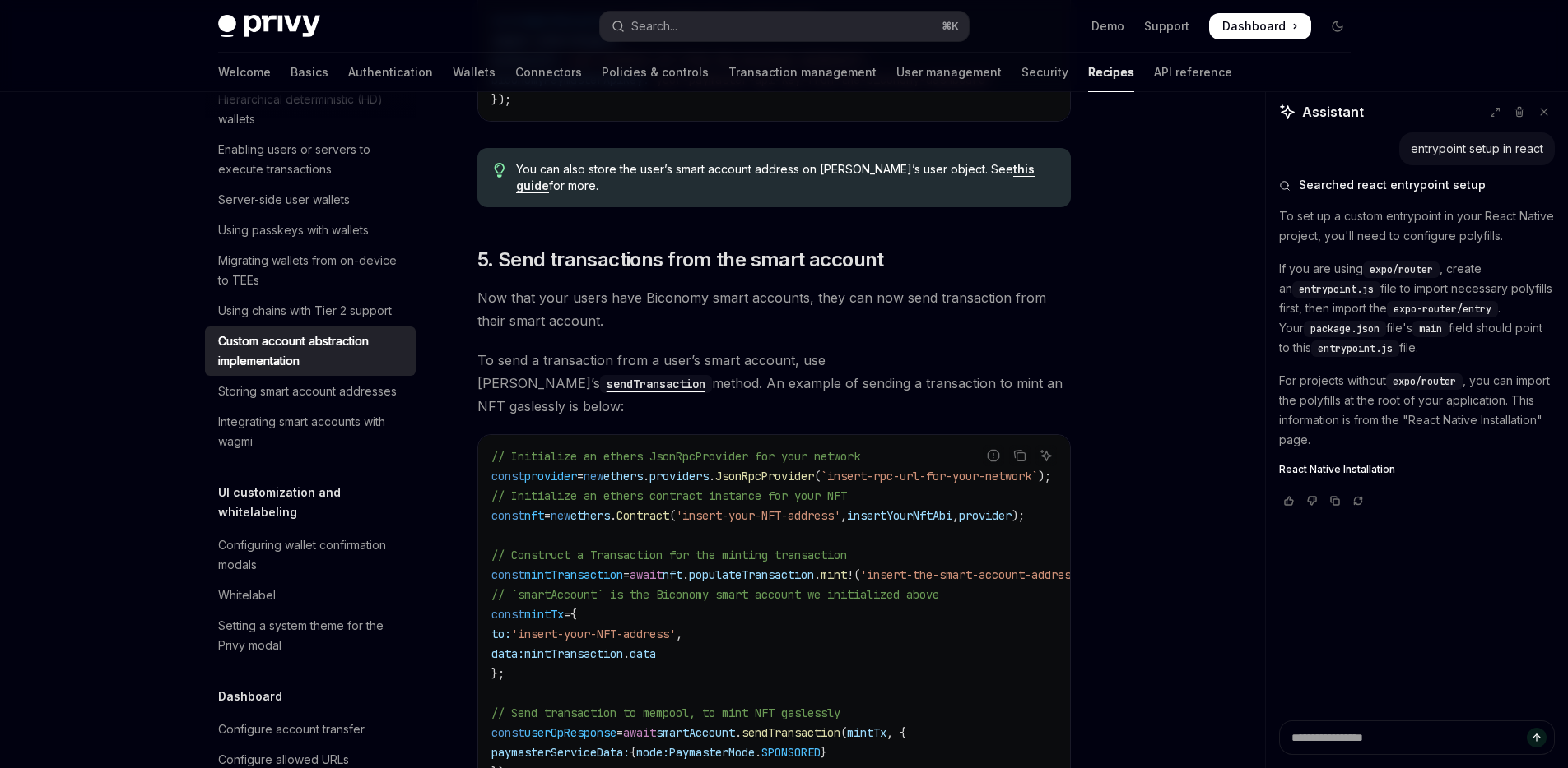
scroll to position [2335, 0]
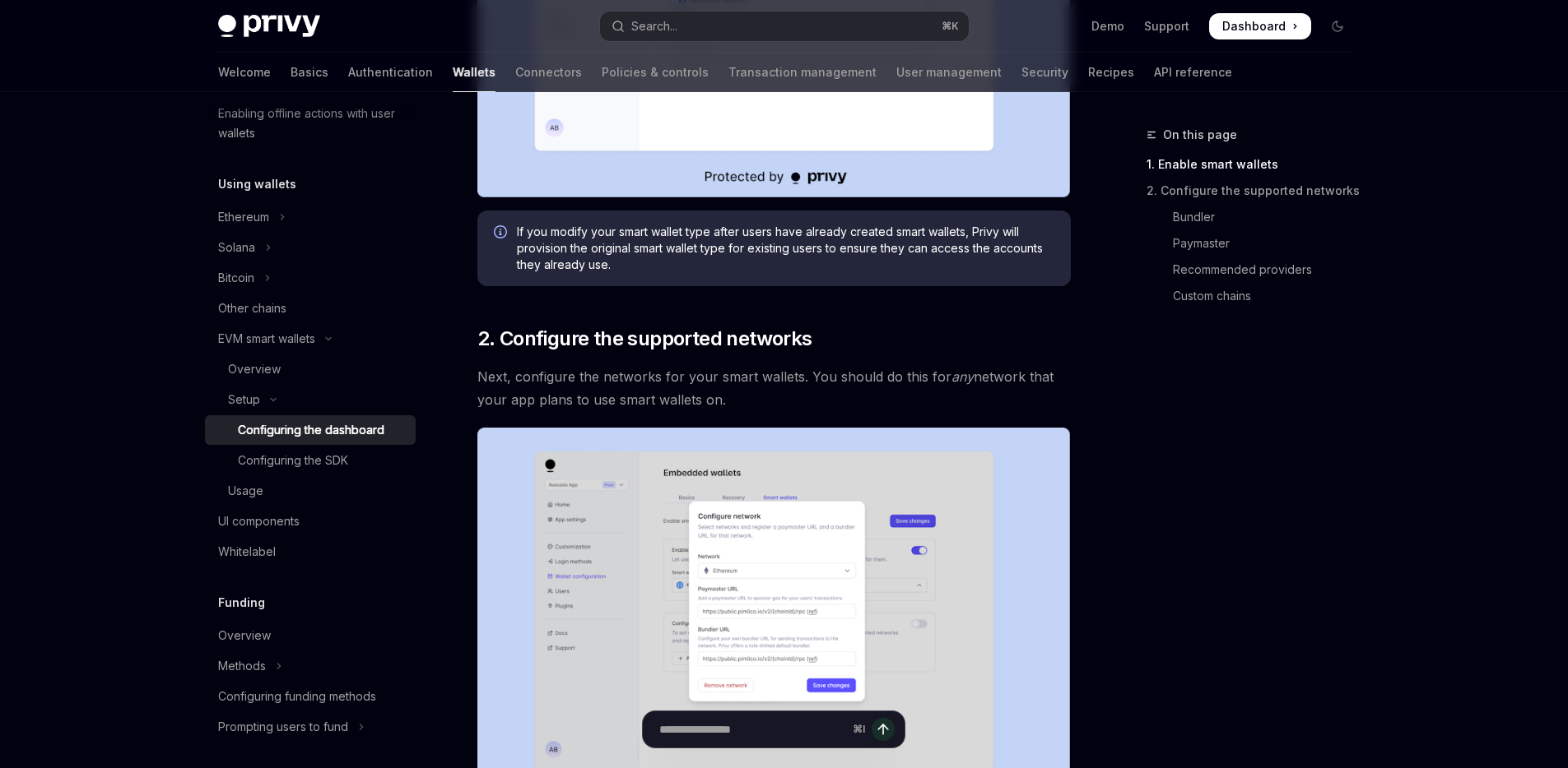
scroll to position [640, 0]
